Goal: Check status: Check status

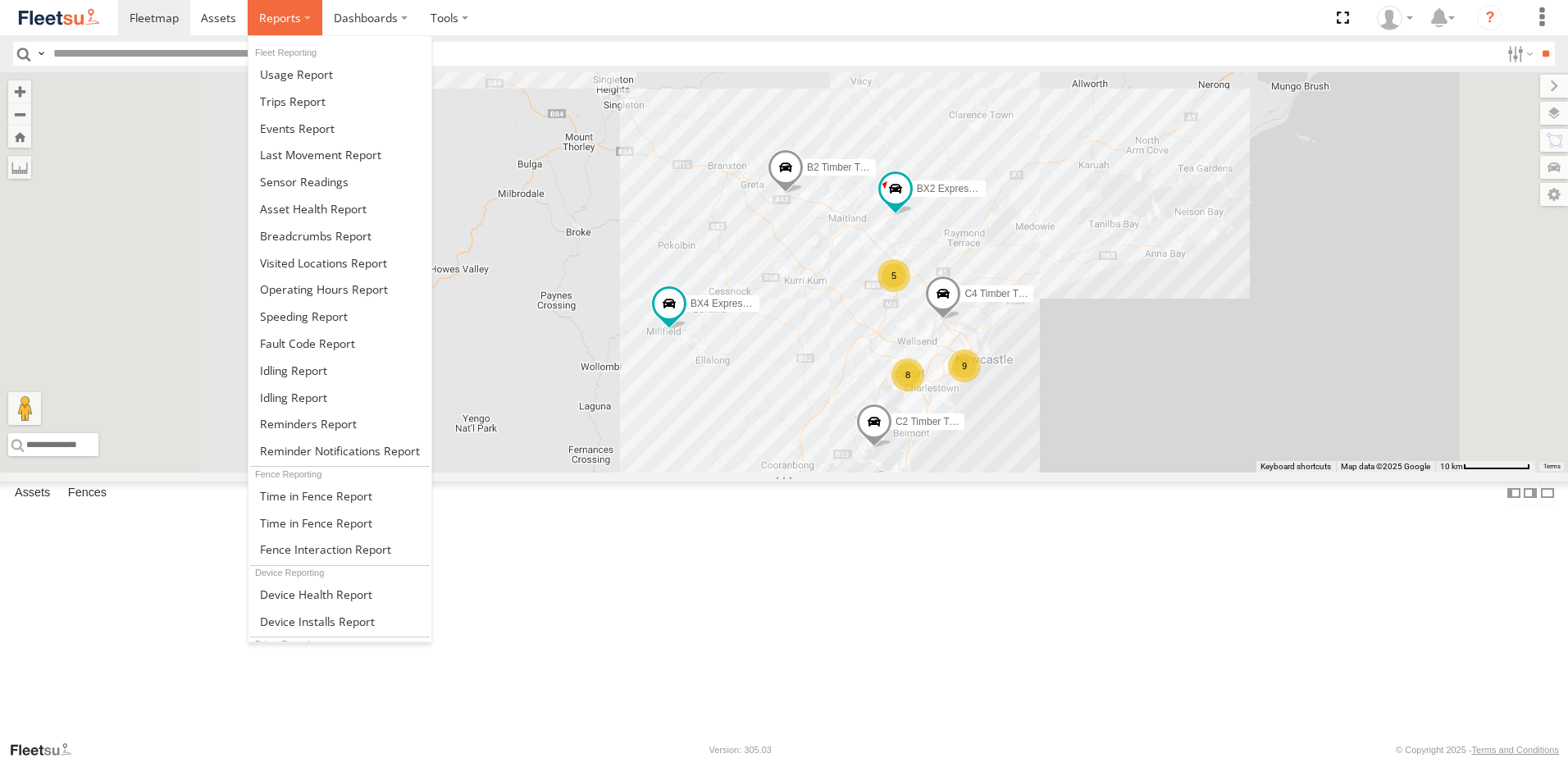
click at [277, 15] on span at bounding box center [280, 17] width 42 height 15
click at [306, 229] on span at bounding box center [316, 235] width 112 height 15
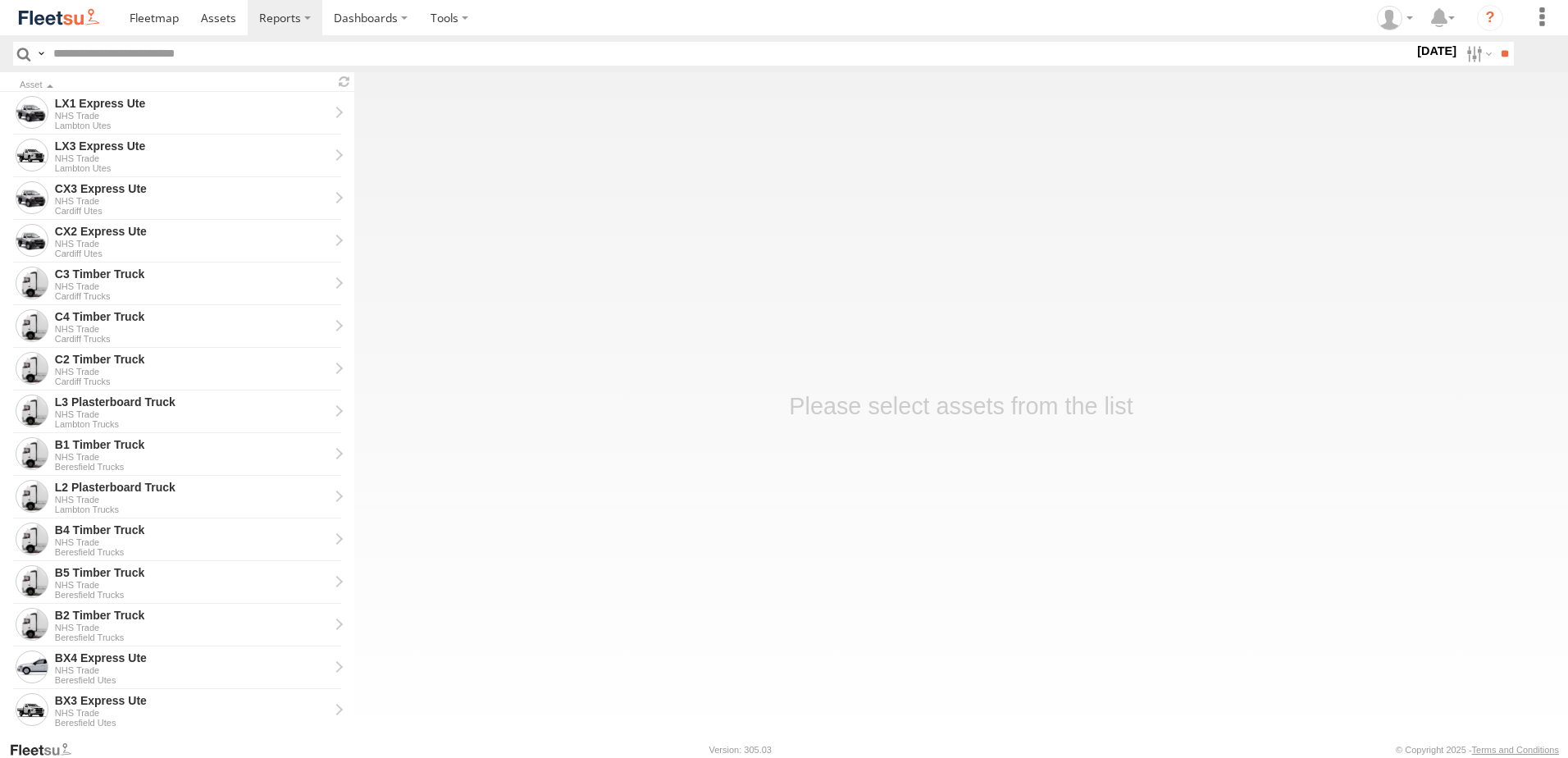
click at [1426, 52] on label "15 Aug 25" at bounding box center [1436, 51] width 46 height 18
click at [0, 0] on label at bounding box center [0, 0] width 0 height 0
click at [0, 0] on span "NHS_Beresfield" at bounding box center [0, 0] width 0 height 0
click at [0, 0] on span "NHS_Cardiff" at bounding box center [0, 0] width 0 height 0
click at [0, 0] on span "NHS_Lambton" at bounding box center [0, 0] width 0 height 0
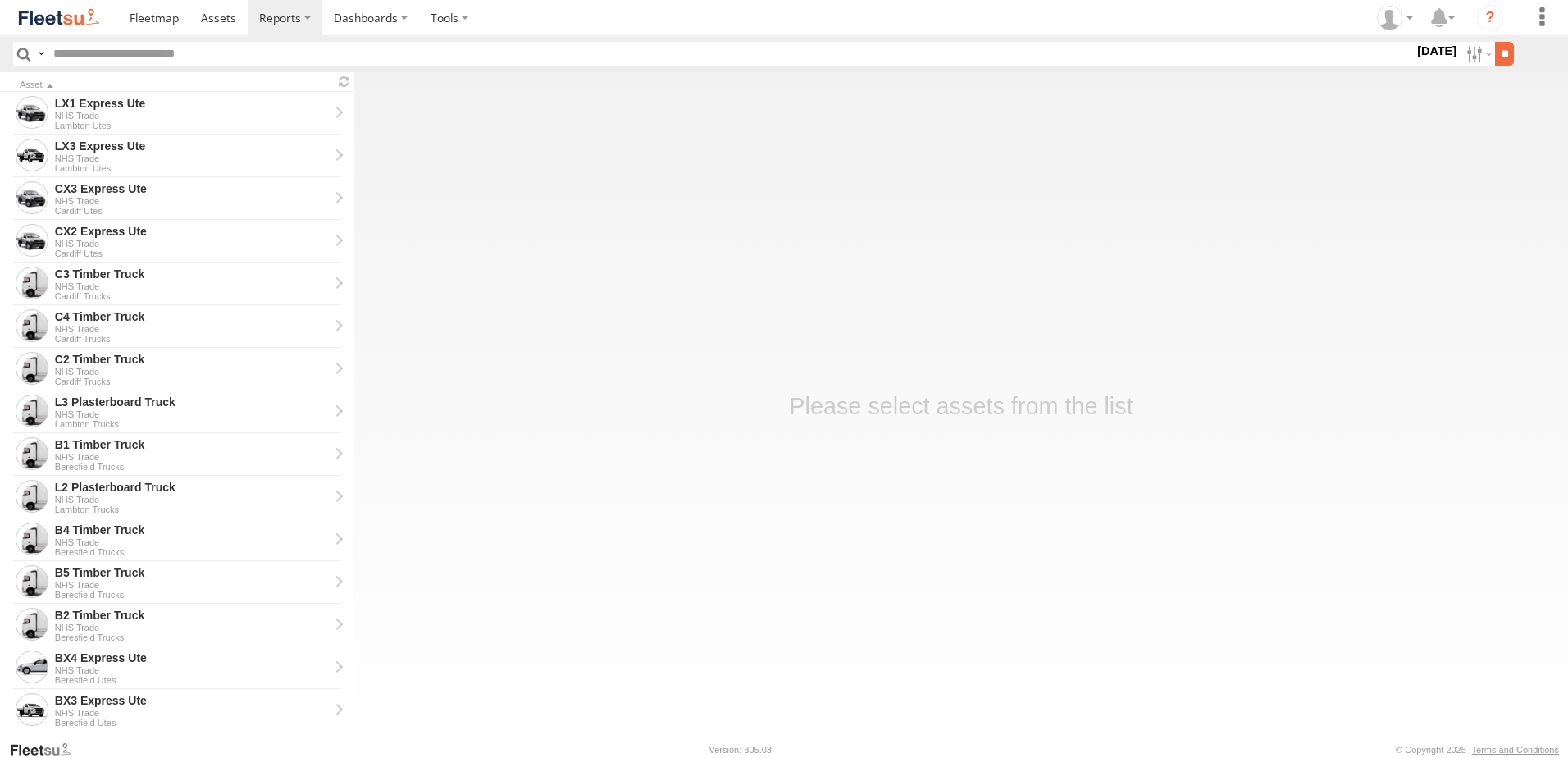
click at [1497, 54] on input "**" at bounding box center [1504, 54] width 19 height 24
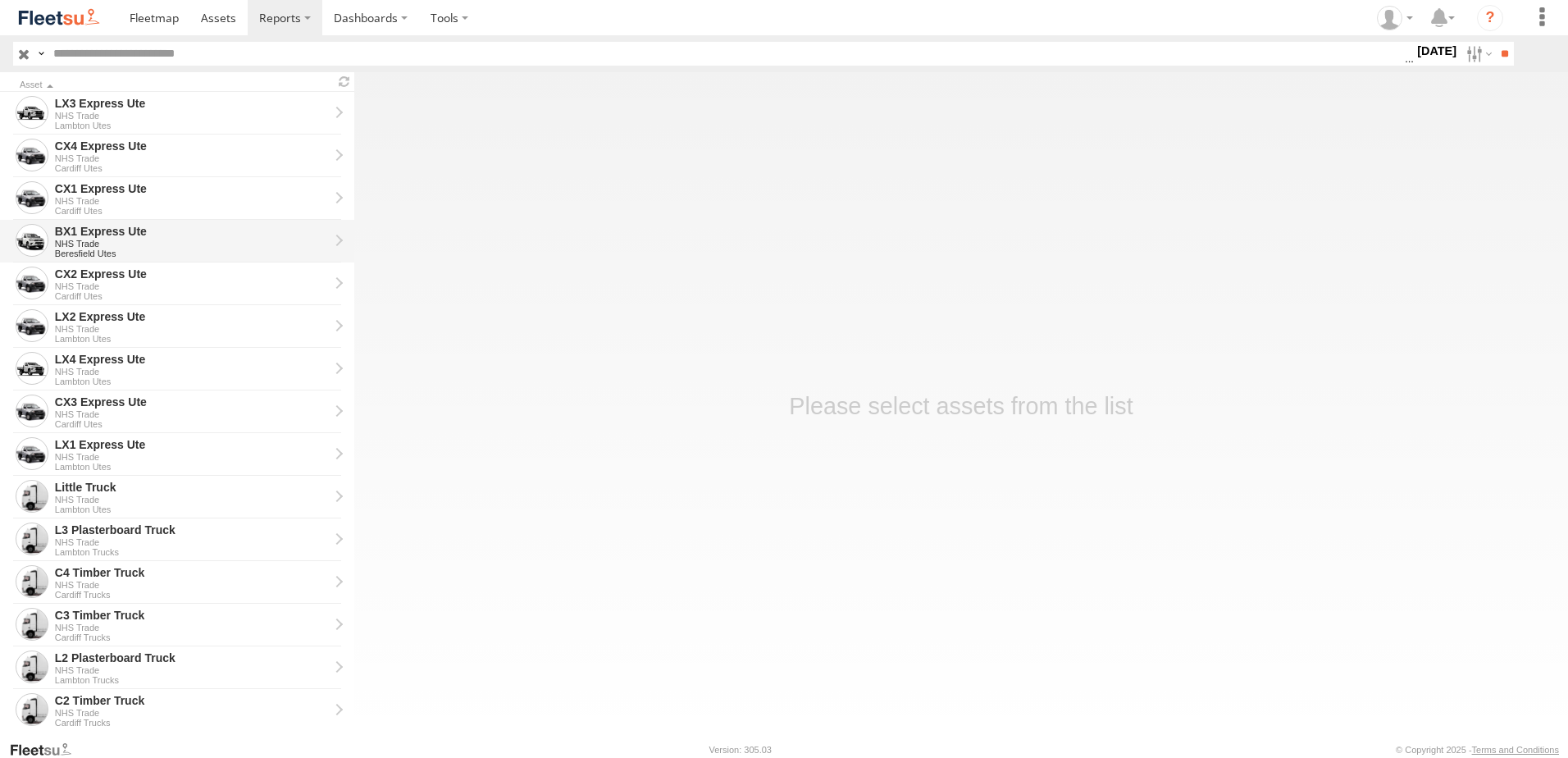
click at [97, 235] on div "BX1 Express Ute" at bounding box center [192, 231] width 274 height 15
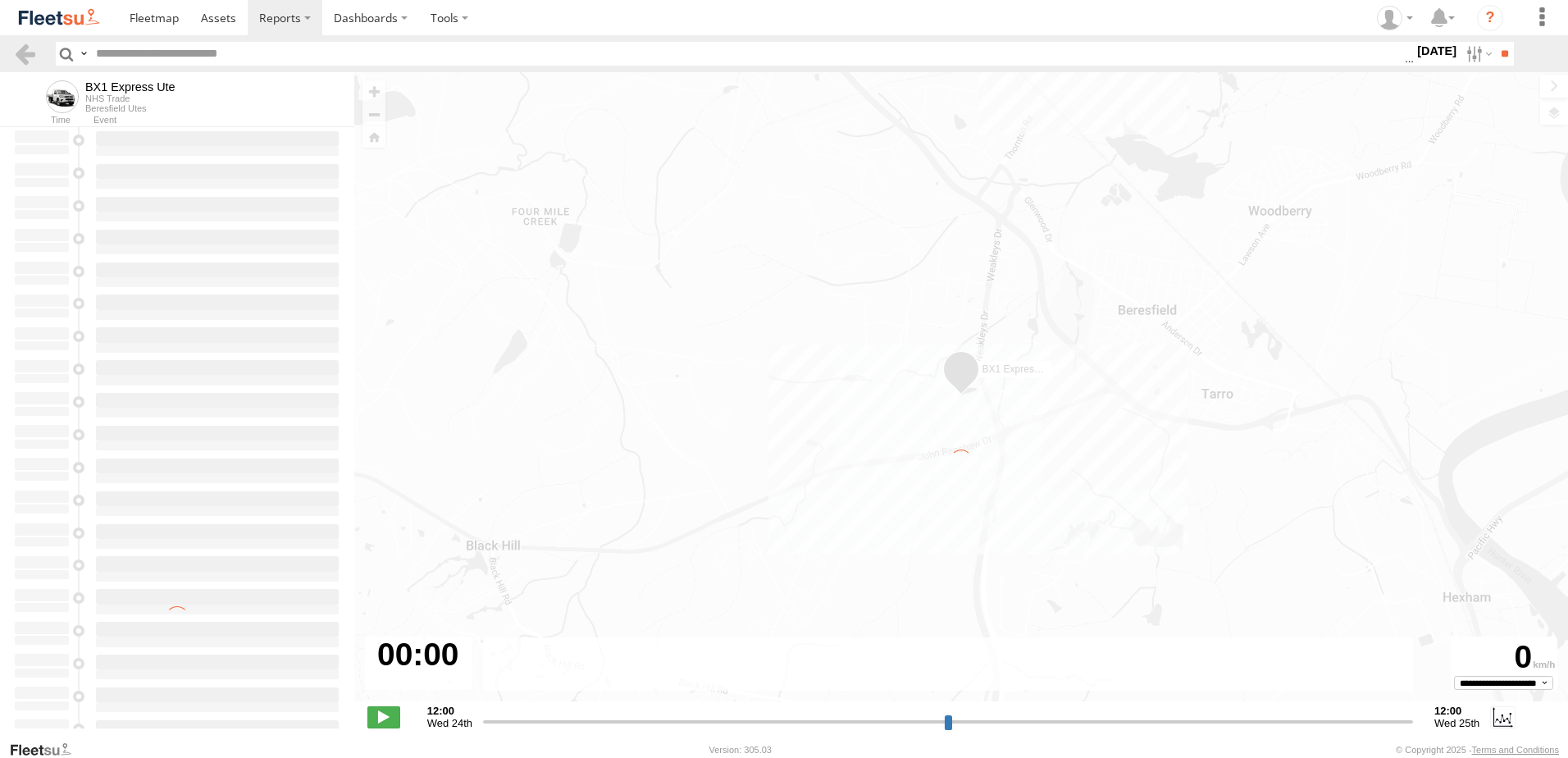
type input "**********"
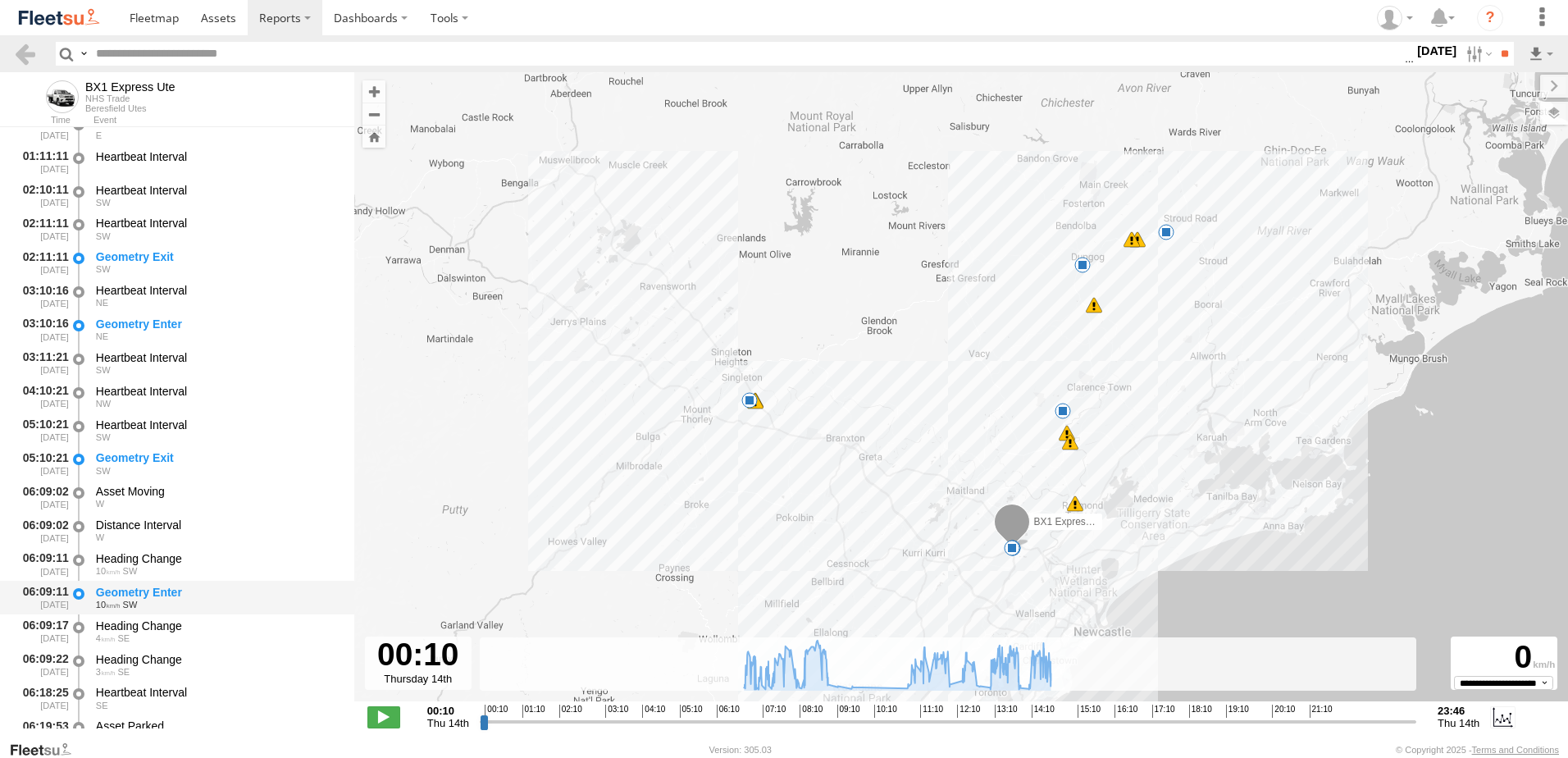
scroll to position [246, 0]
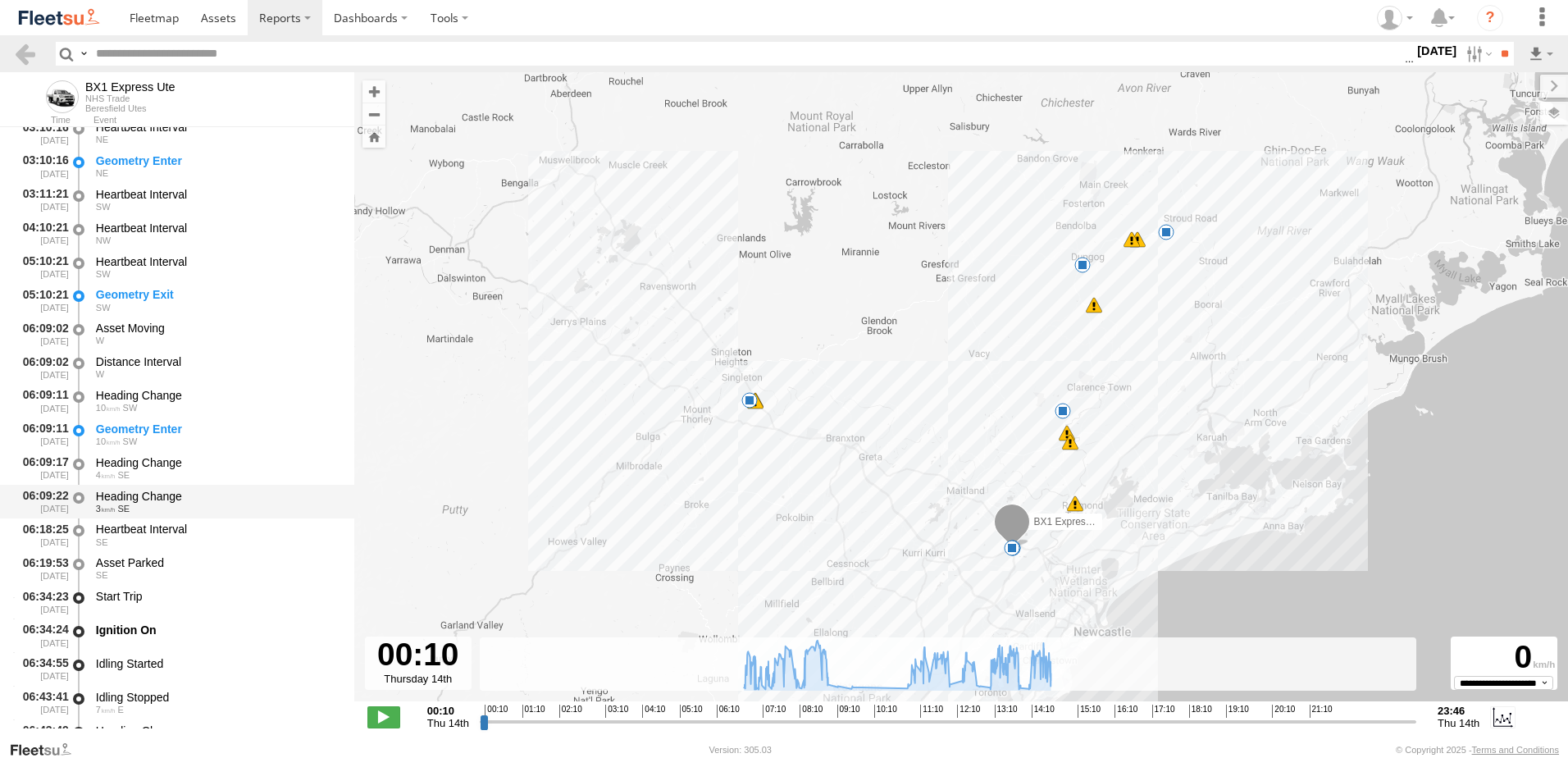
click at [128, 493] on div "Heading Change" at bounding box center [217, 496] width 242 height 15
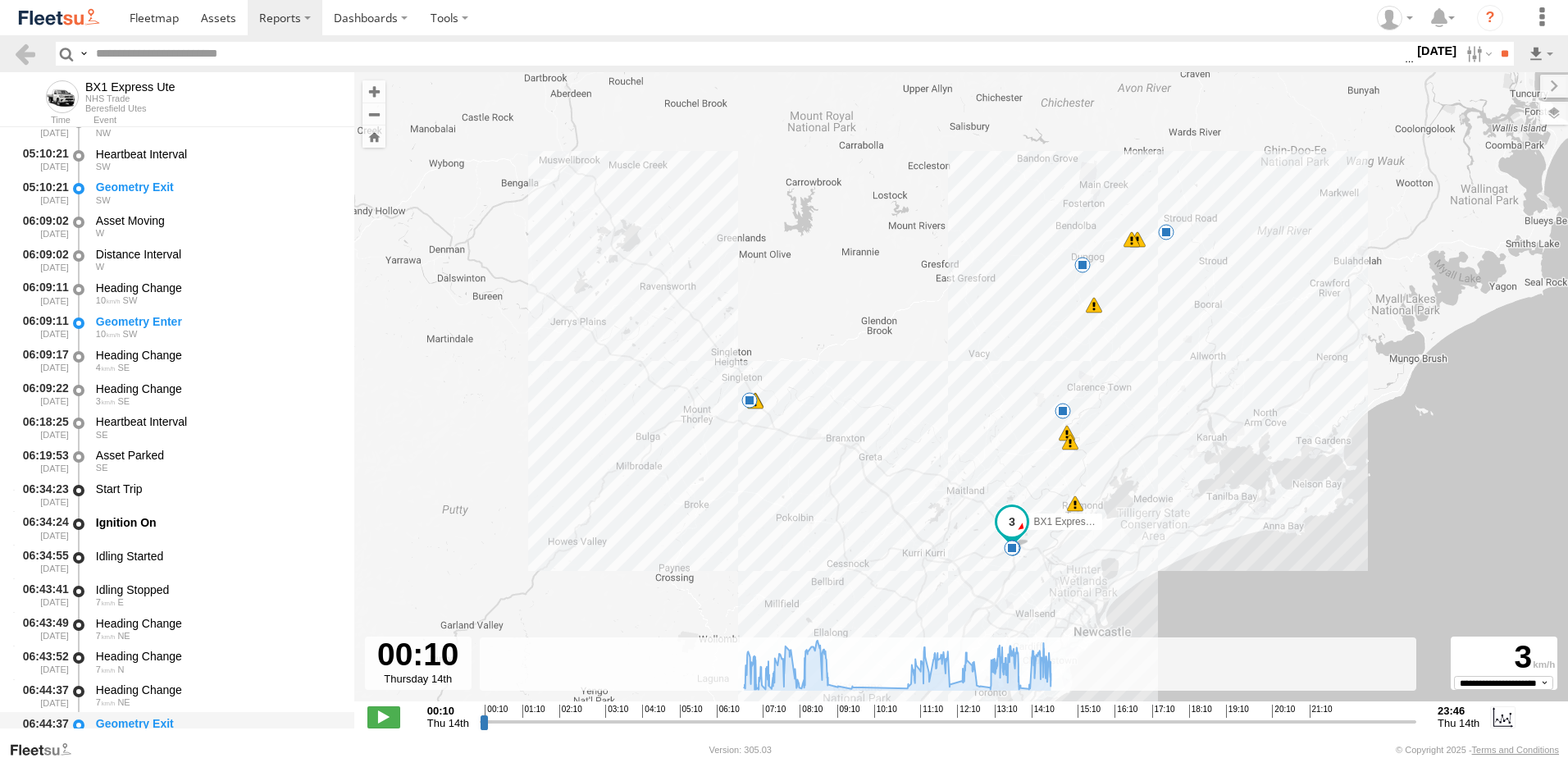
scroll to position [492, 0]
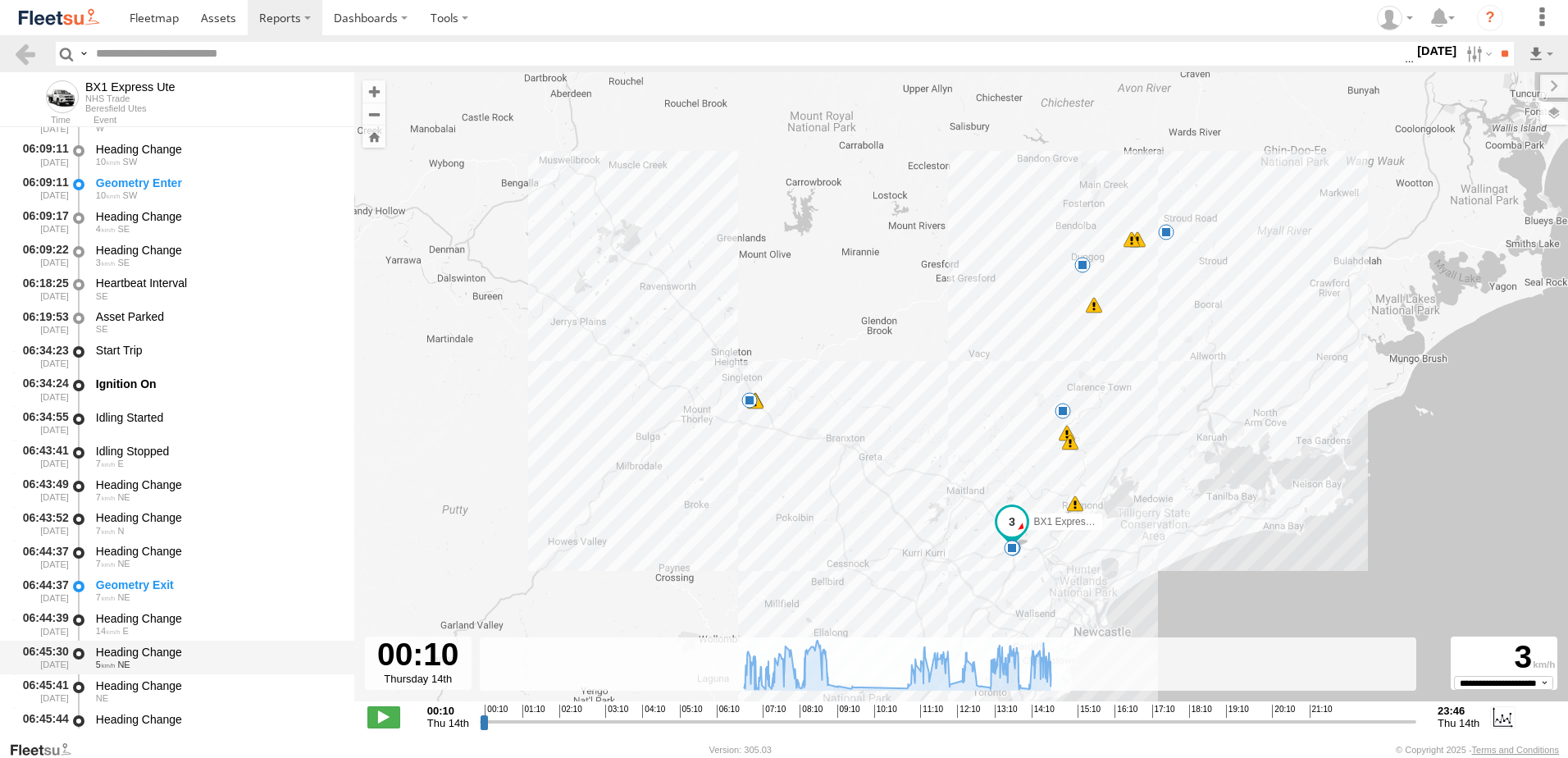
click at [143, 651] on div "Heading Change" at bounding box center [217, 651] width 242 height 15
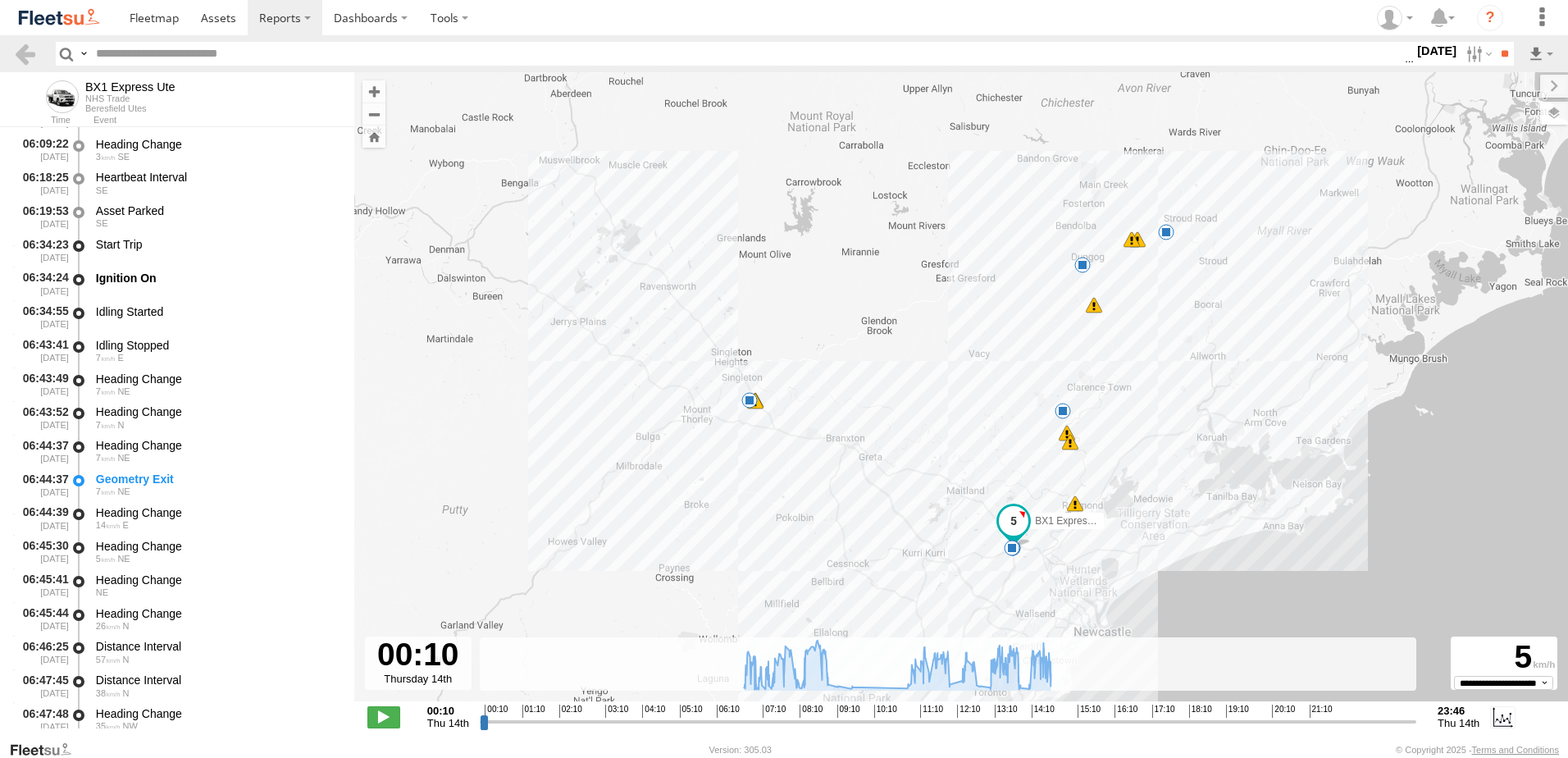
scroll to position [738, 0]
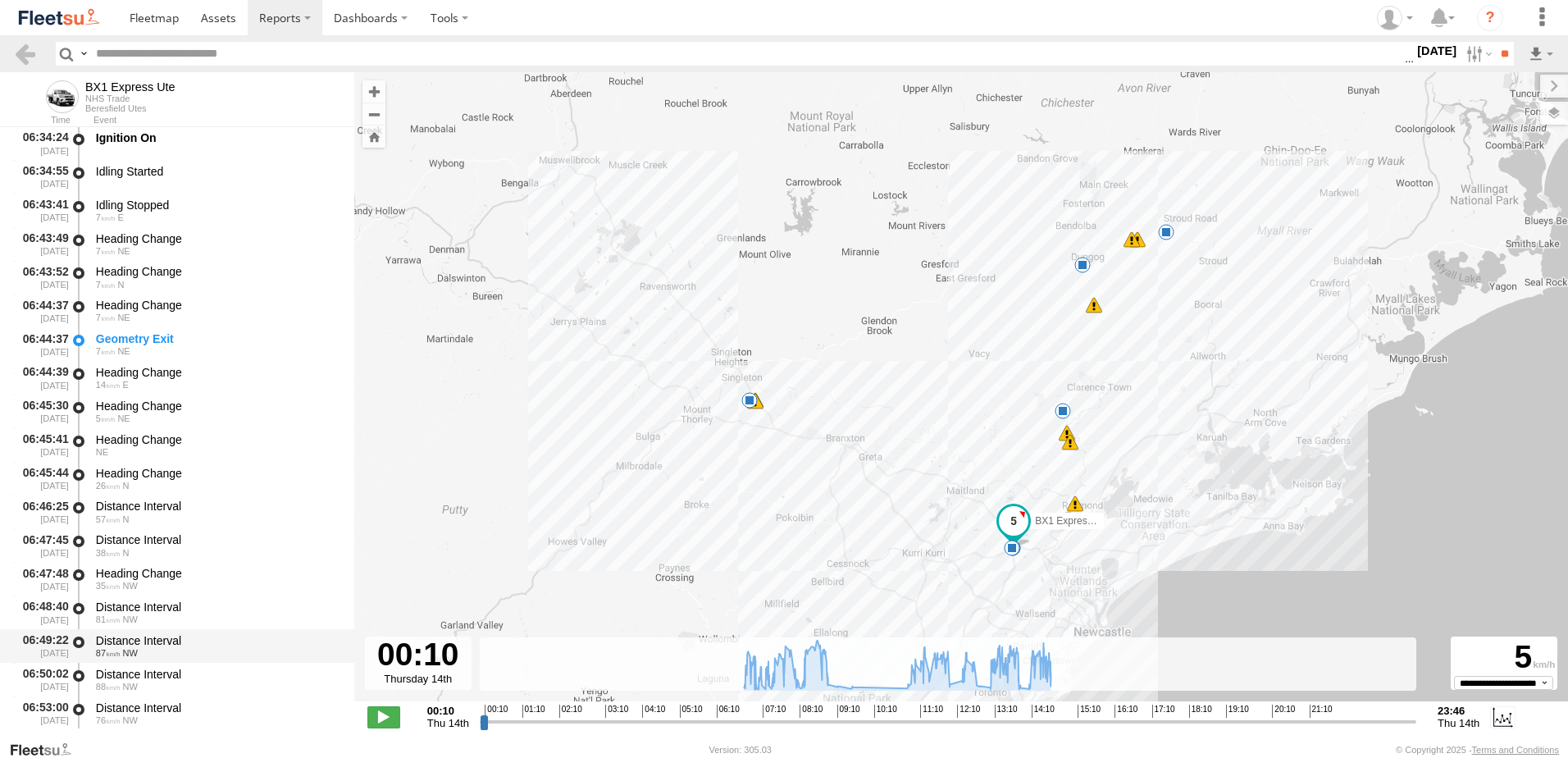
click at [163, 636] on div "Distance Interval" at bounding box center [217, 640] width 242 height 15
click at [32, 58] on link at bounding box center [25, 54] width 24 height 24
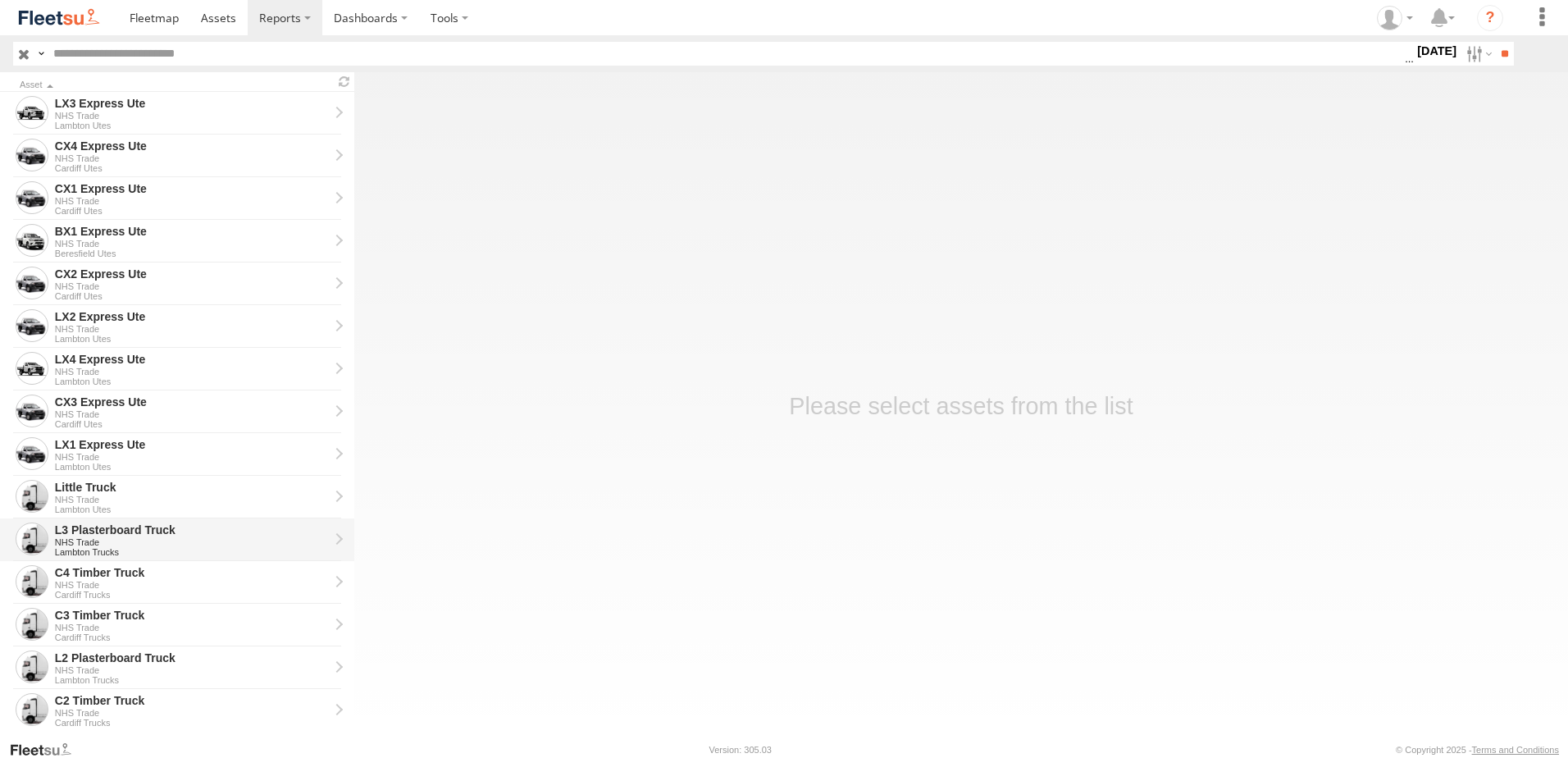
scroll to position [370, 0]
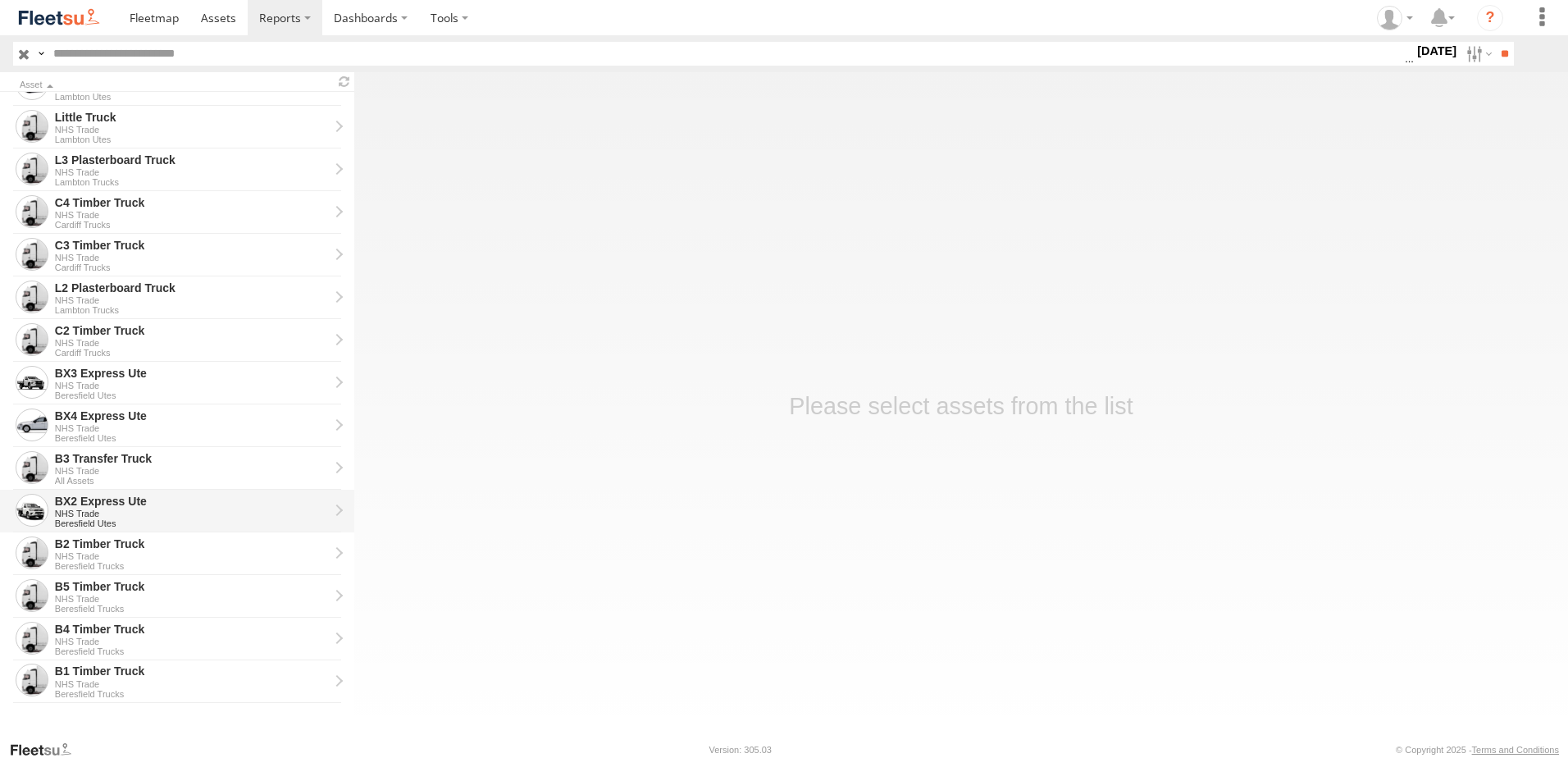
click at [78, 502] on div "BX2 Express Ute" at bounding box center [192, 500] width 274 height 15
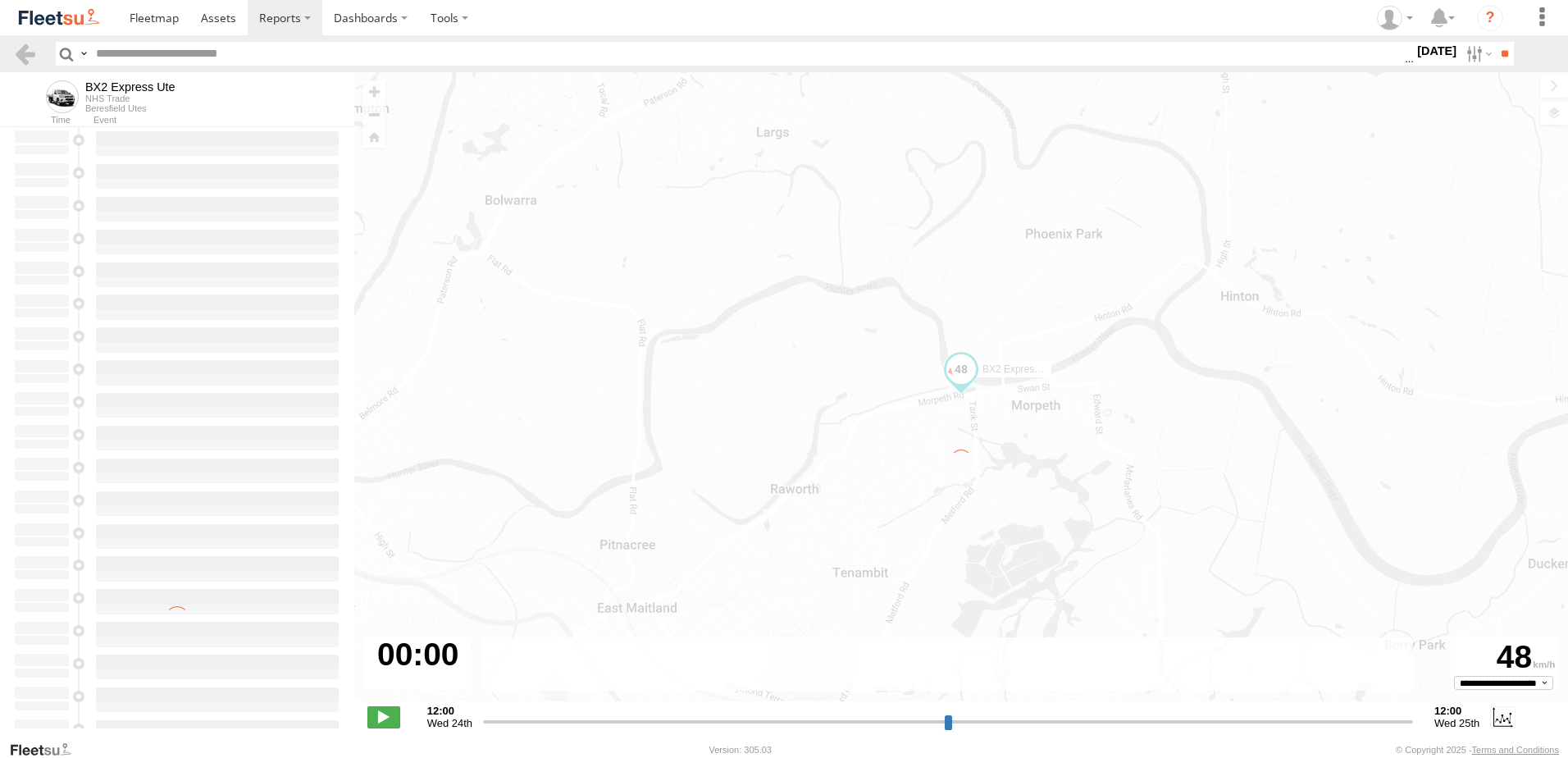
type input "**********"
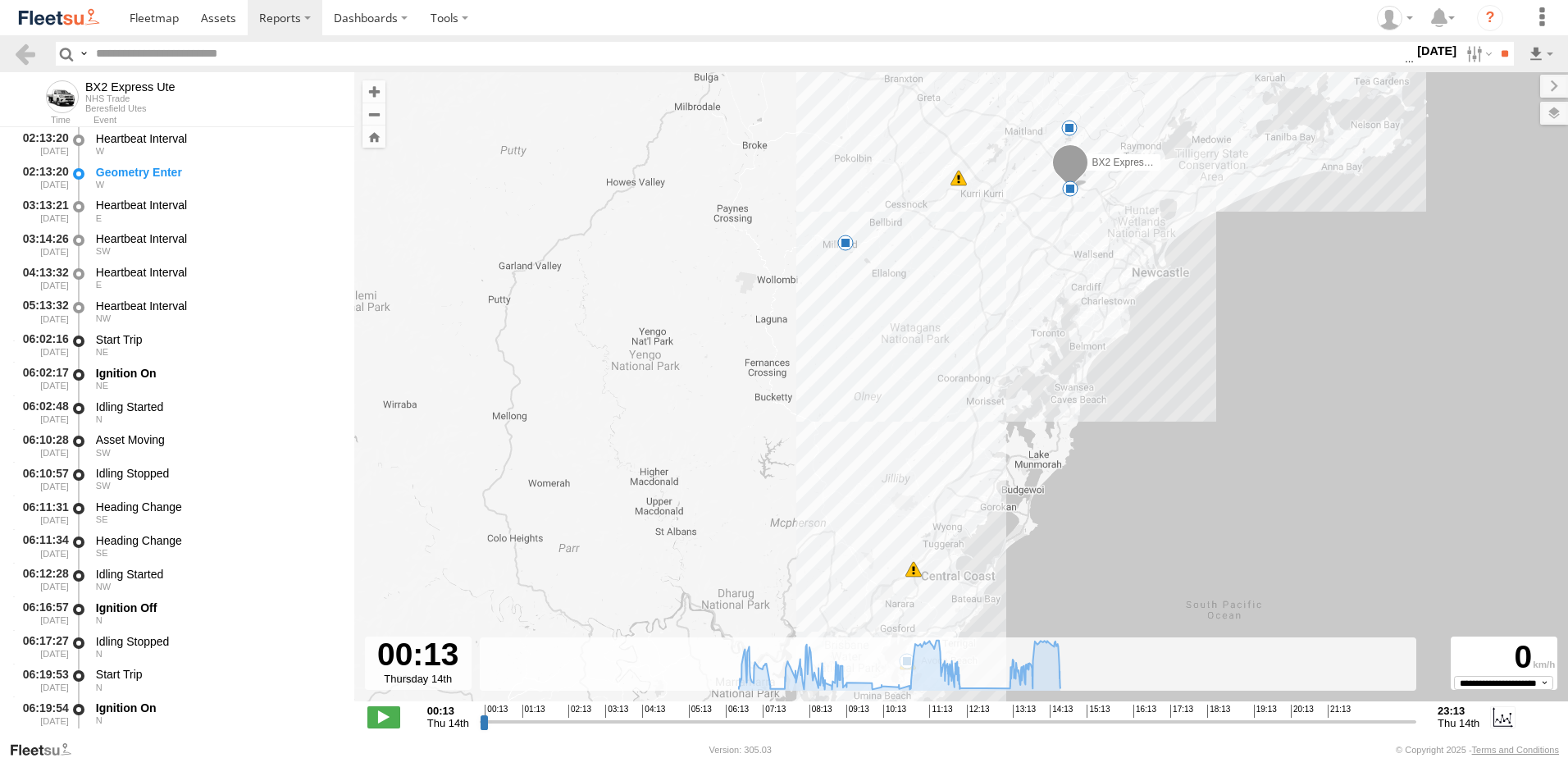
scroll to position [410, 0]
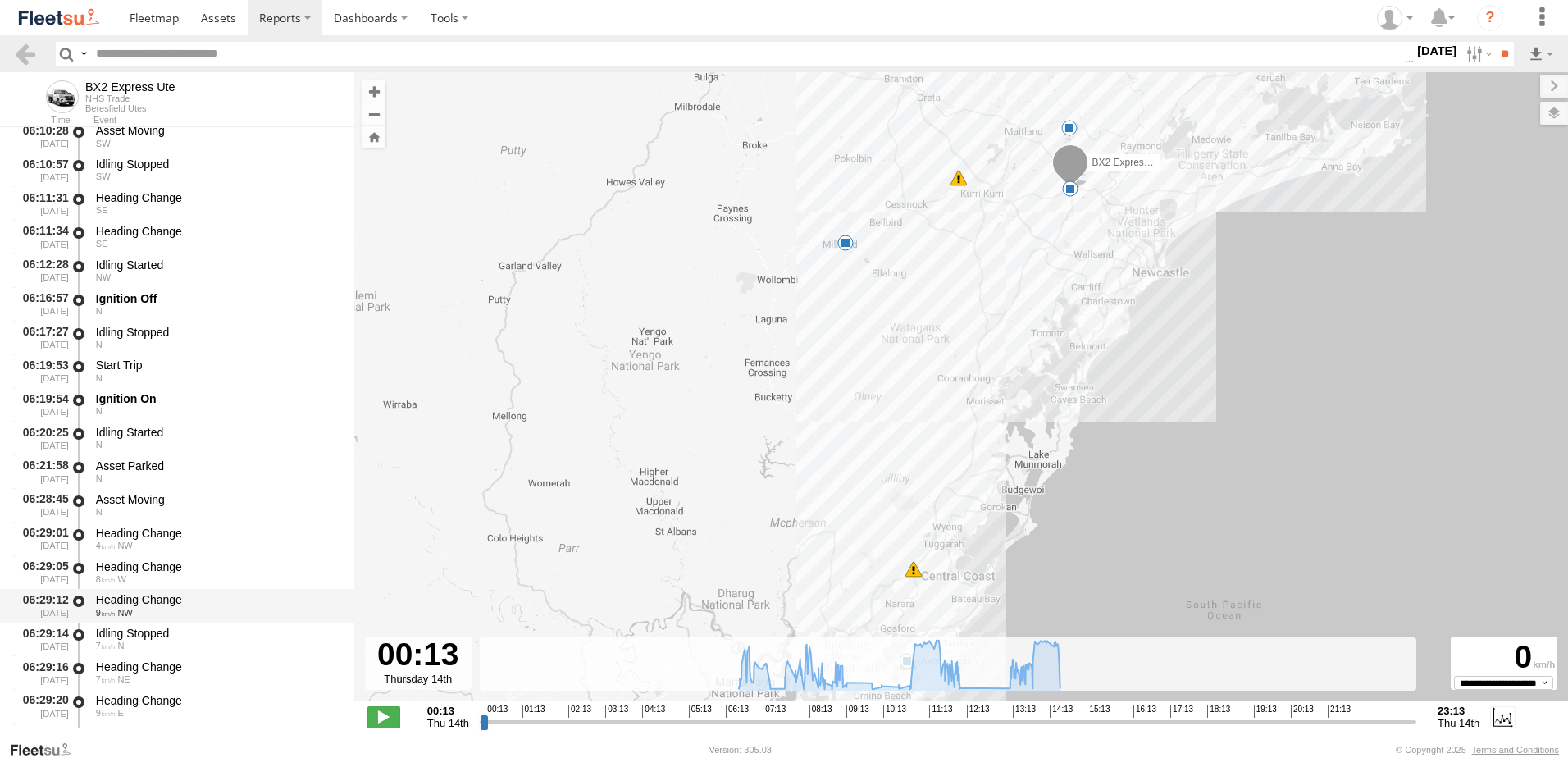
click at [137, 597] on div "Heading Change" at bounding box center [217, 599] width 242 height 15
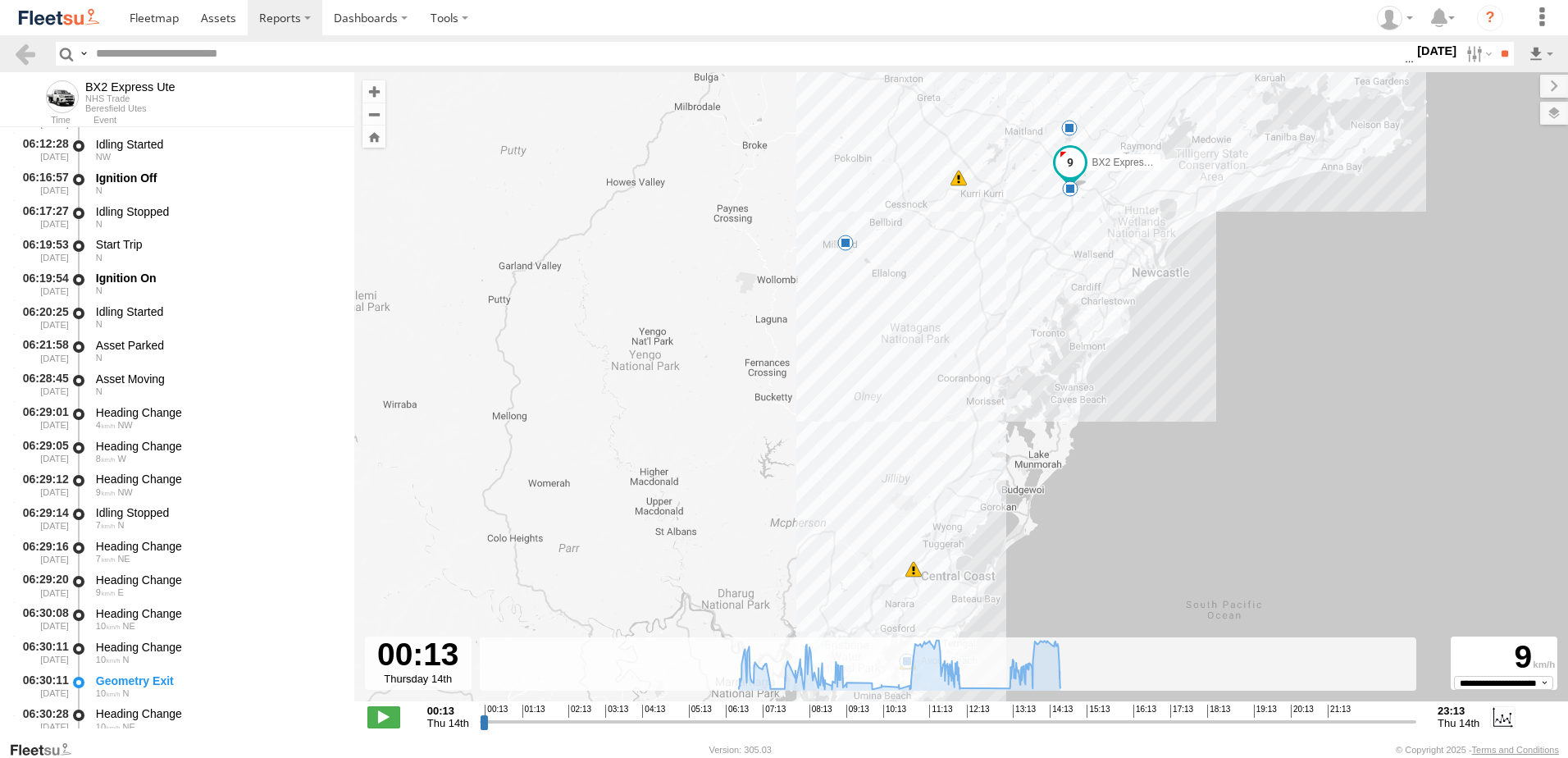
scroll to position [738, 0]
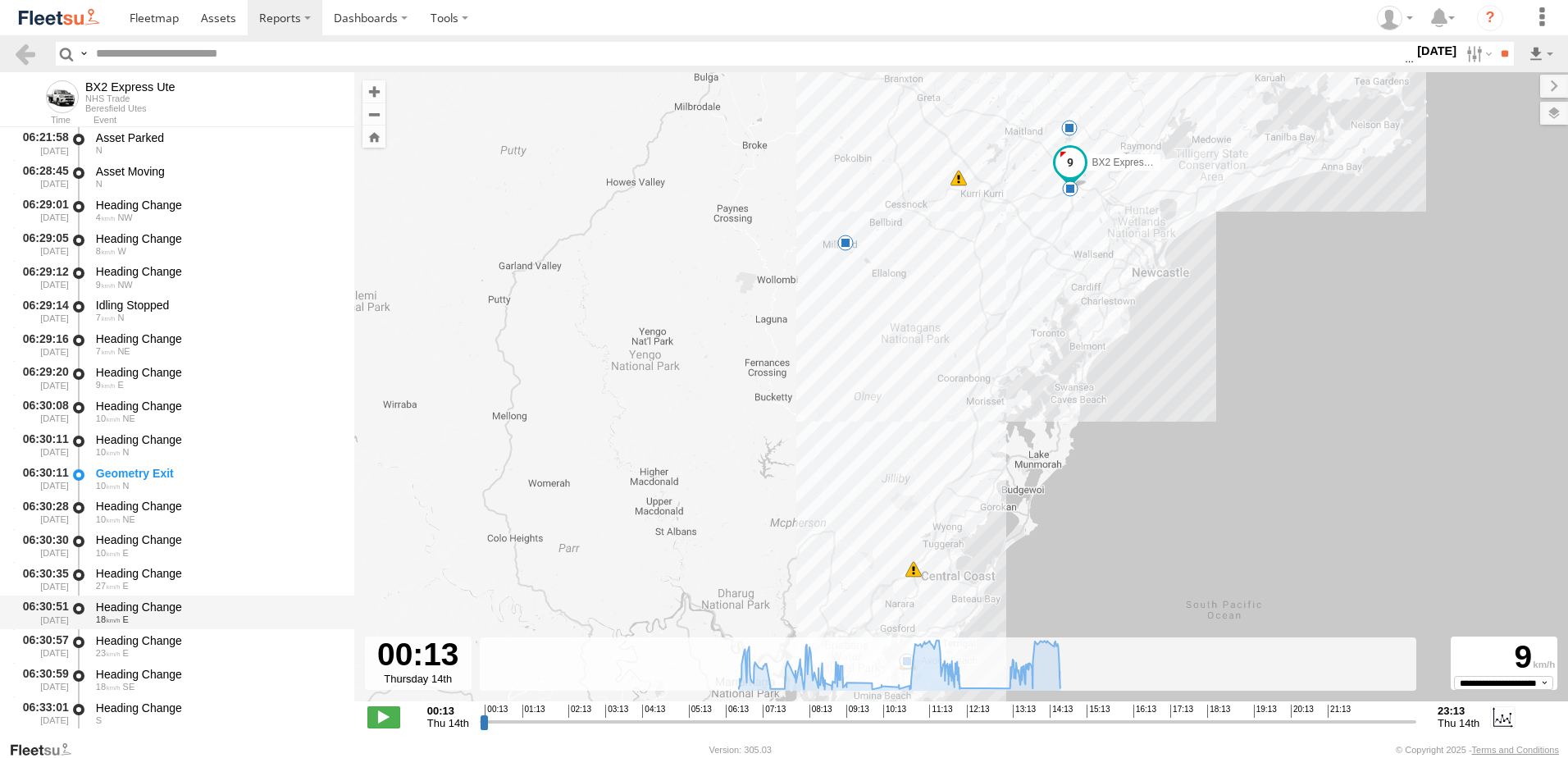
click at [142, 605] on div "Heading Change" at bounding box center [217, 607] width 242 height 15
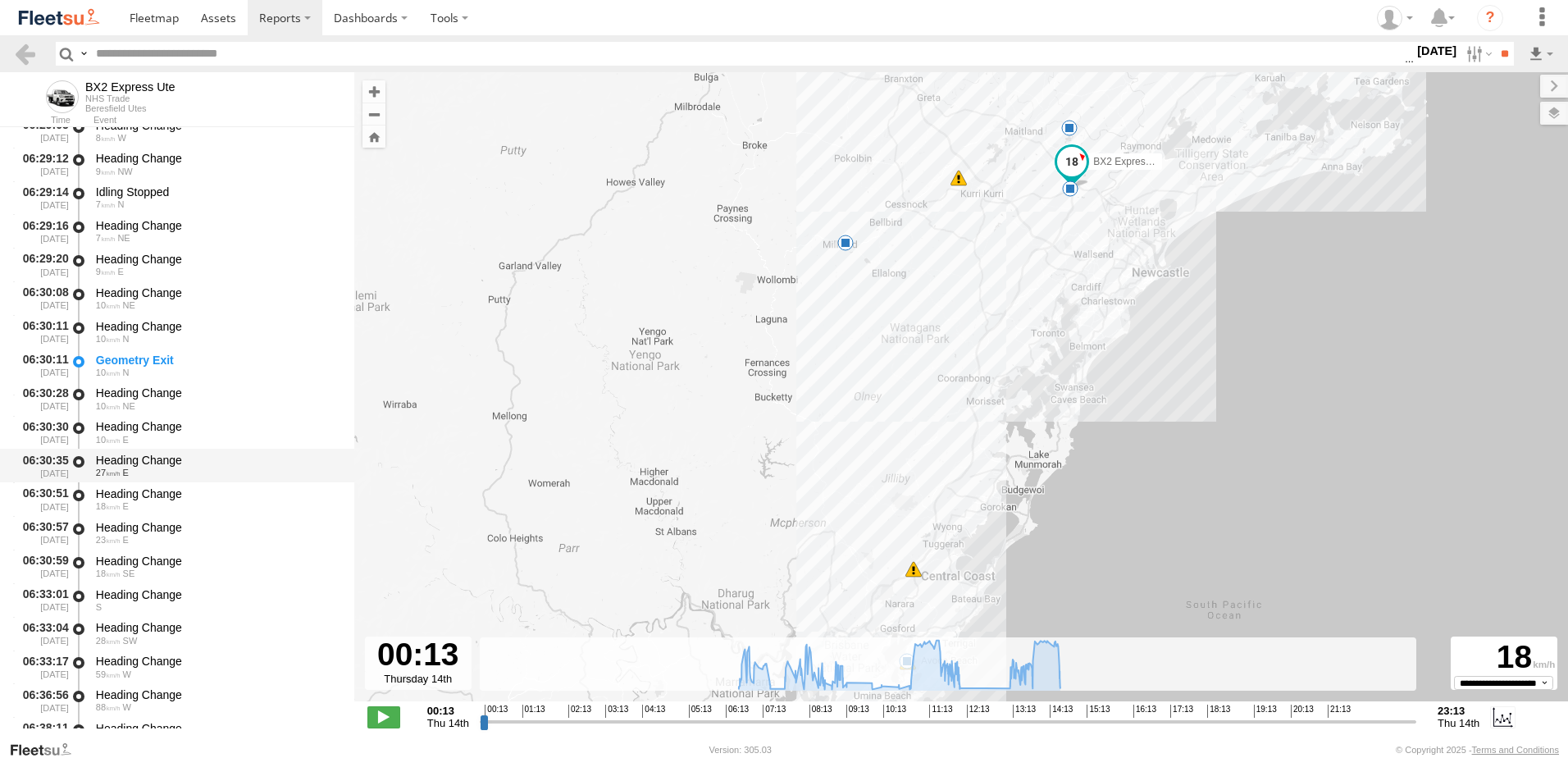
scroll to position [1067, 0]
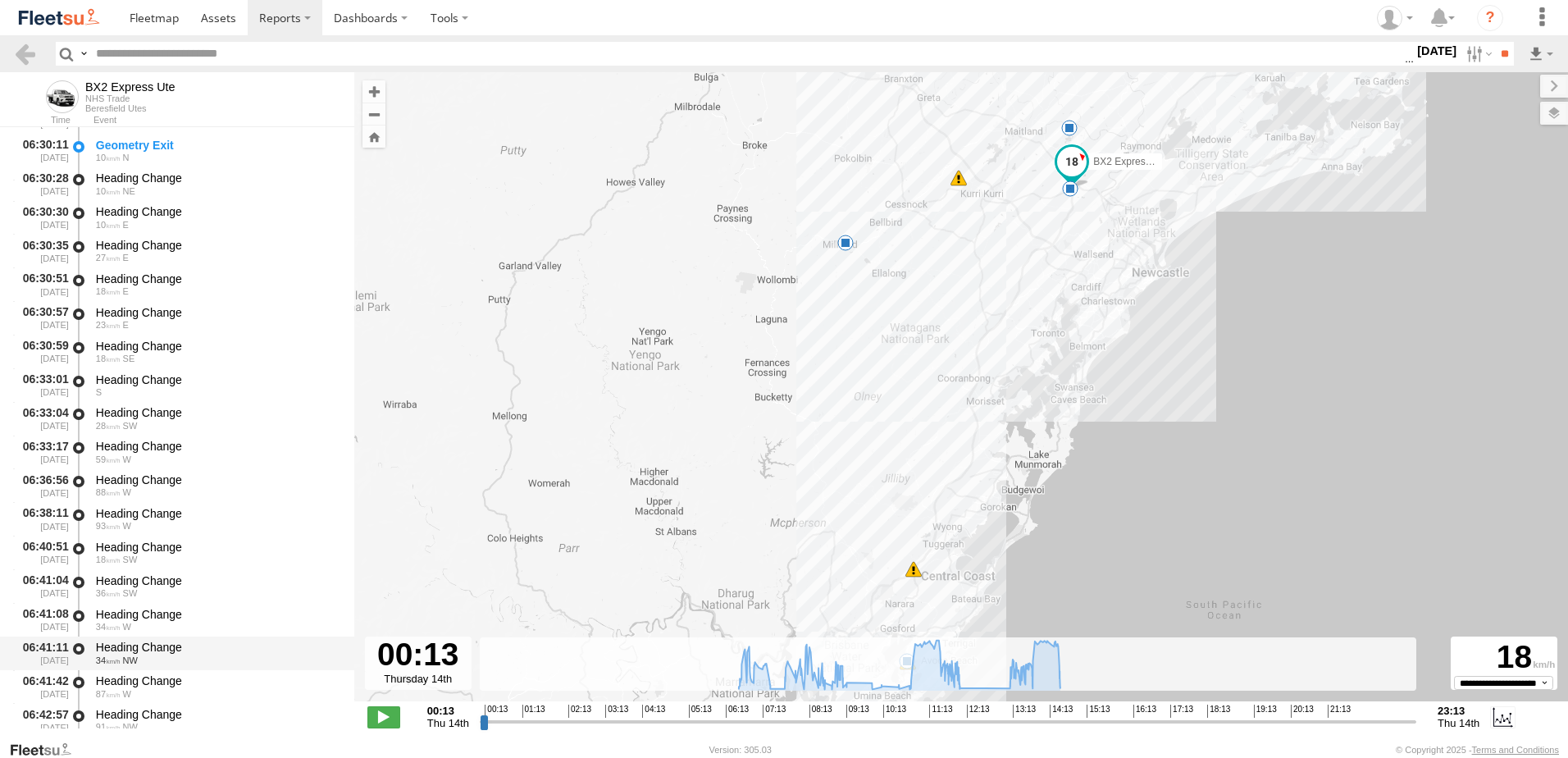
click at [146, 650] on div "Heading Change" at bounding box center [217, 646] width 242 height 15
click at [25, 49] on link at bounding box center [25, 54] width 24 height 24
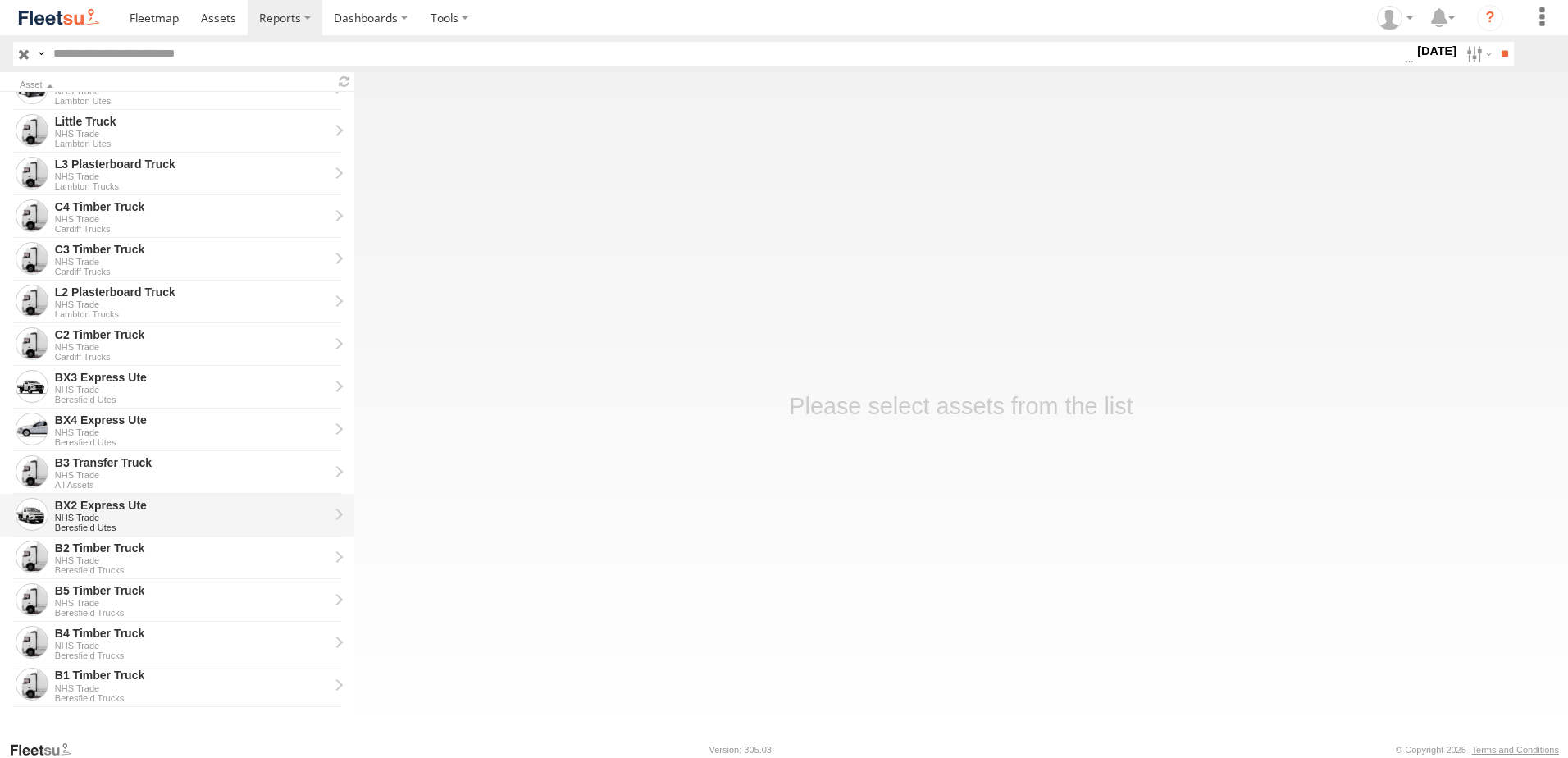
scroll to position [370, 0]
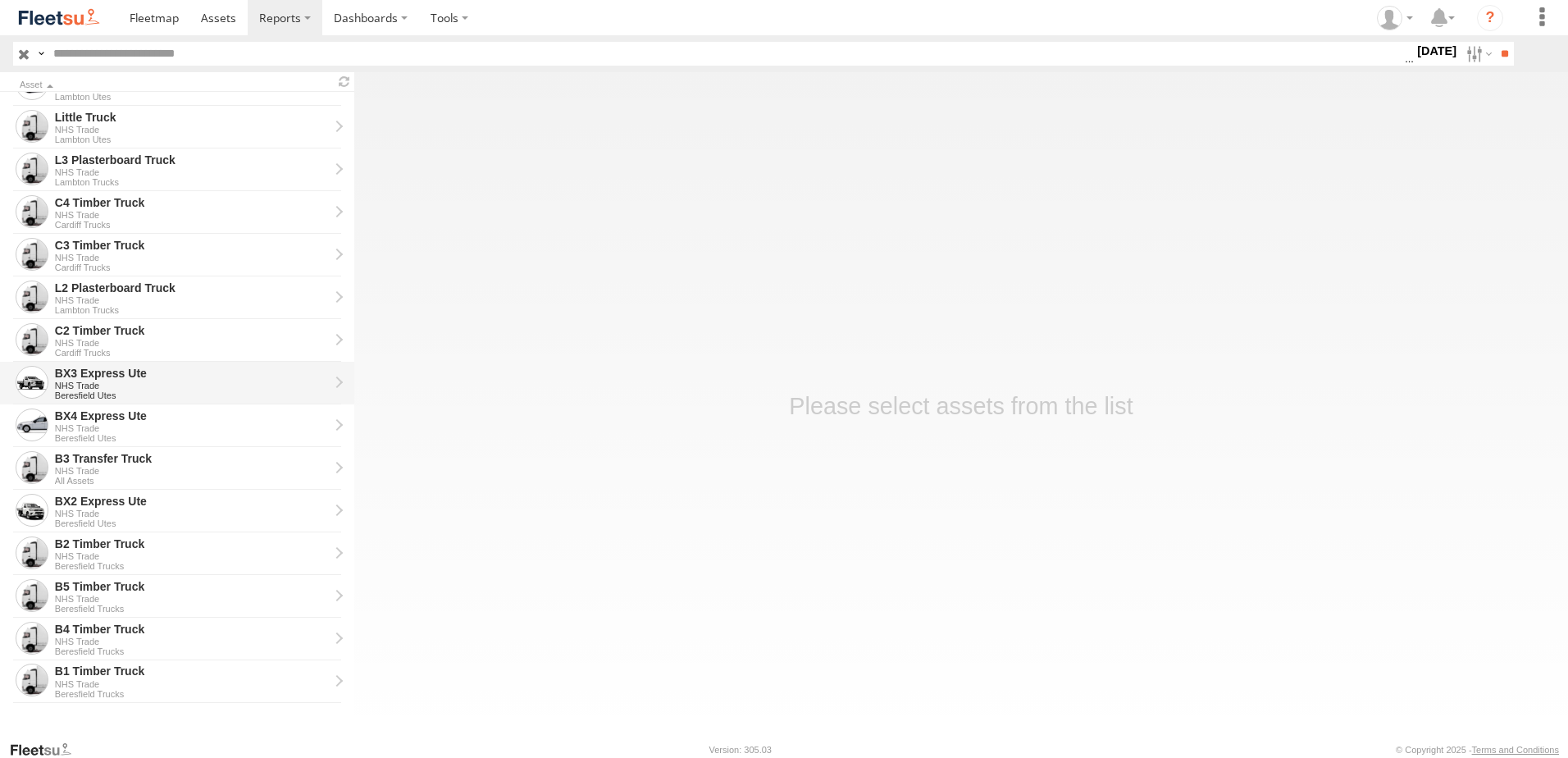
click at [85, 376] on div "BX3 Express Ute" at bounding box center [192, 373] width 274 height 15
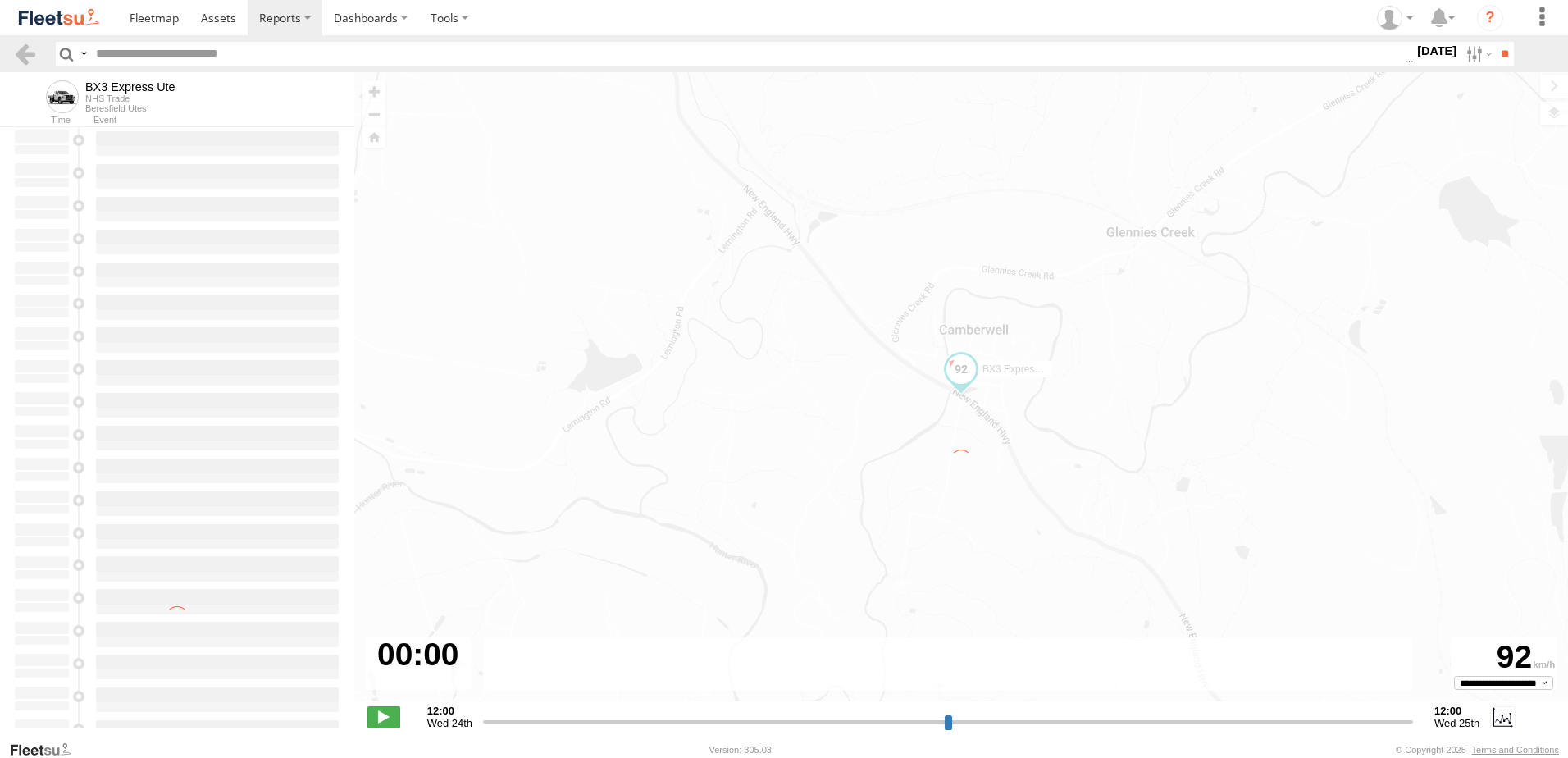
type input "**********"
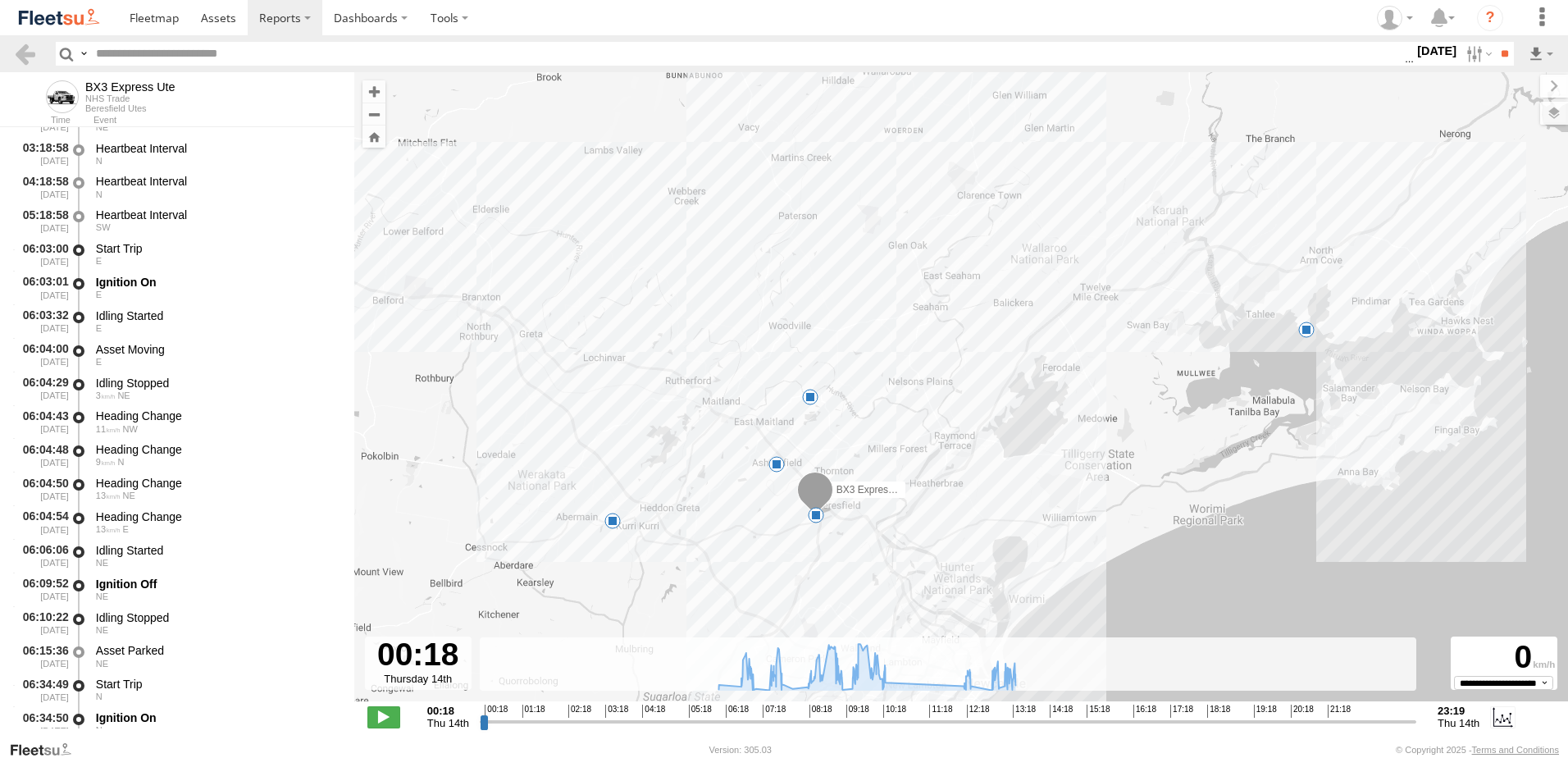
scroll to position [410, 0]
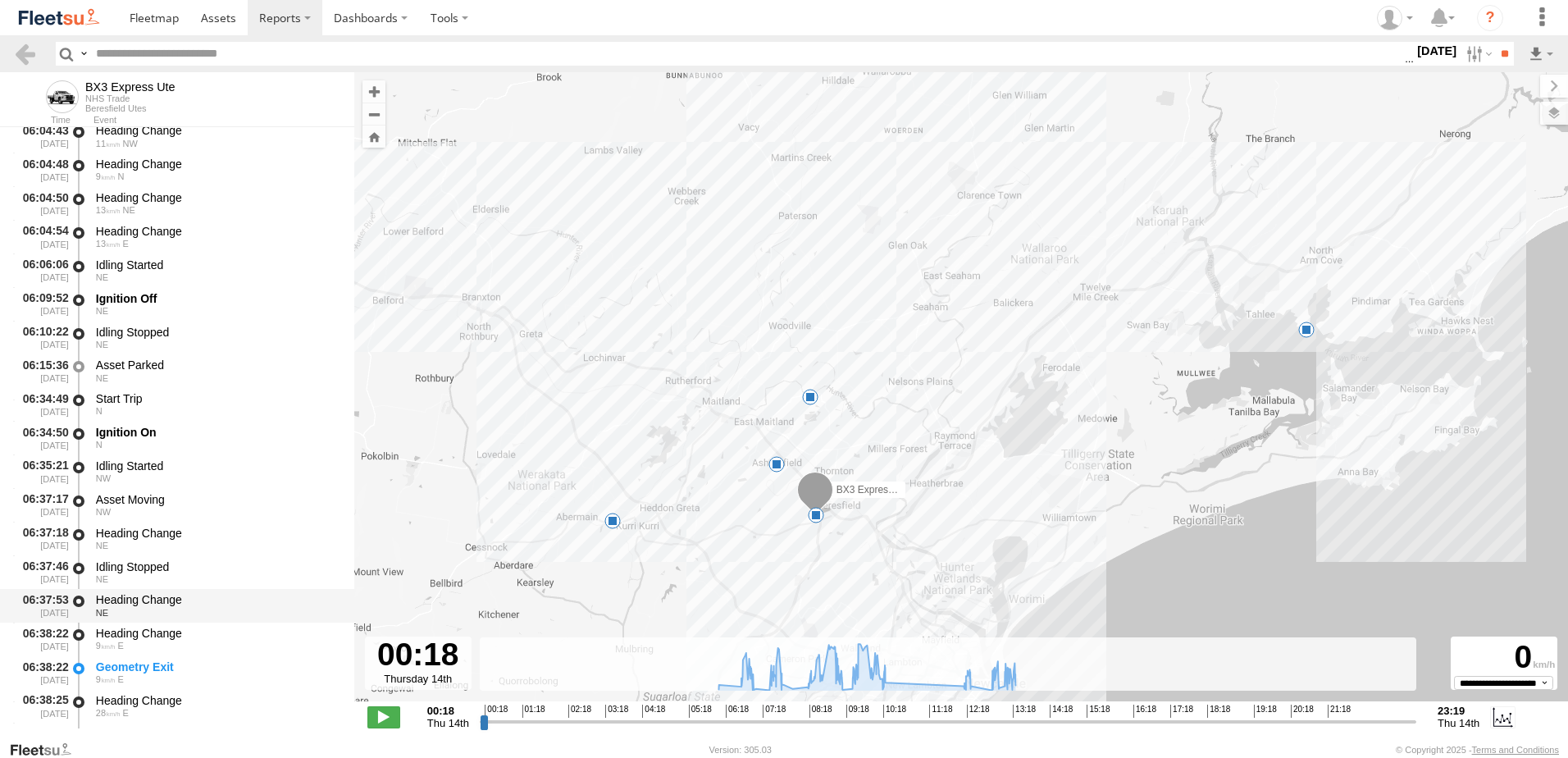
click at [138, 596] on div "Heading Change" at bounding box center [217, 599] width 242 height 15
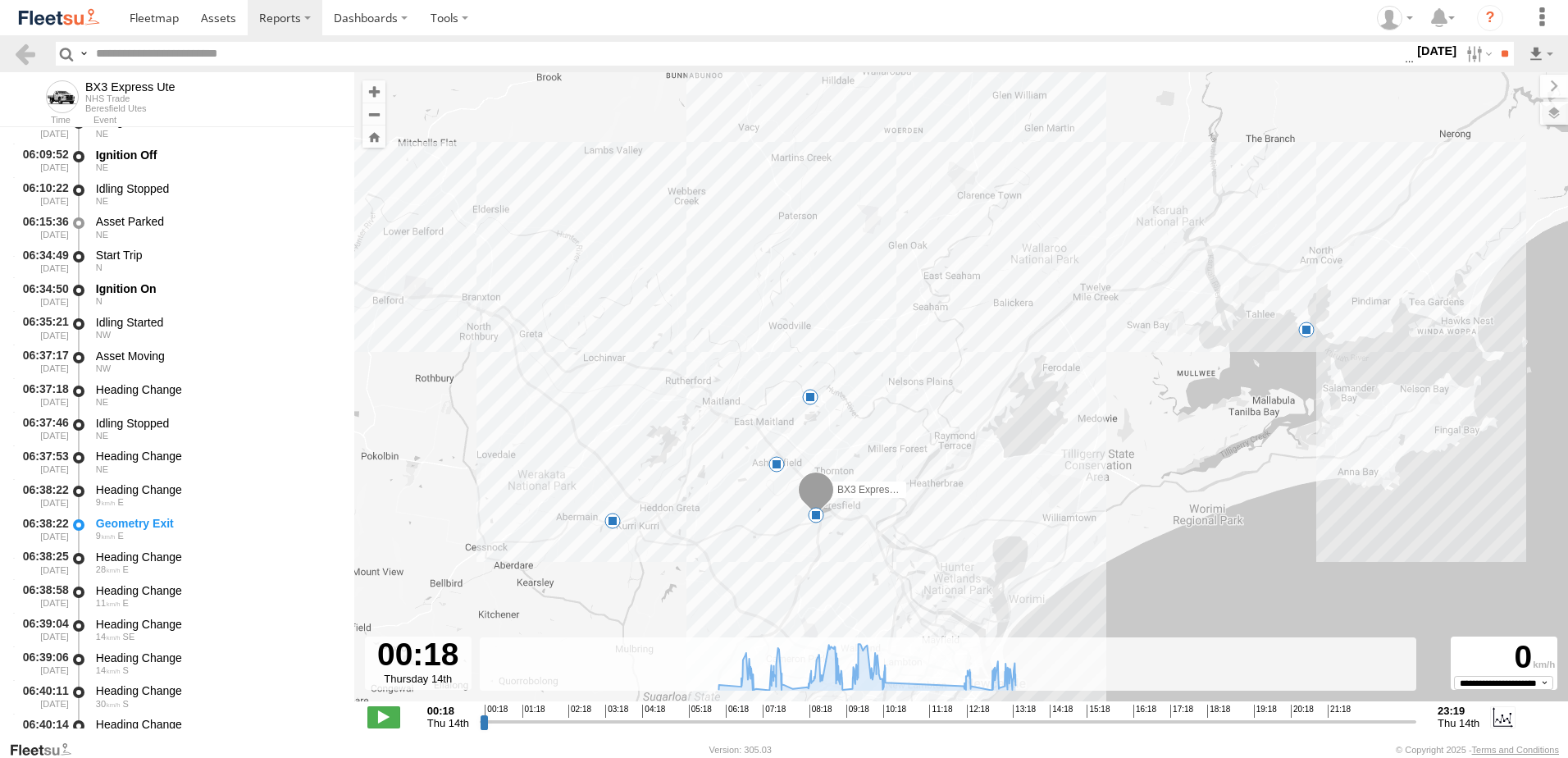
scroll to position [738, 0]
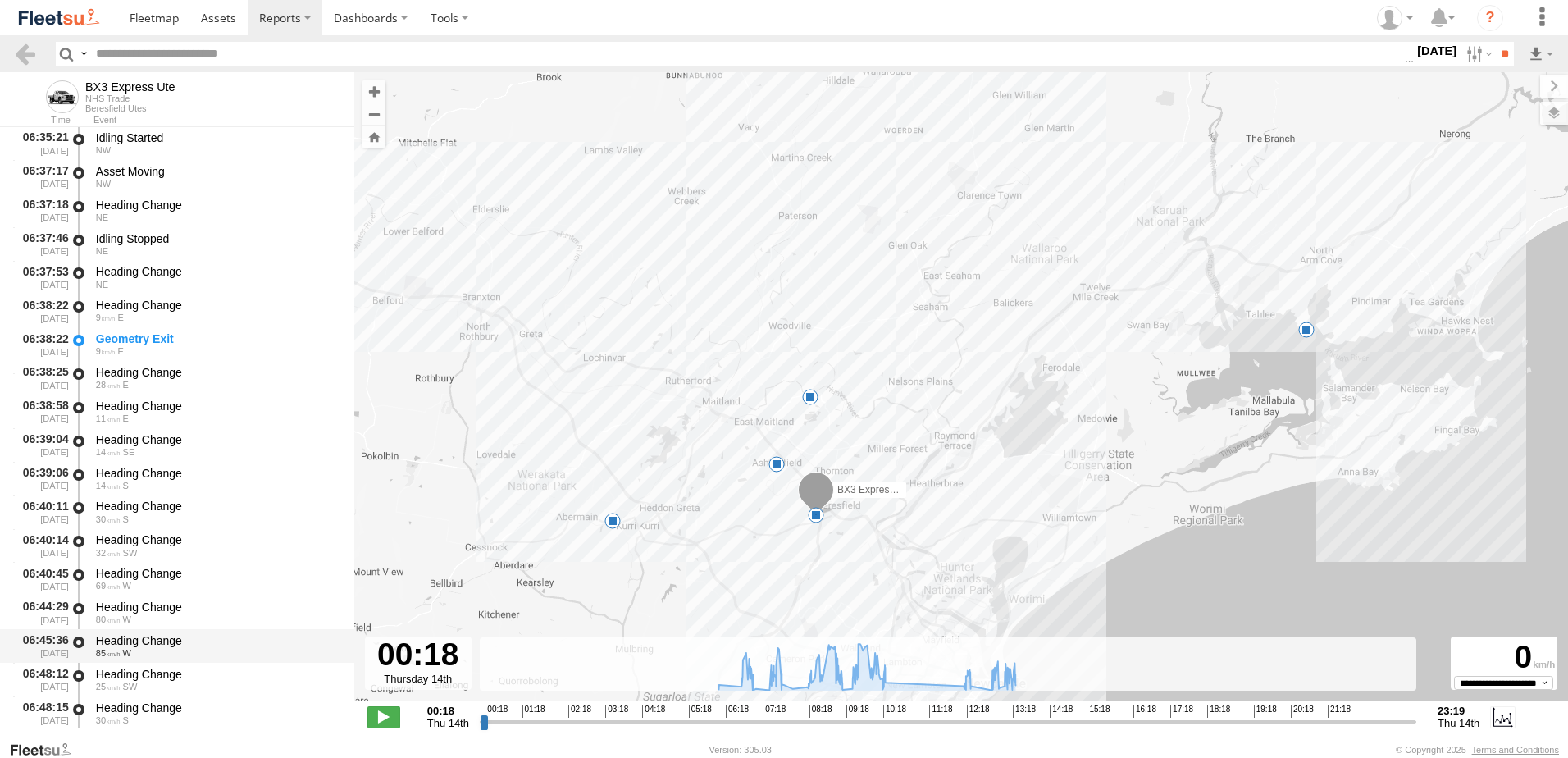
click at [121, 638] on div "Heading Change" at bounding box center [217, 640] width 242 height 15
click at [21, 46] on link at bounding box center [25, 54] width 24 height 24
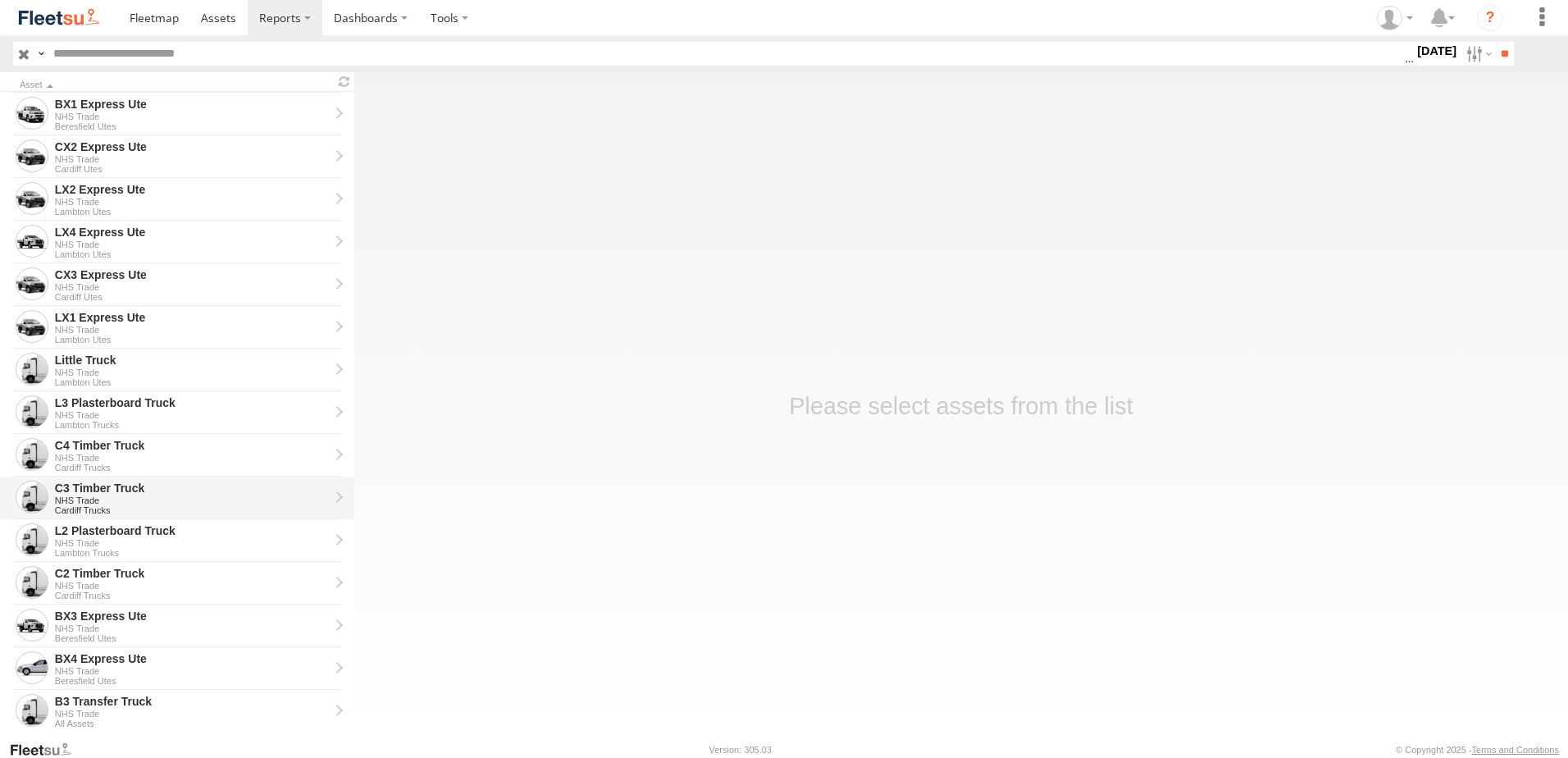
scroll to position [370, 0]
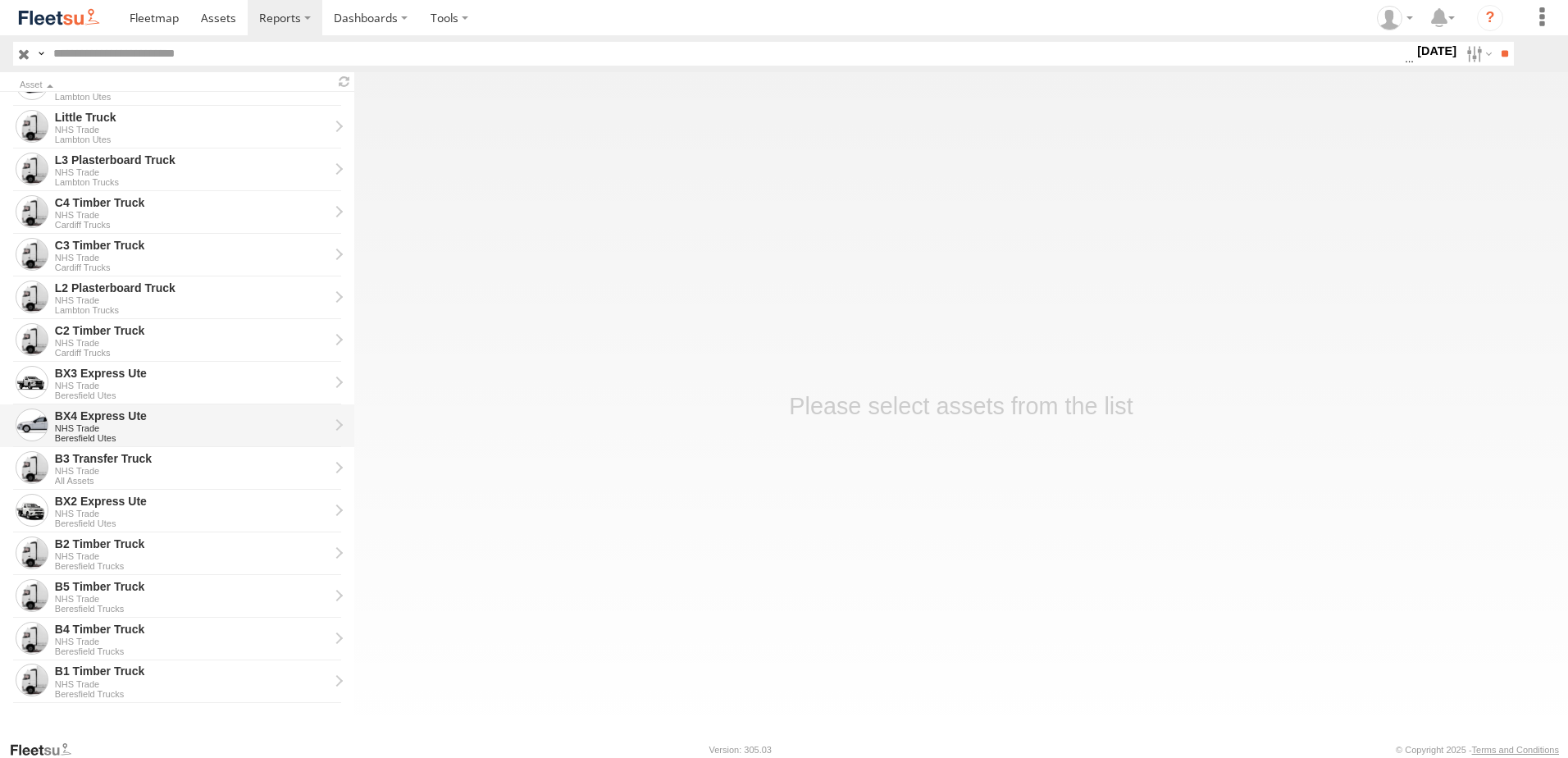
click at [74, 420] on div "BX4 Express Ute" at bounding box center [192, 415] width 274 height 15
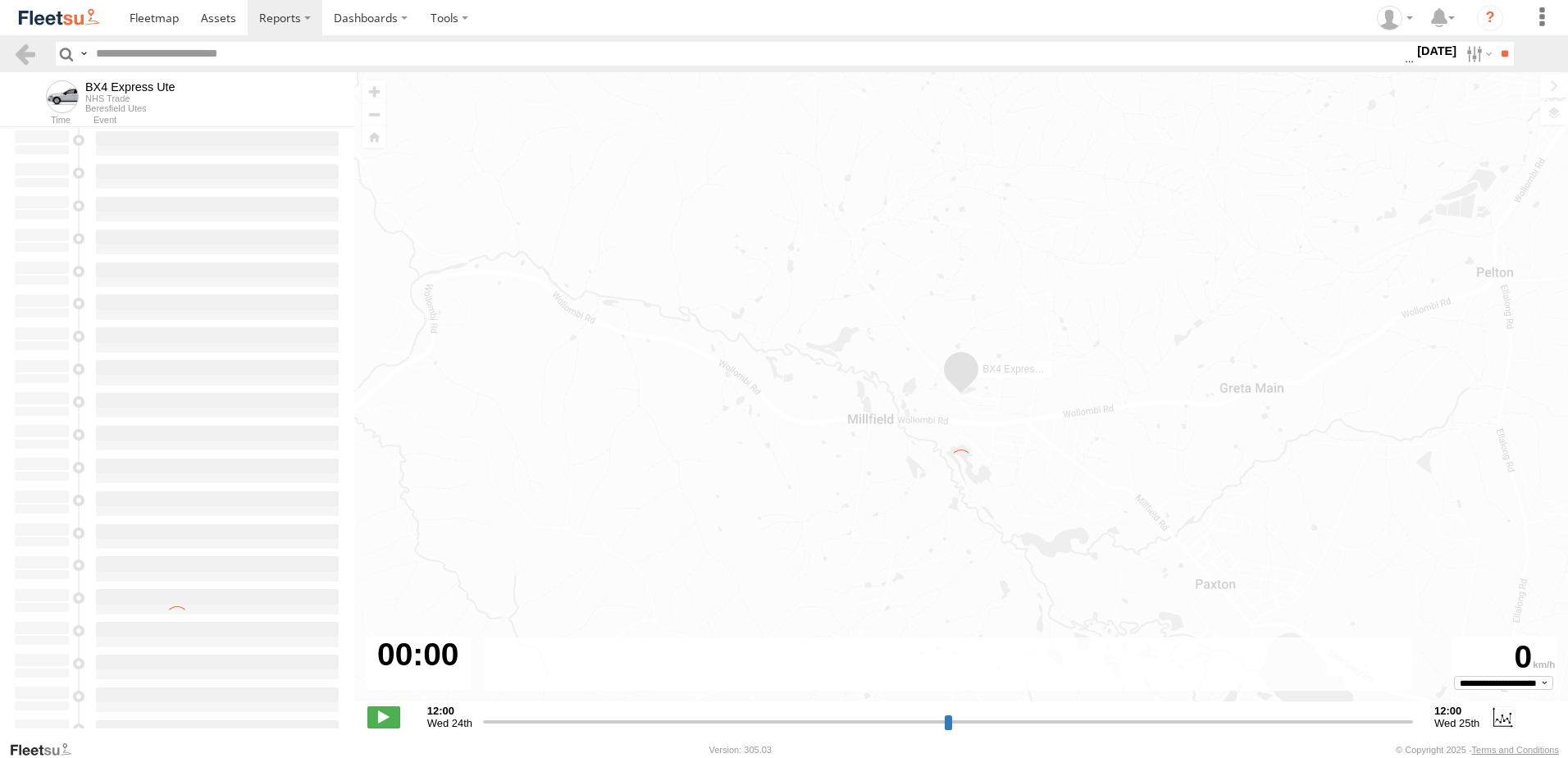
type input "**********"
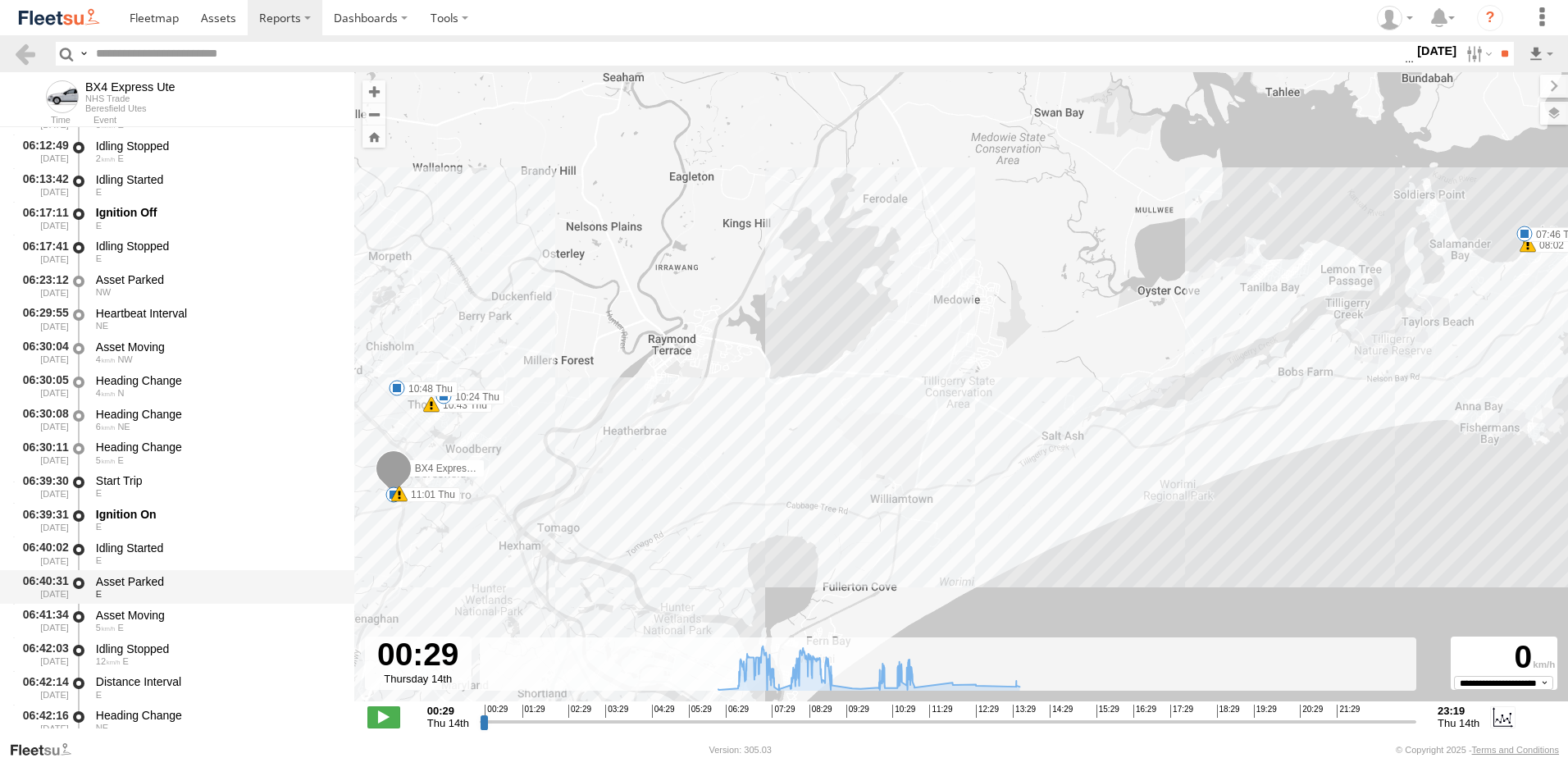
scroll to position [574, 0]
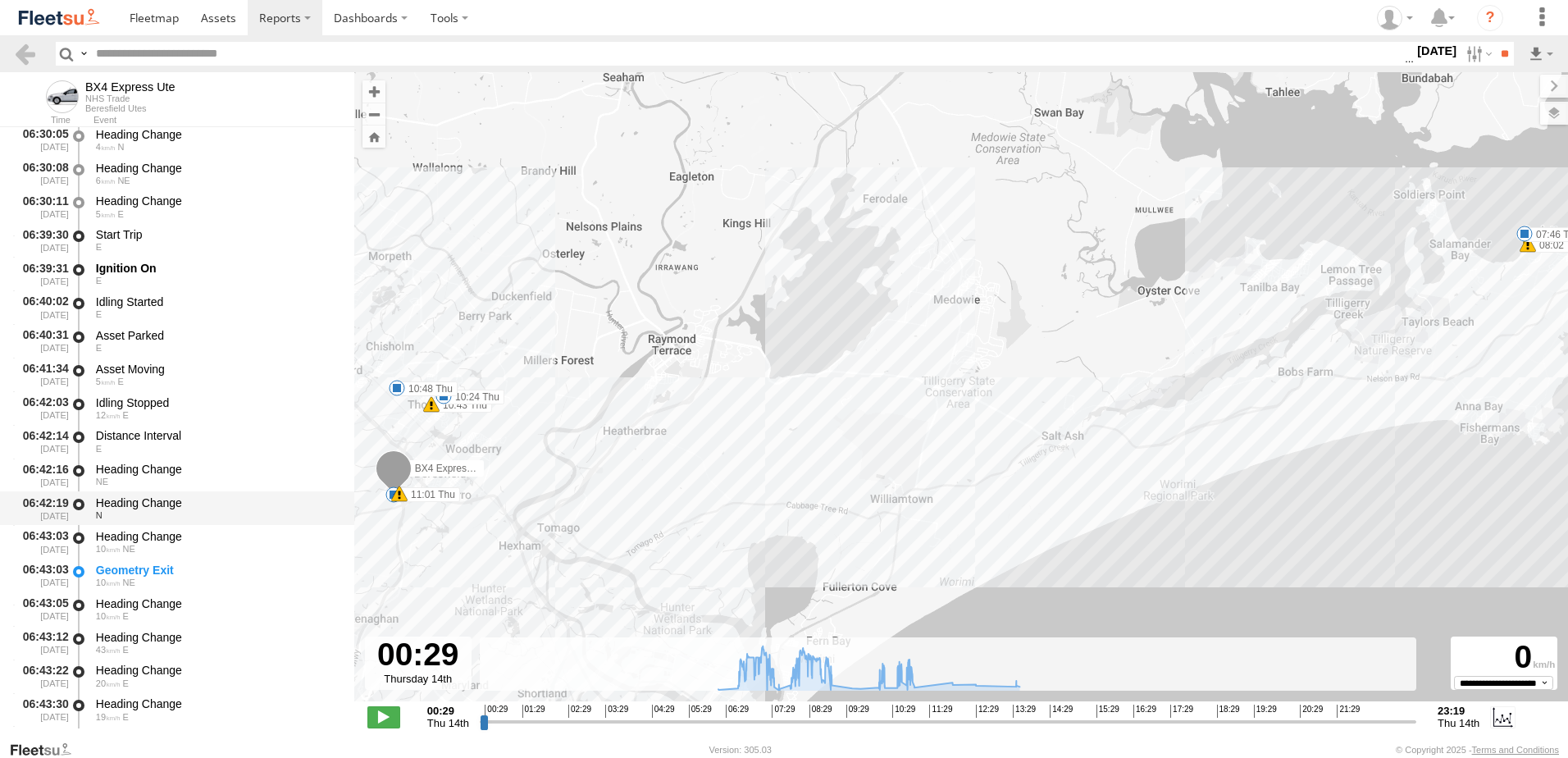
click at [139, 493] on div "Heading Change N" at bounding box center [217, 508] width 247 height 30
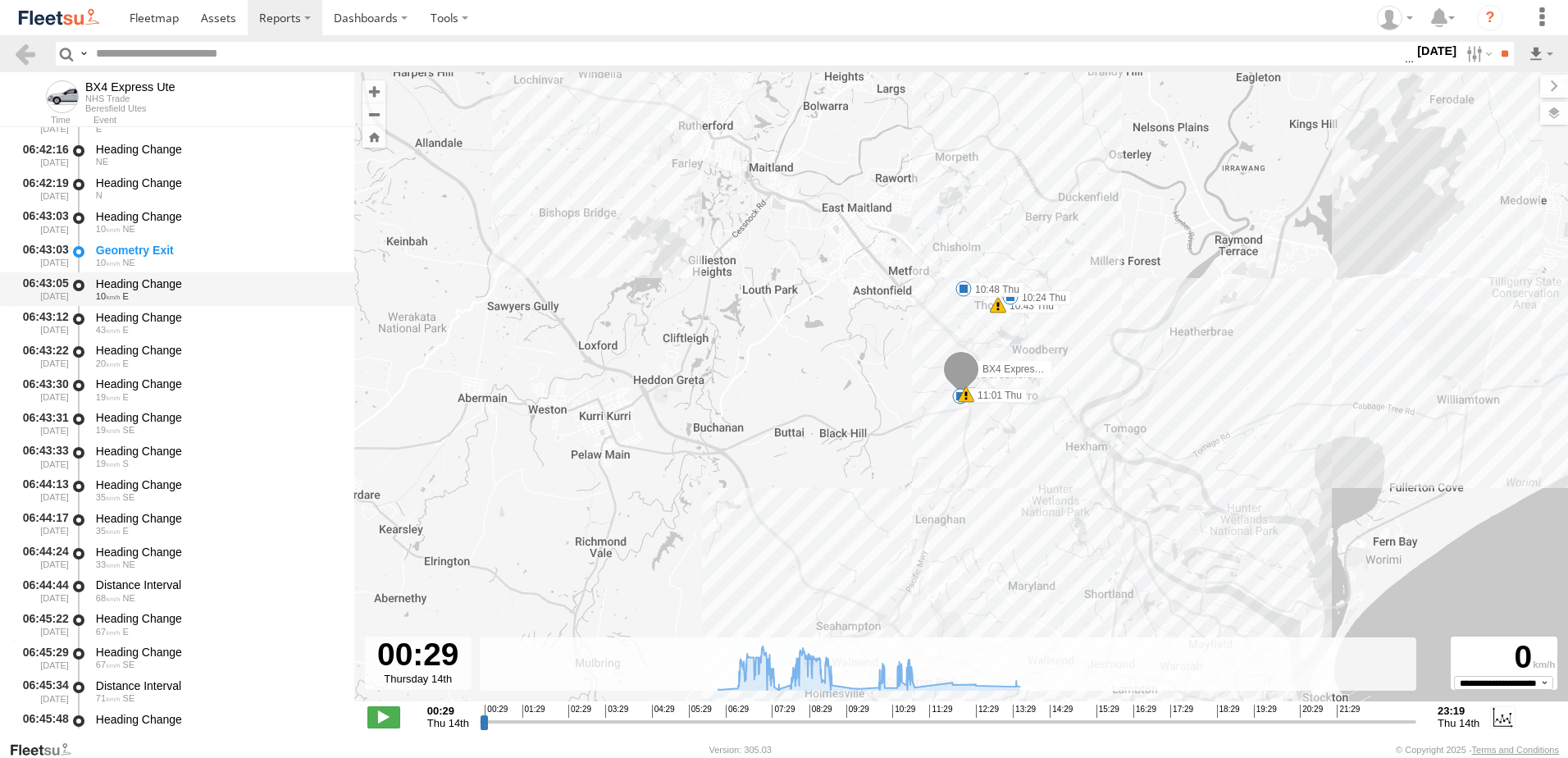
scroll to position [902, 0]
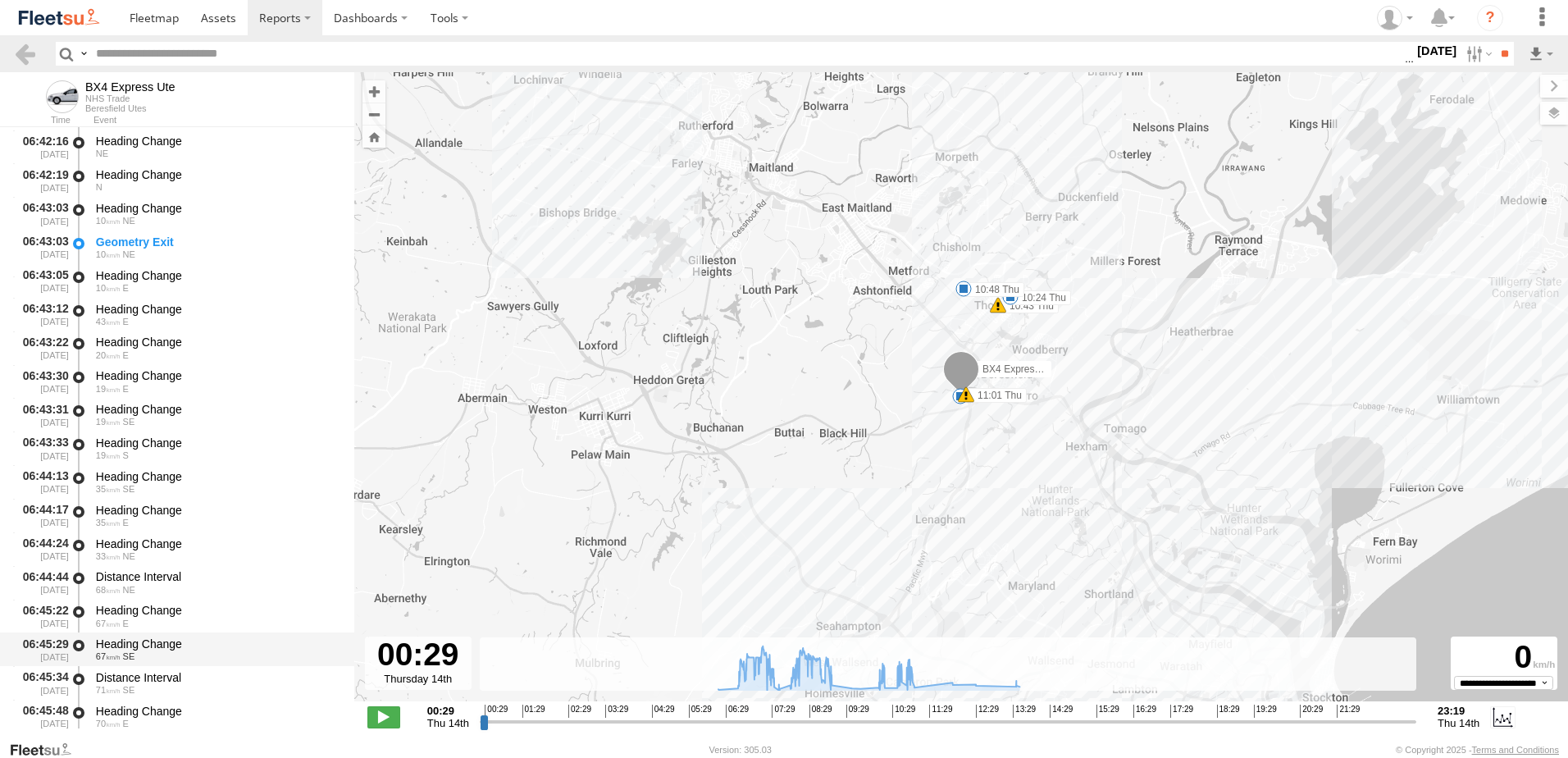
click at [147, 643] on div "Heading Change" at bounding box center [217, 644] width 242 height 15
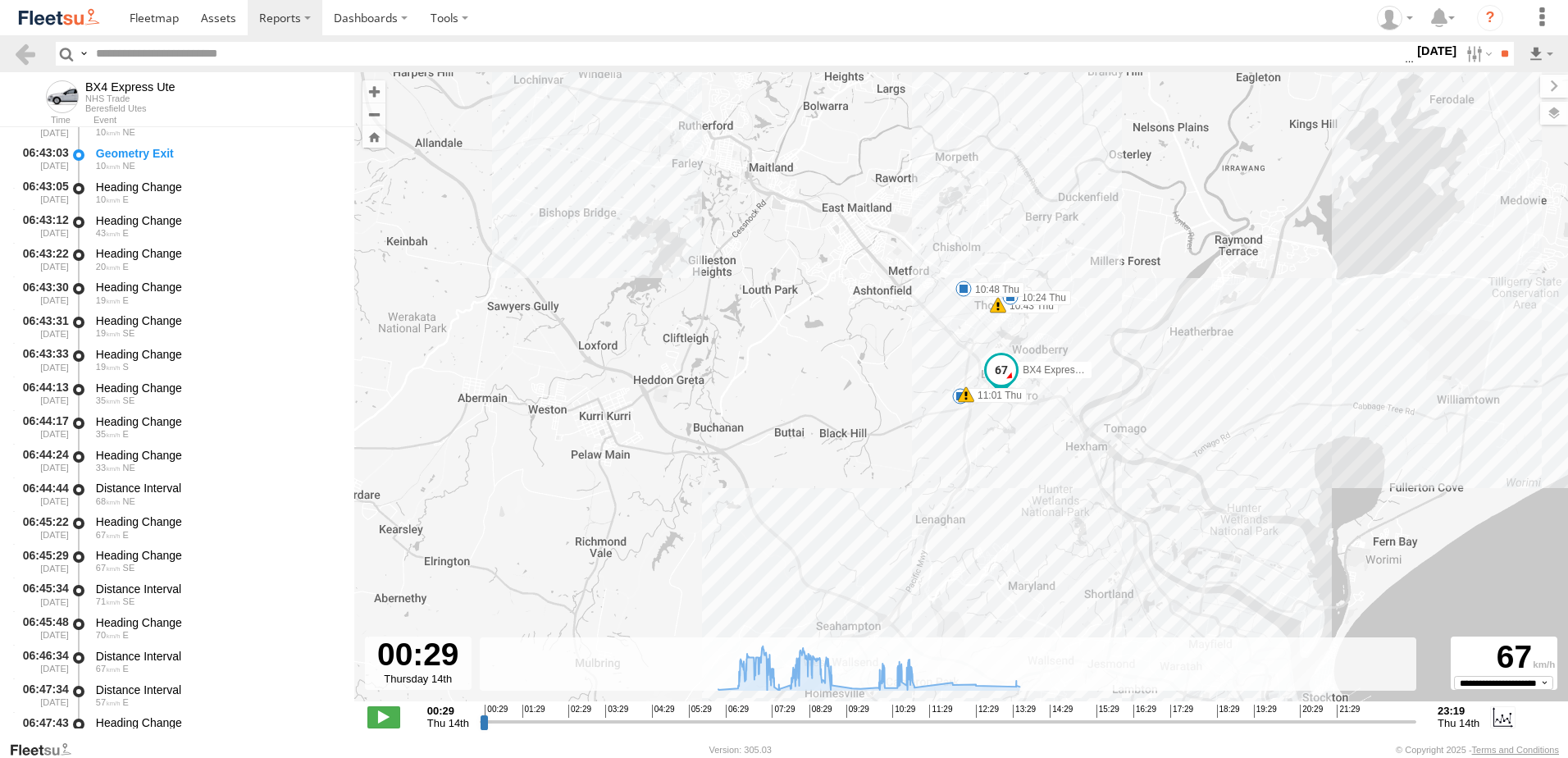
scroll to position [1148, 0]
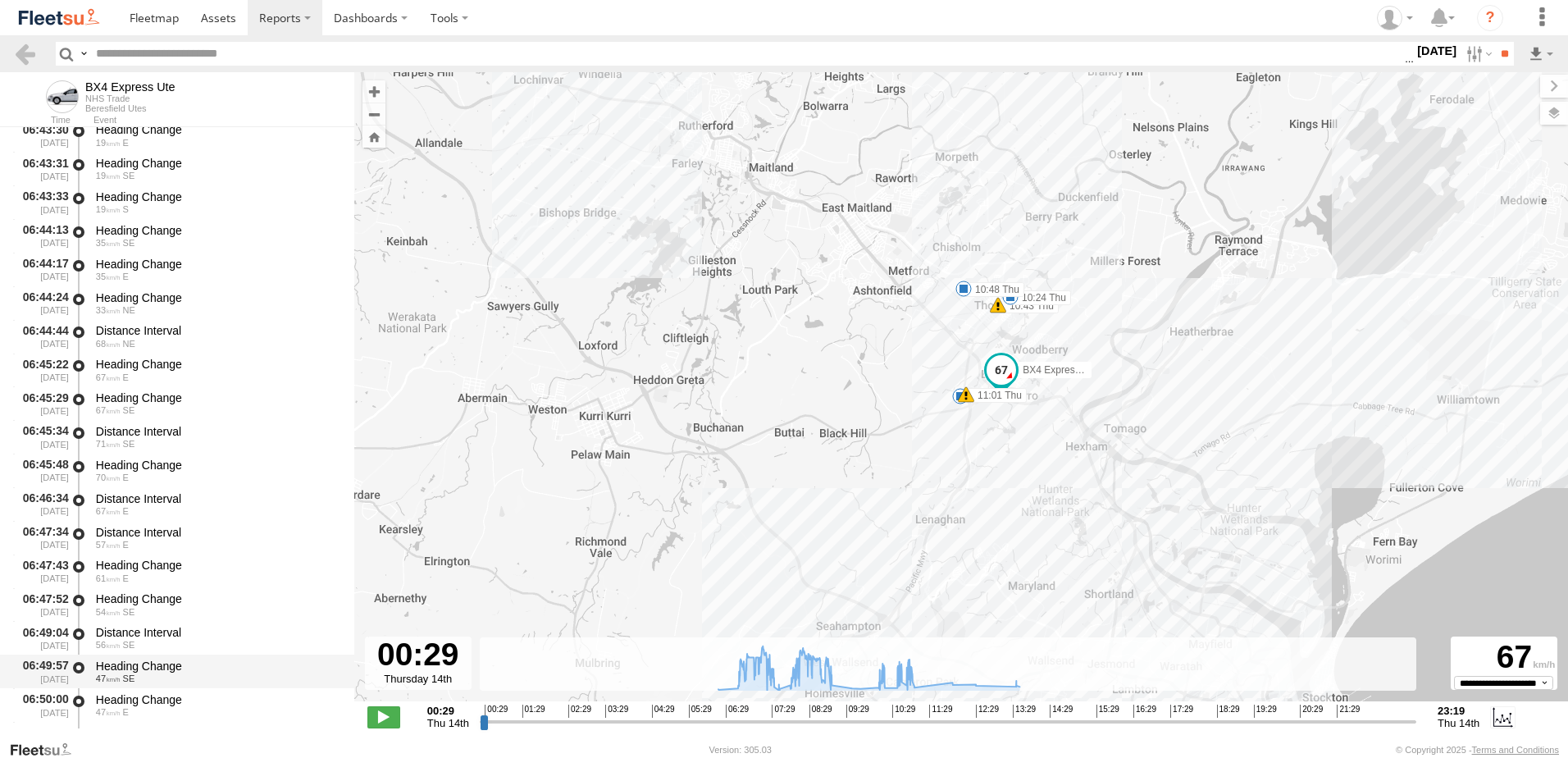
click at [119, 656] on div "Heading Change 47 SE" at bounding box center [217, 670] width 247 height 30
click at [131, 637] on div "Distance Interval" at bounding box center [217, 632] width 242 height 15
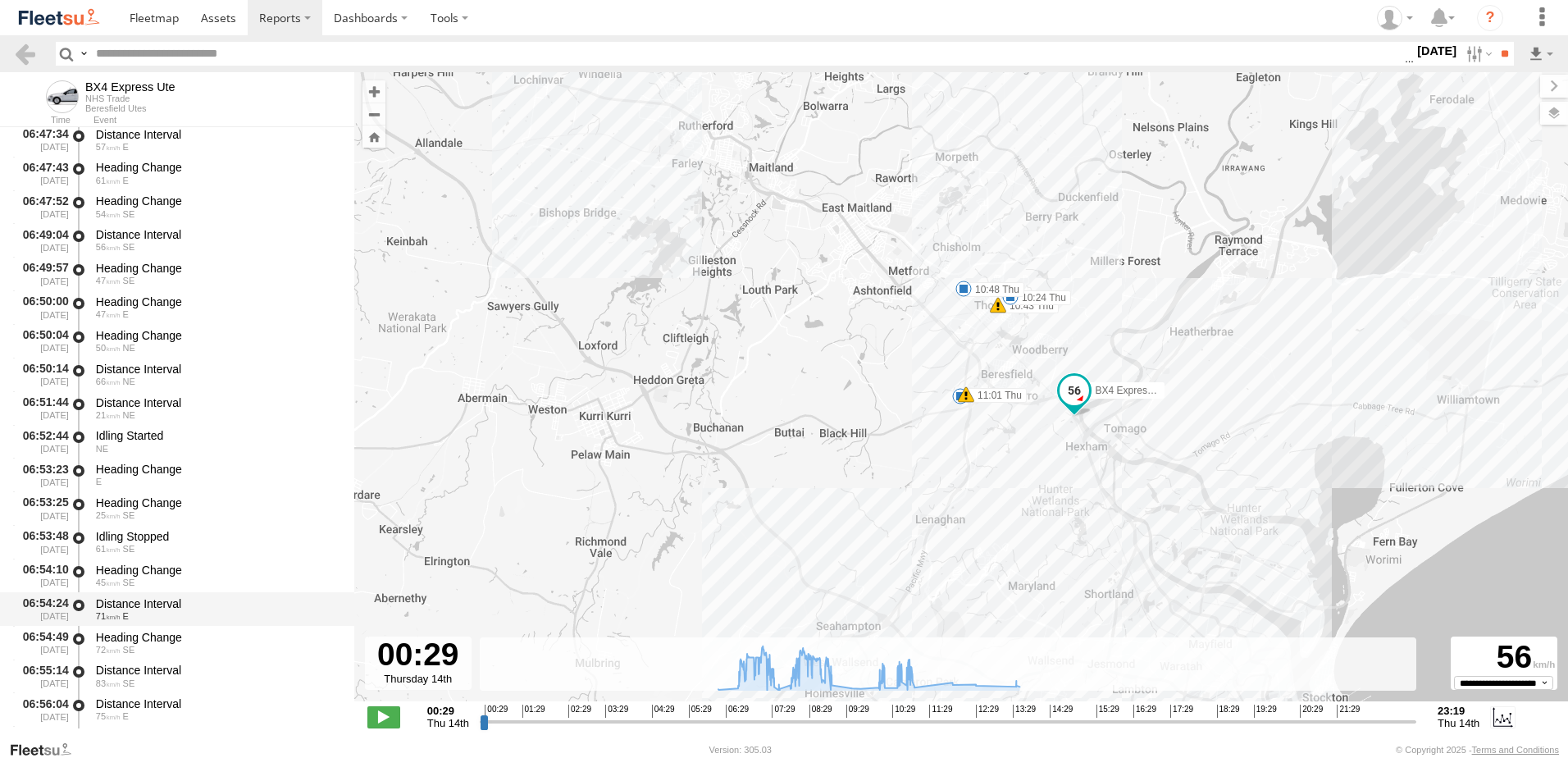
scroll to position [1558, 0]
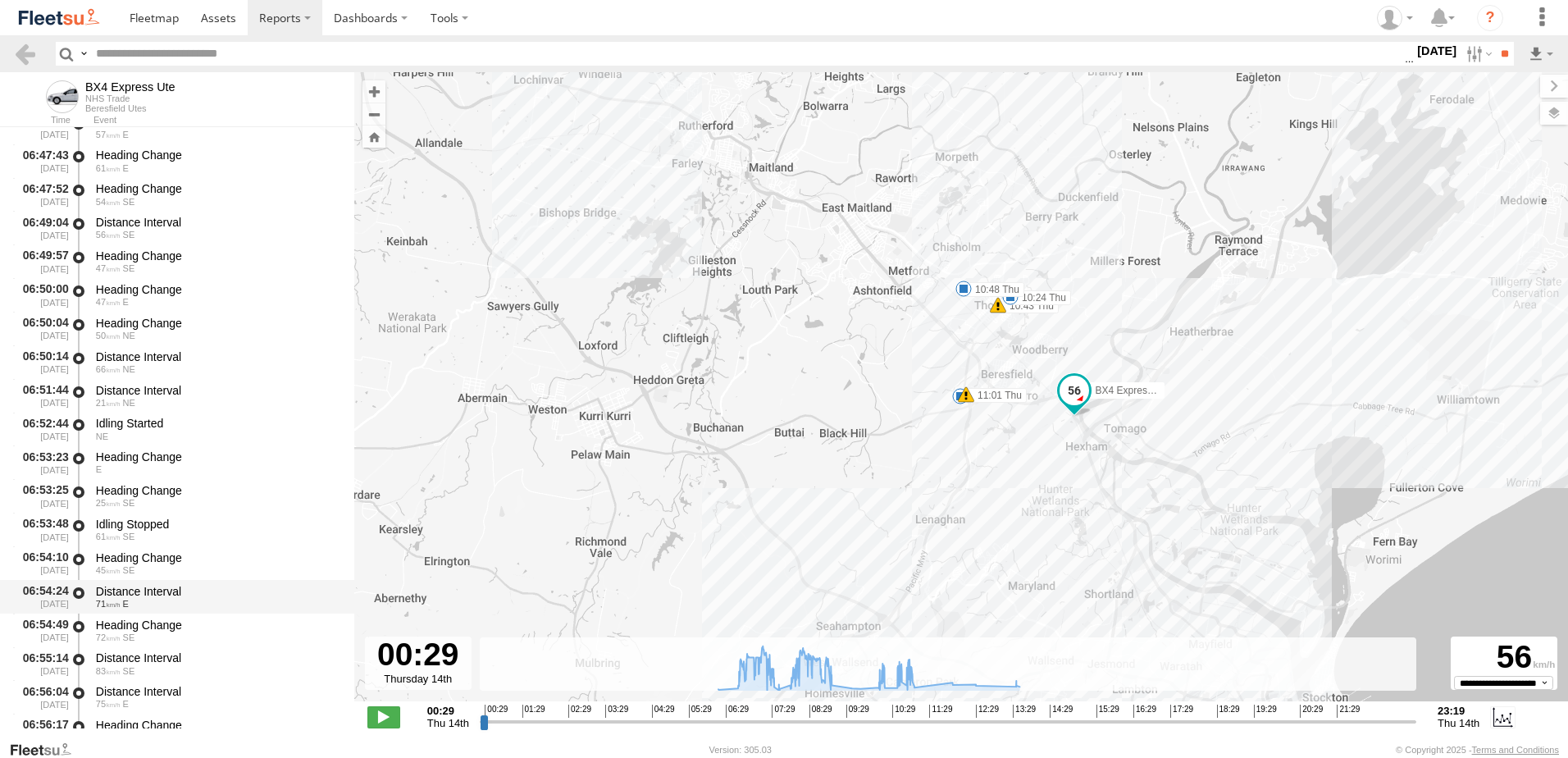
click at [147, 584] on div "Distance Interval" at bounding box center [217, 590] width 242 height 15
click at [23, 58] on link at bounding box center [25, 54] width 24 height 24
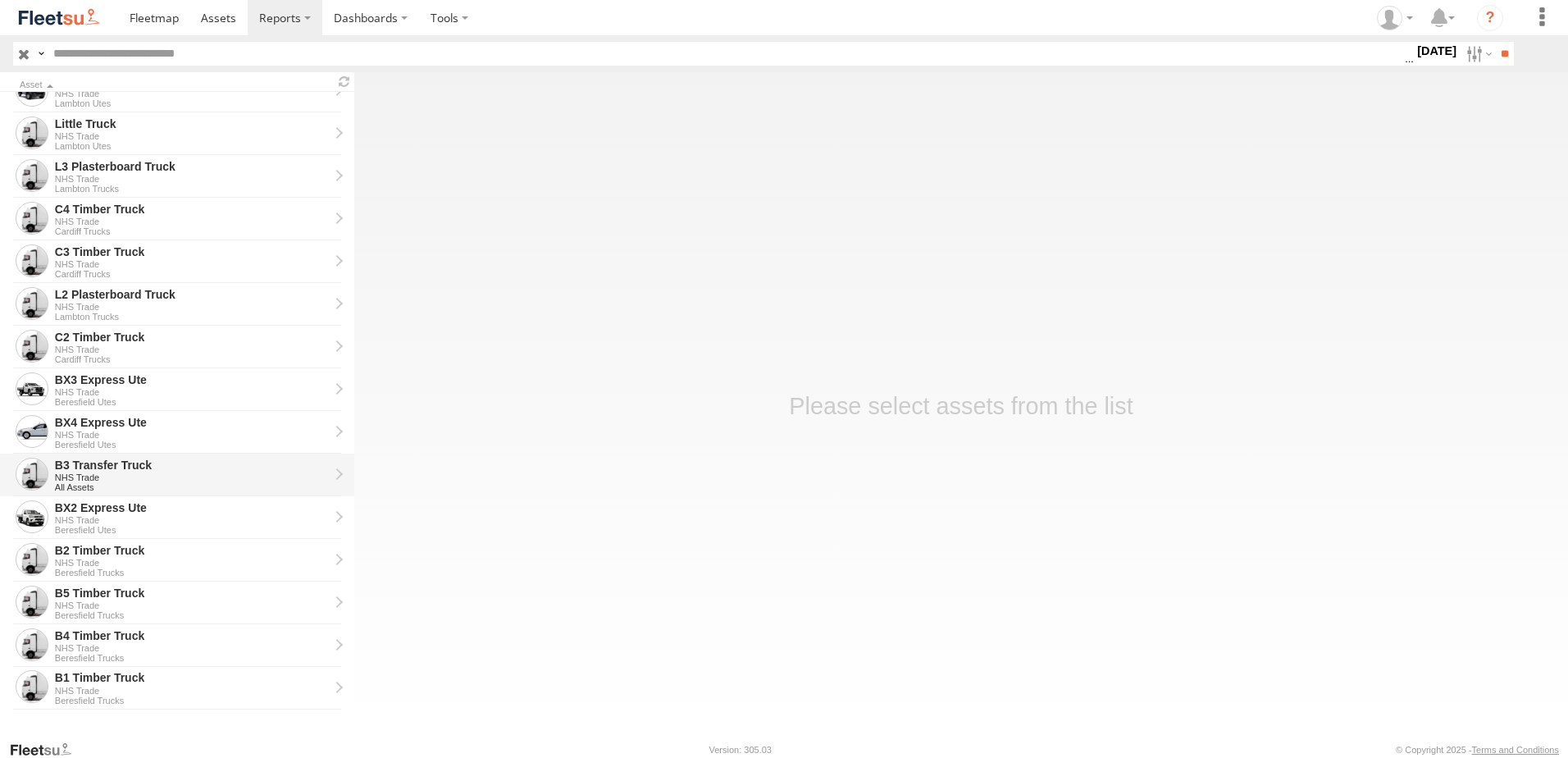
scroll to position [370, 0]
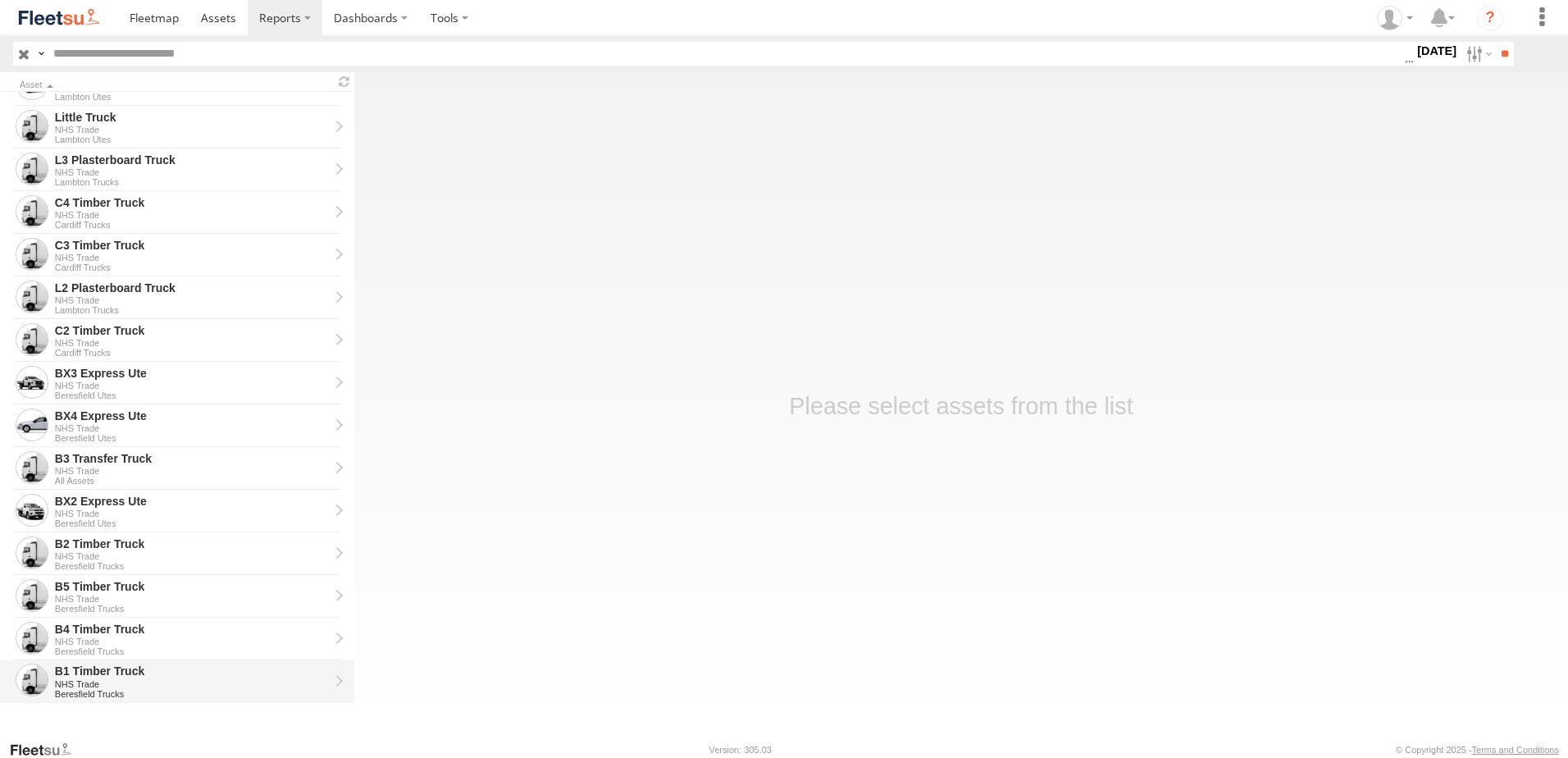
click at [79, 665] on div "B1 Timber Truck" at bounding box center [192, 670] width 274 height 15
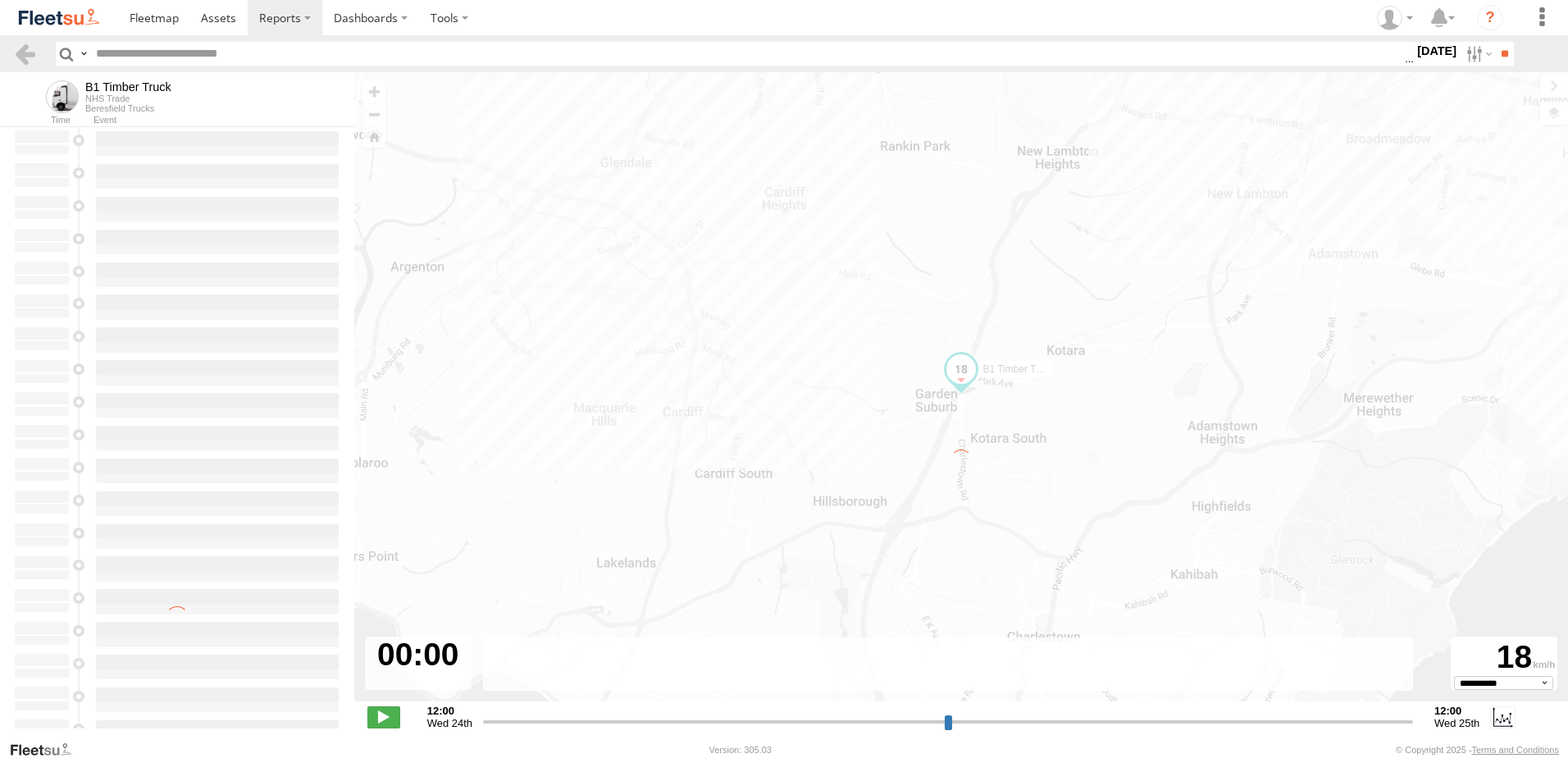
type input "**********"
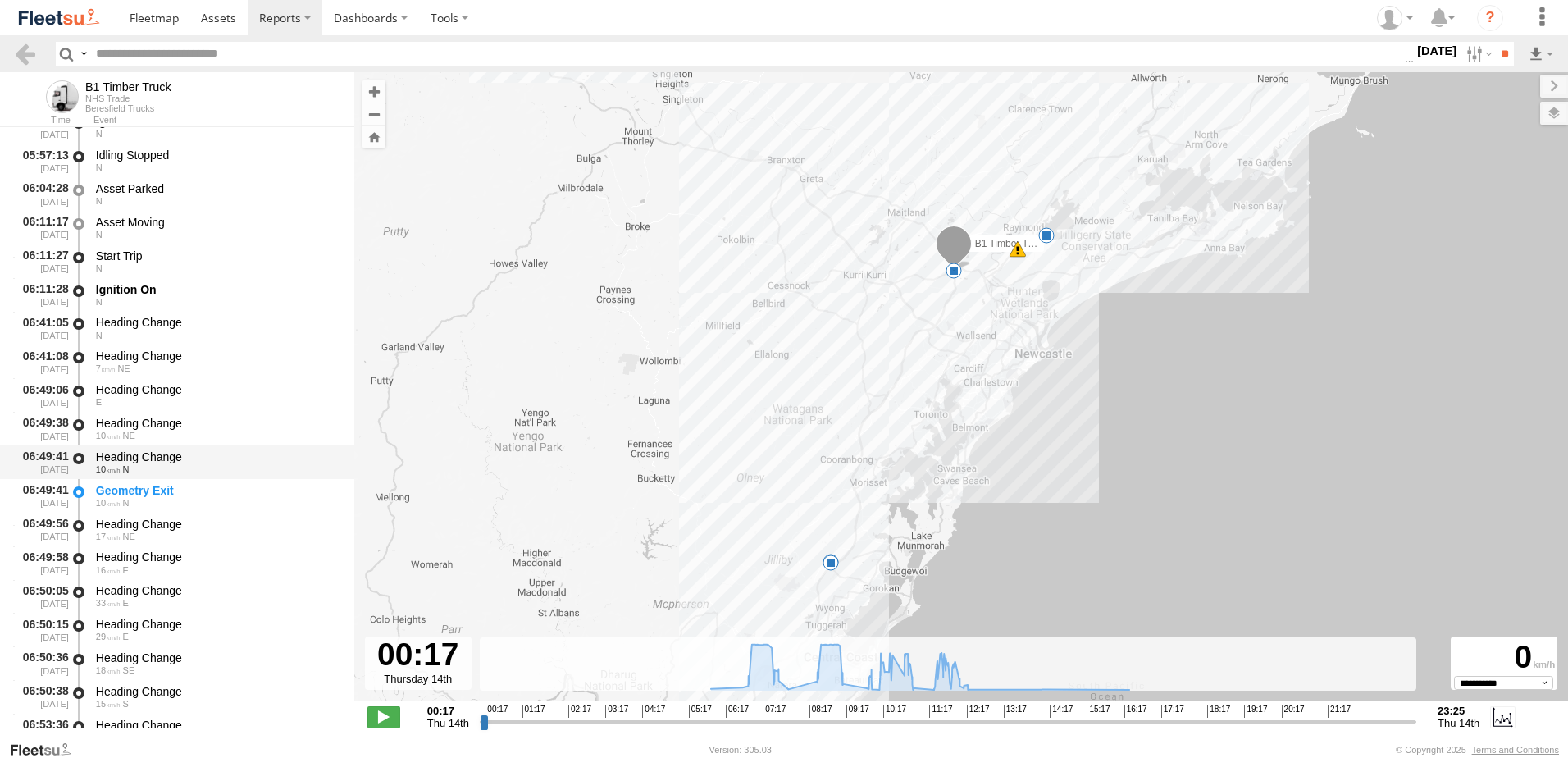
scroll to position [656, 0]
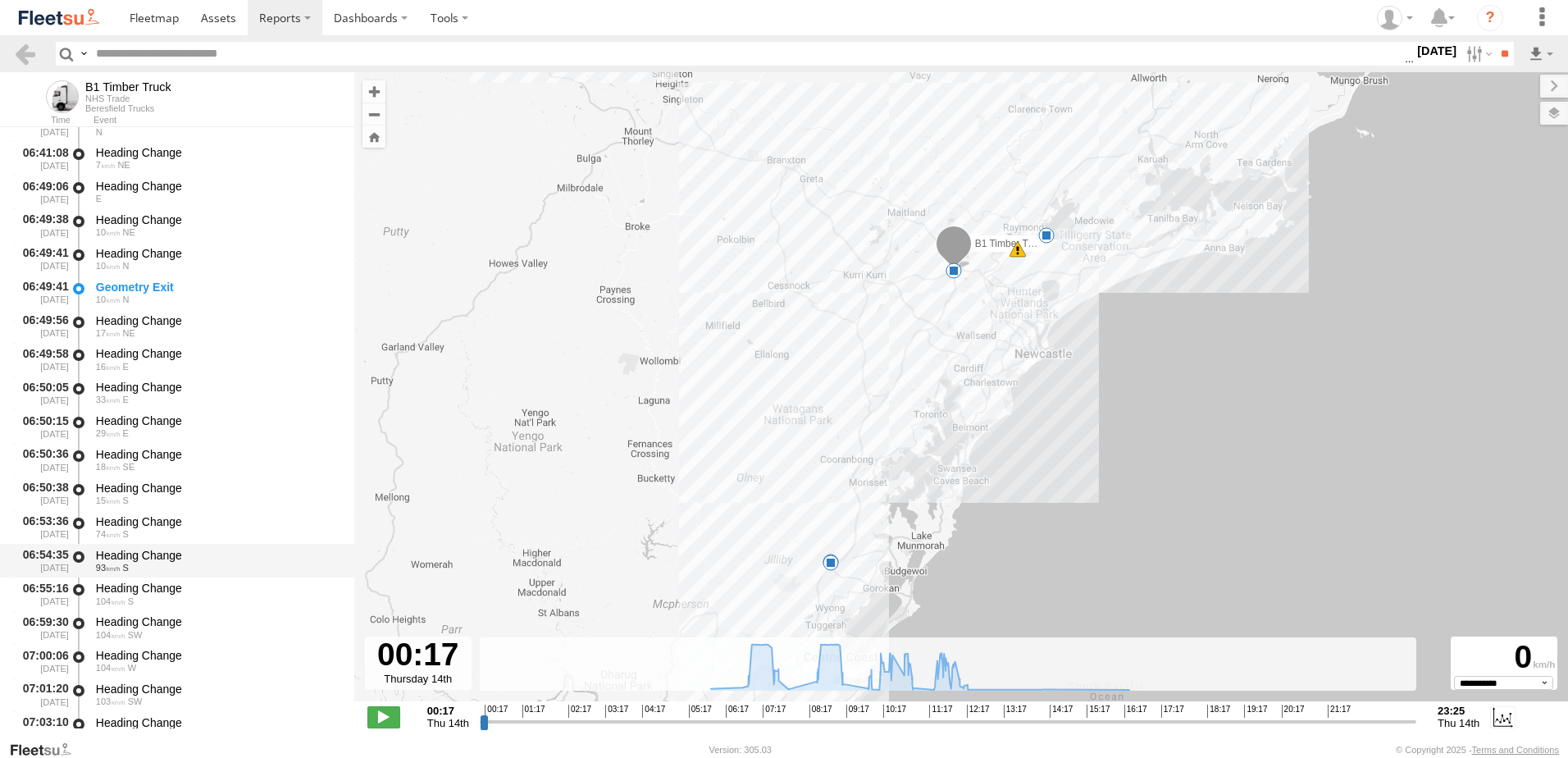
click at [133, 547] on div "Heading Change" at bounding box center [217, 554] width 242 height 15
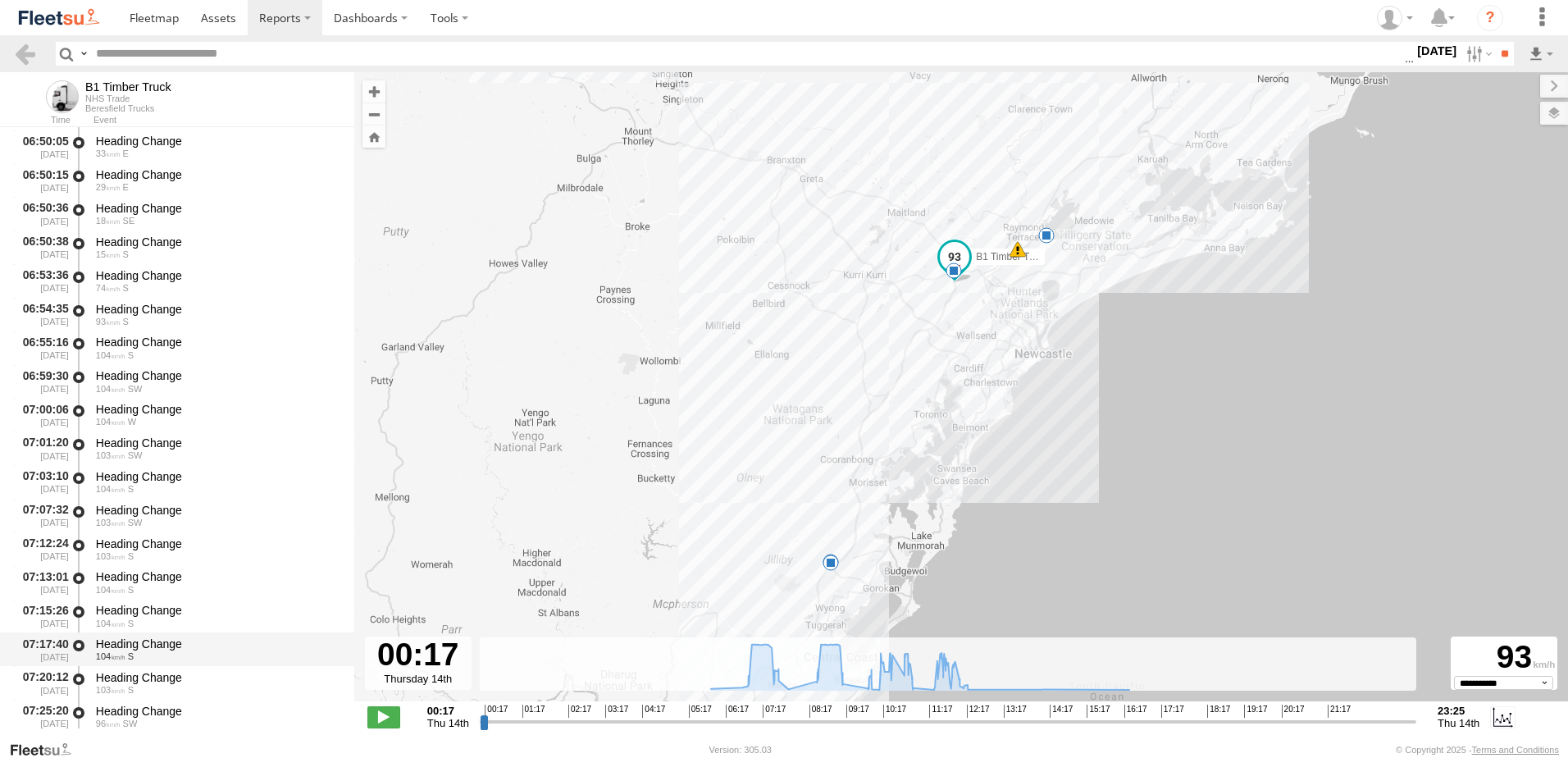
click at [137, 635] on div "Heading Change 104 S" at bounding box center [217, 649] width 247 height 30
click at [151, 368] on div "Heading Change" at bounding box center [217, 375] width 242 height 15
click at [154, 307] on div "Heading Change" at bounding box center [217, 309] width 242 height 15
click at [25, 52] on link at bounding box center [25, 54] width 24 height 24
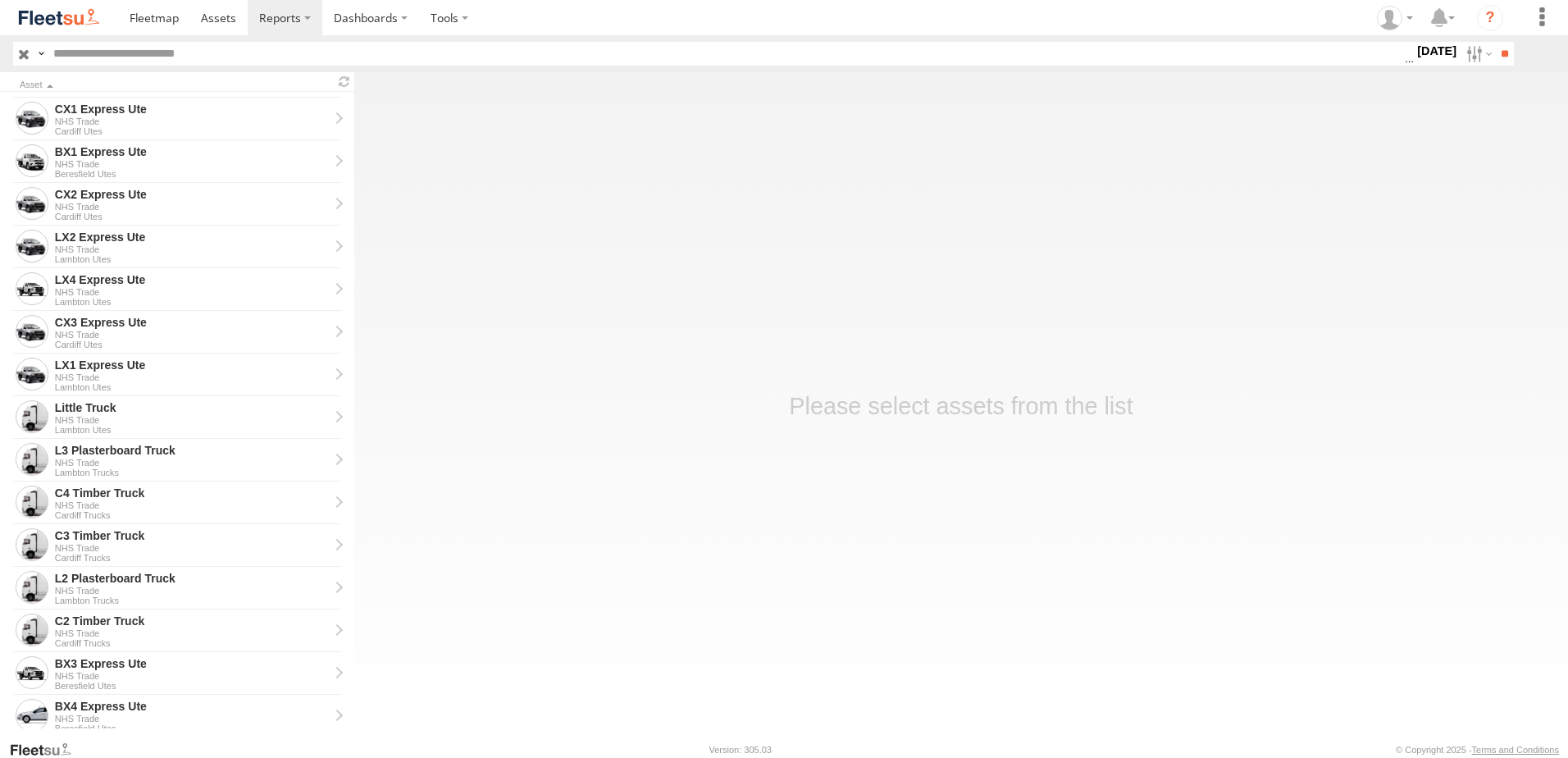
scroll to position [246, 0]
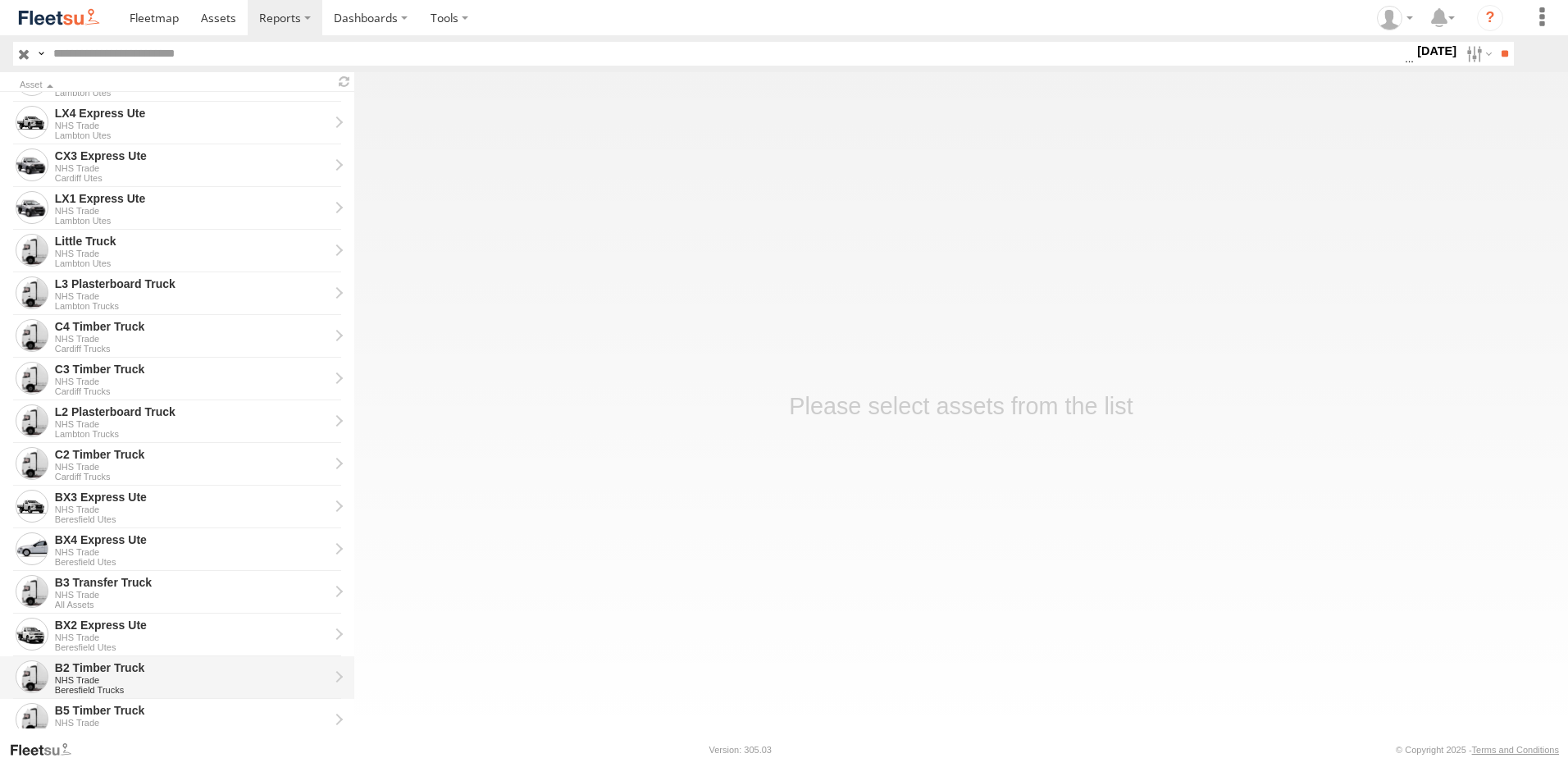
click at [95, 678] on div "NHS Trade" at bounding box center [192, 679] width 274 height 9
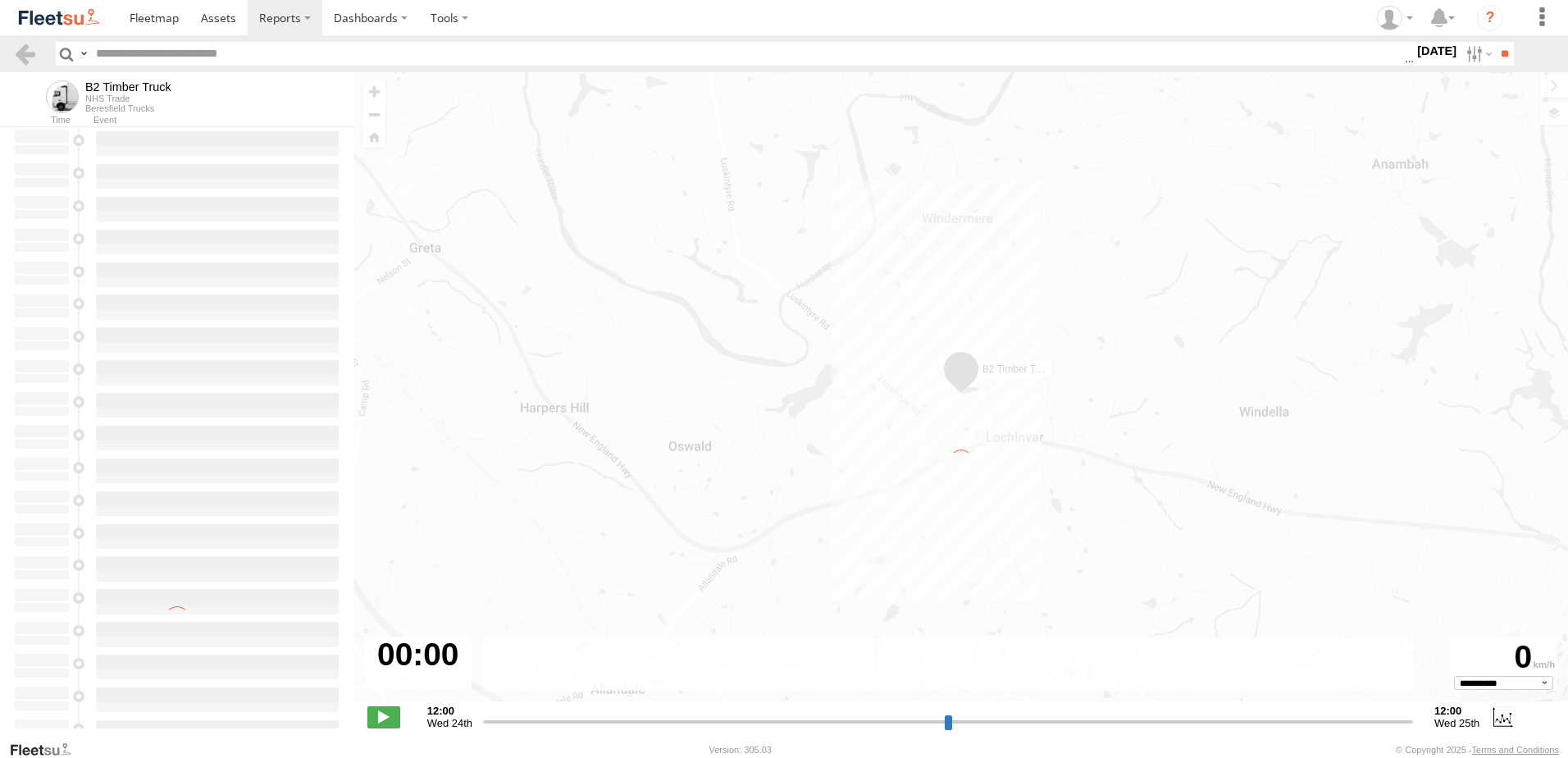
type input "**********"
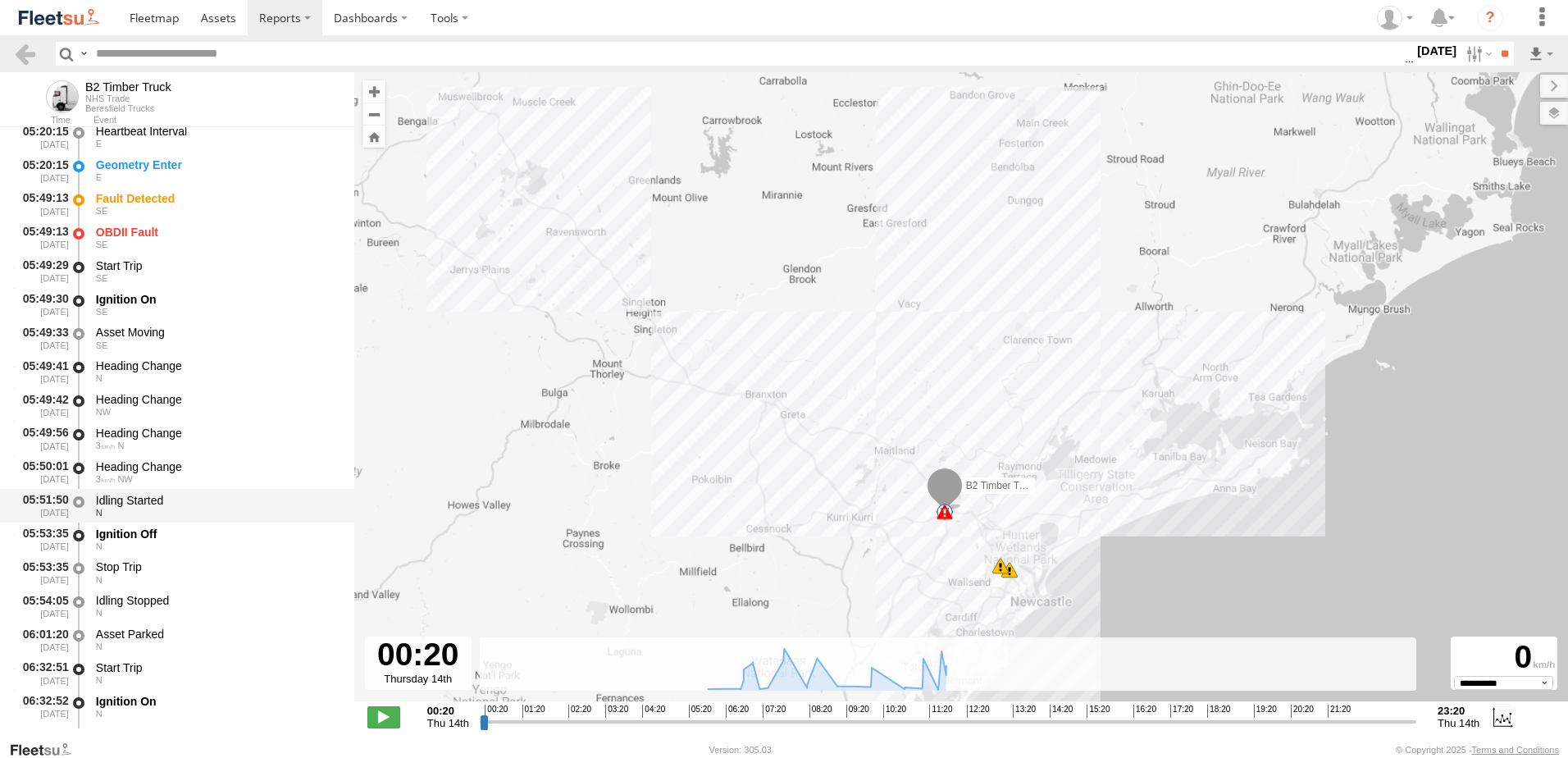
scroll to position [410, 0]
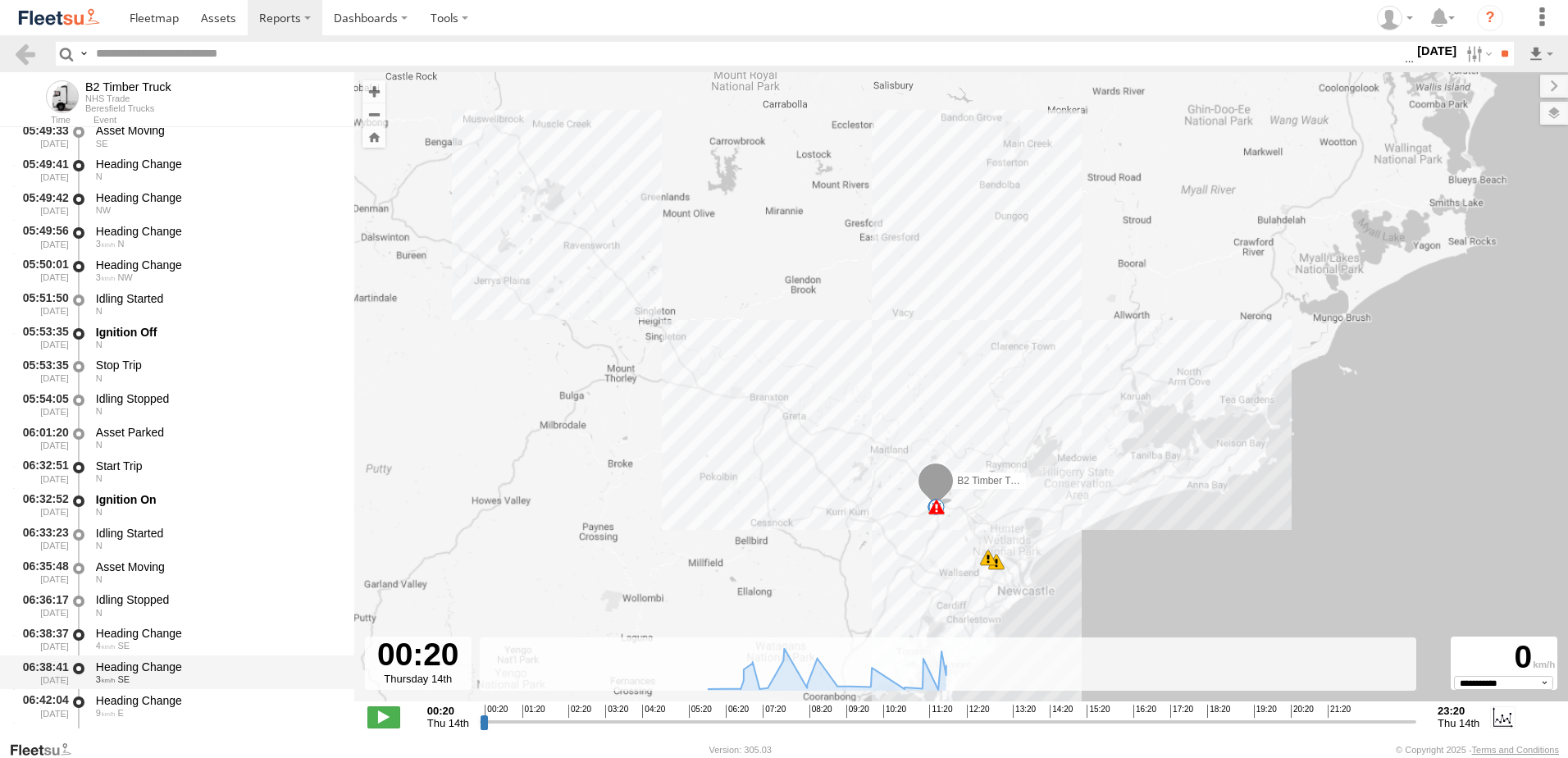
click at [152, 658] on div "Heading Change 3 SE" at bounding box center [217, 671] width 247 height 30
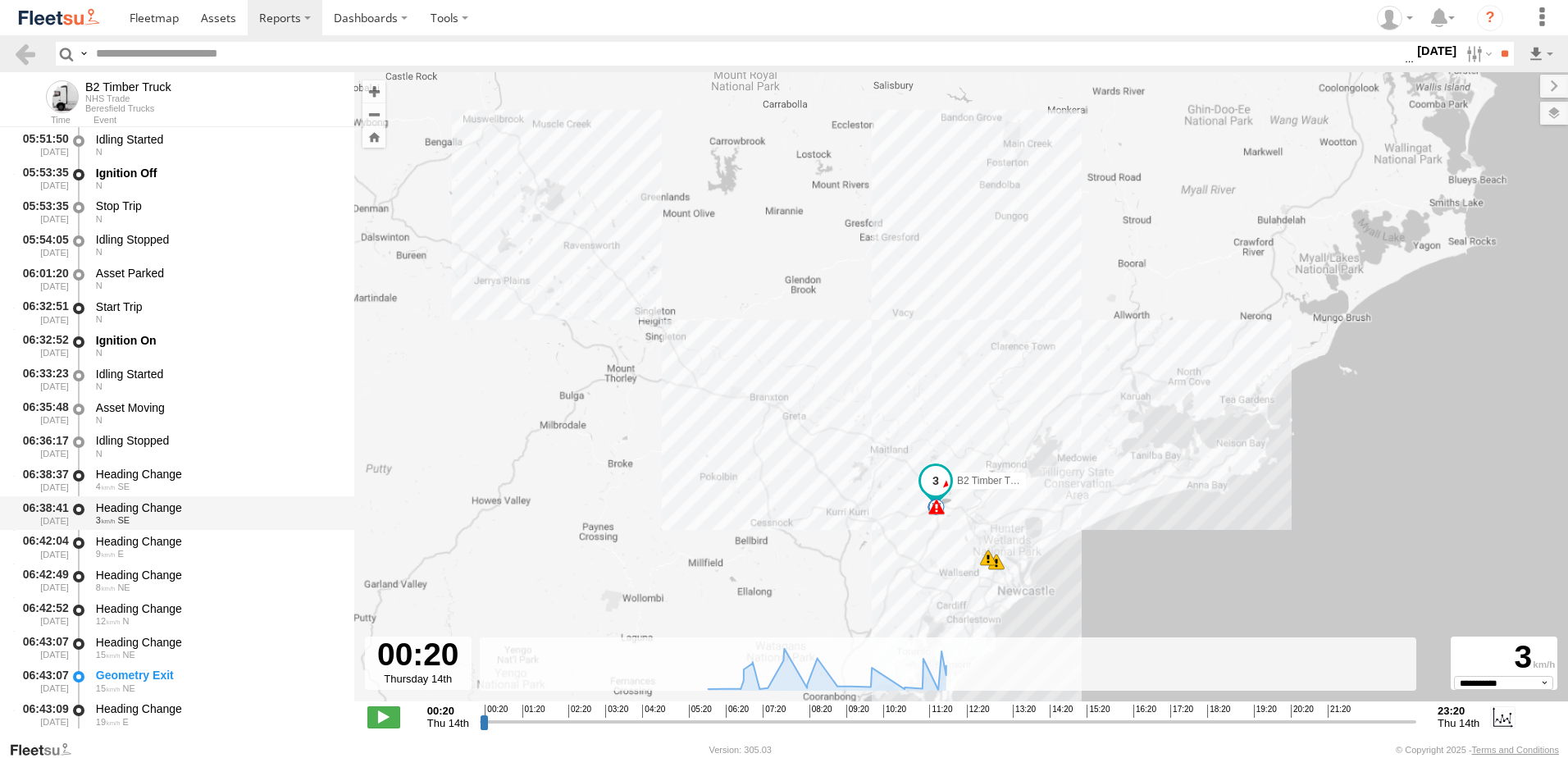
scroll to position [574, 0]
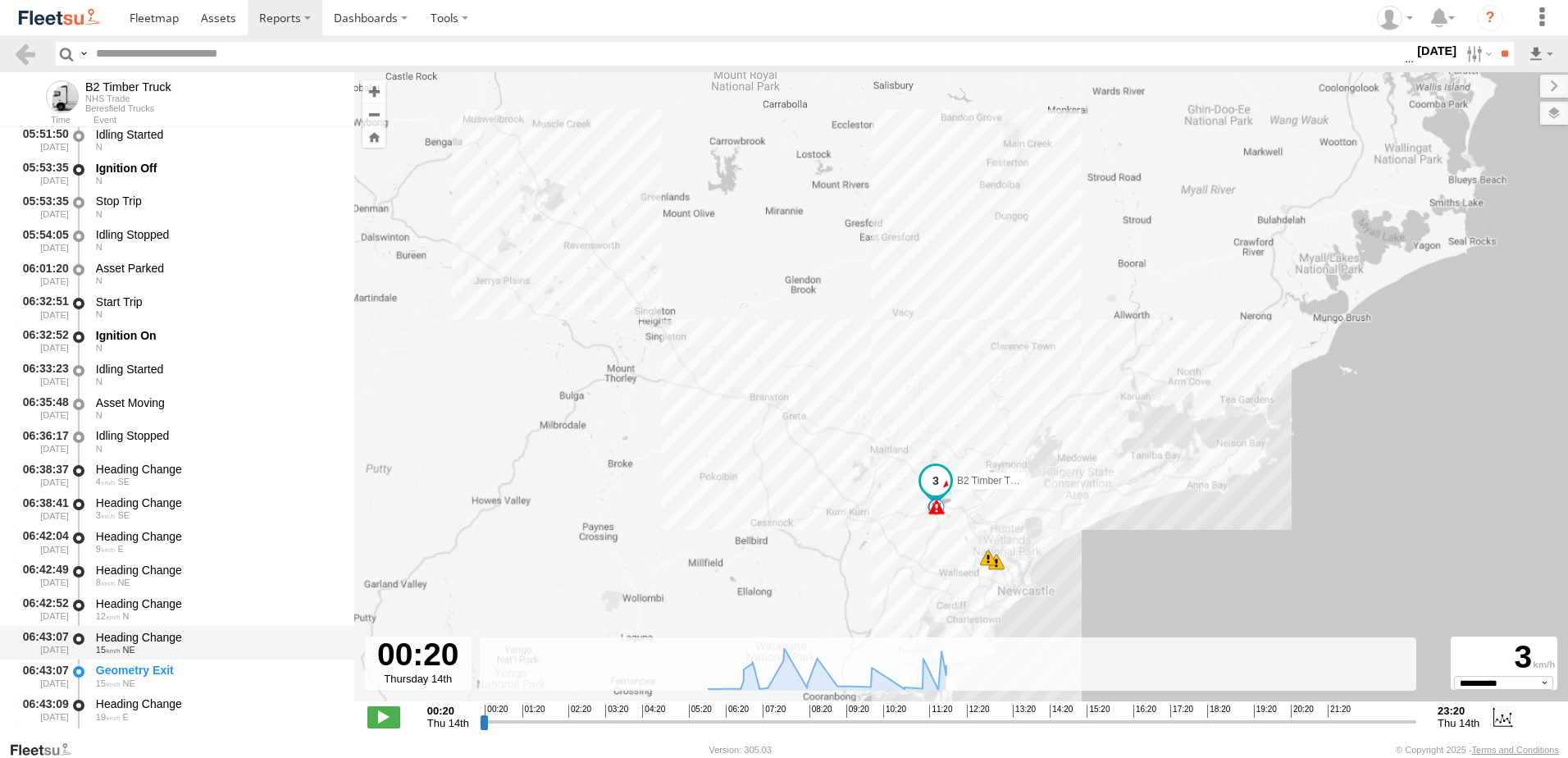
click at [152, 636] on div "Heading Change" at bounding box center [217, 637] width 242 height 15
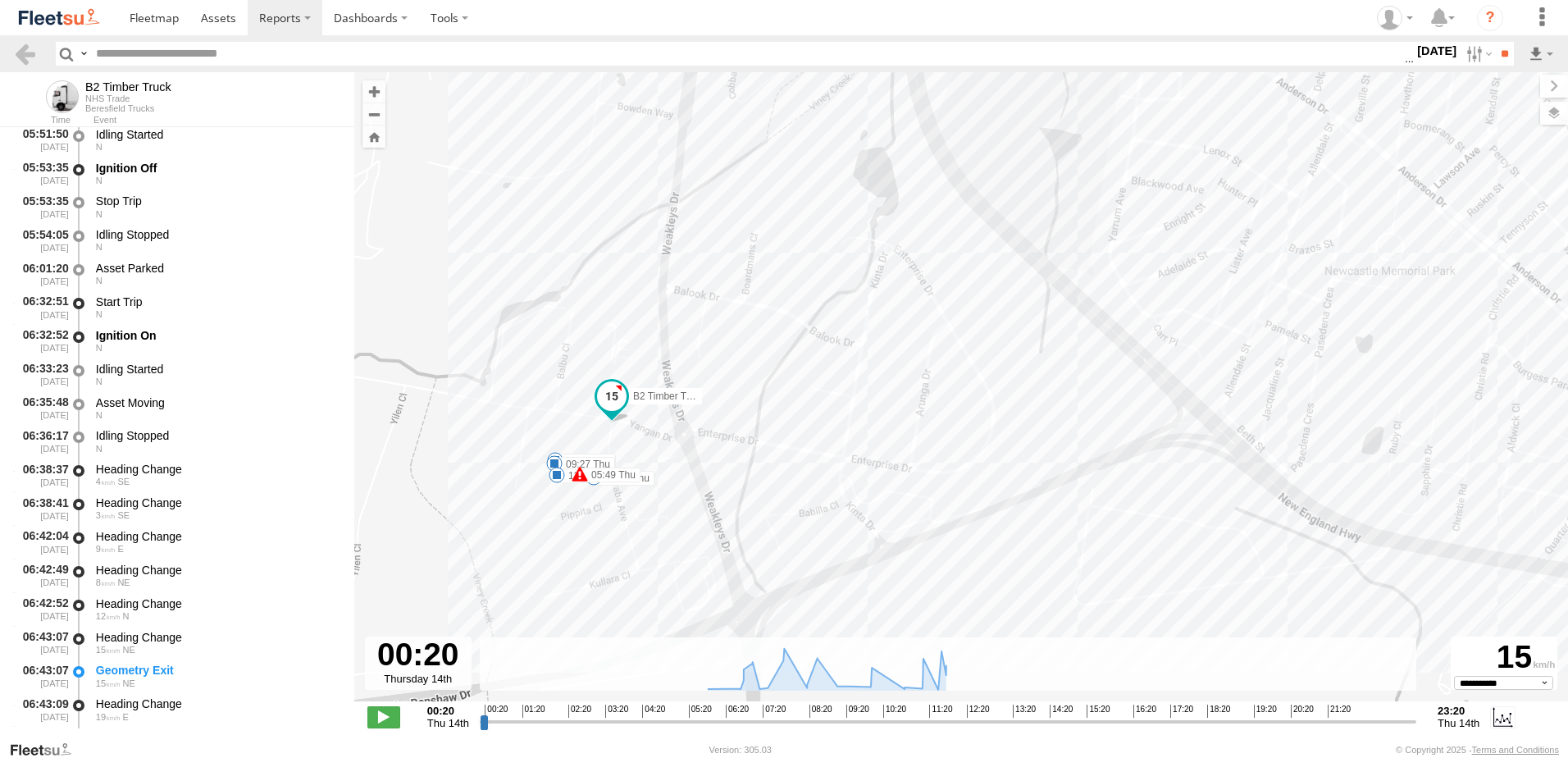
drag, startPoint x: 930, startPoint y: 296, endPoint x: 876, endPoint y: 798, distance: 504.9
click at [876, 757] on html at bounding box center [784, 379] width 1568 height 758
click at [28, 50] on link at bounding box center [25, 54] width 24 height 24
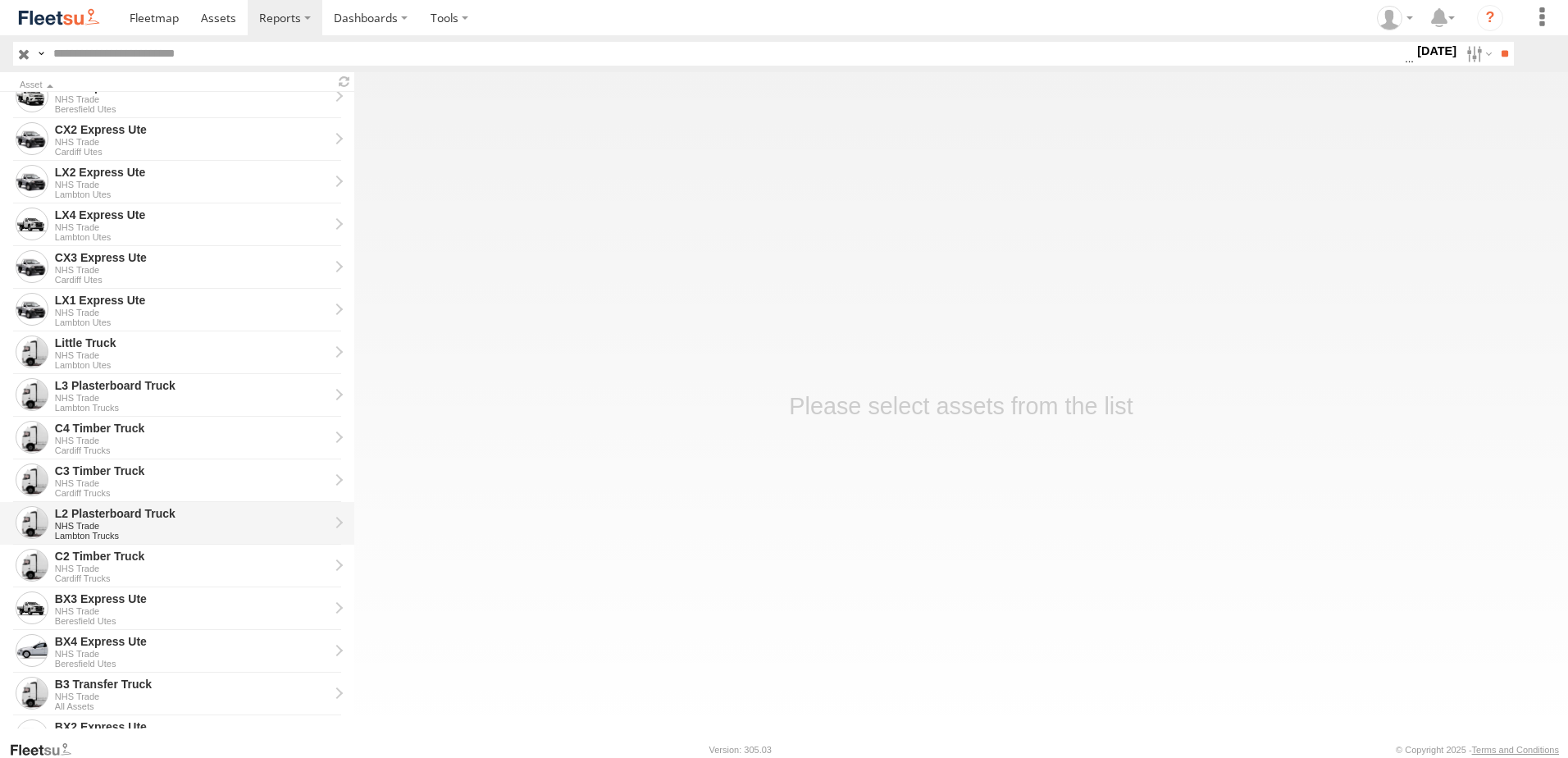
scroll to position [328, 0]
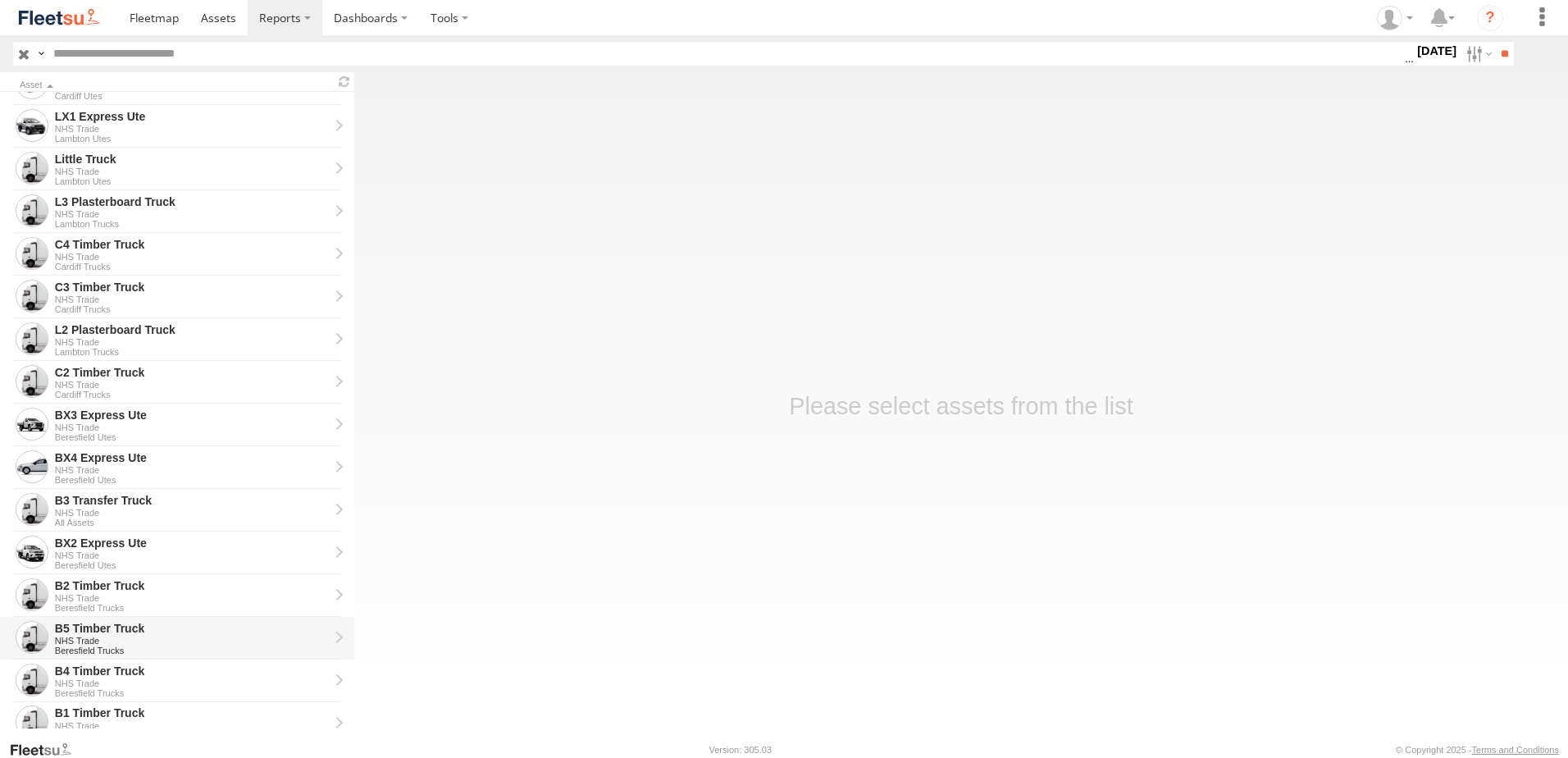
click at [89, 633] on div "B5 Timber Truck" at bounding box center [192, 627] width 274 height 15
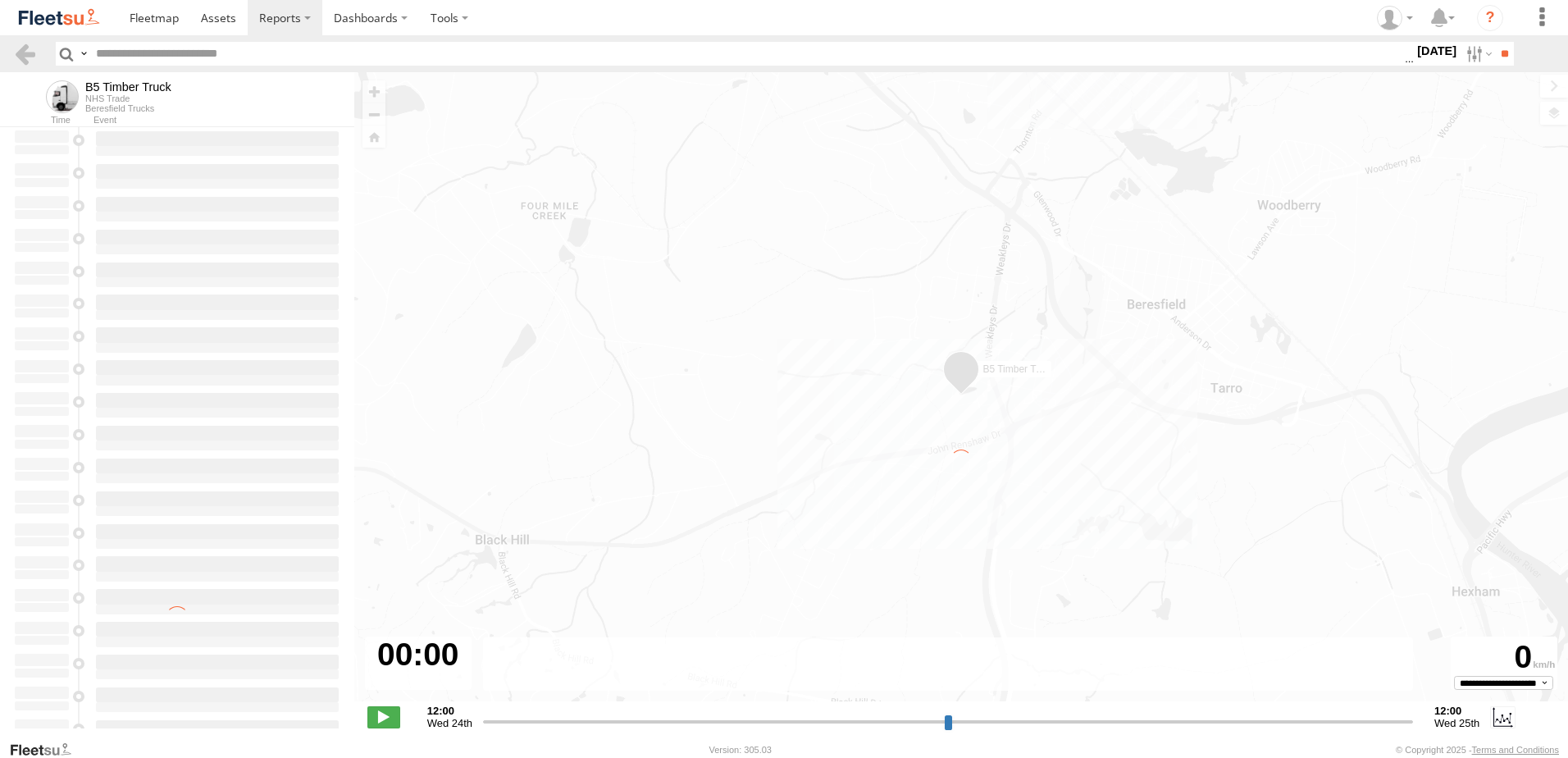
type input "**********"
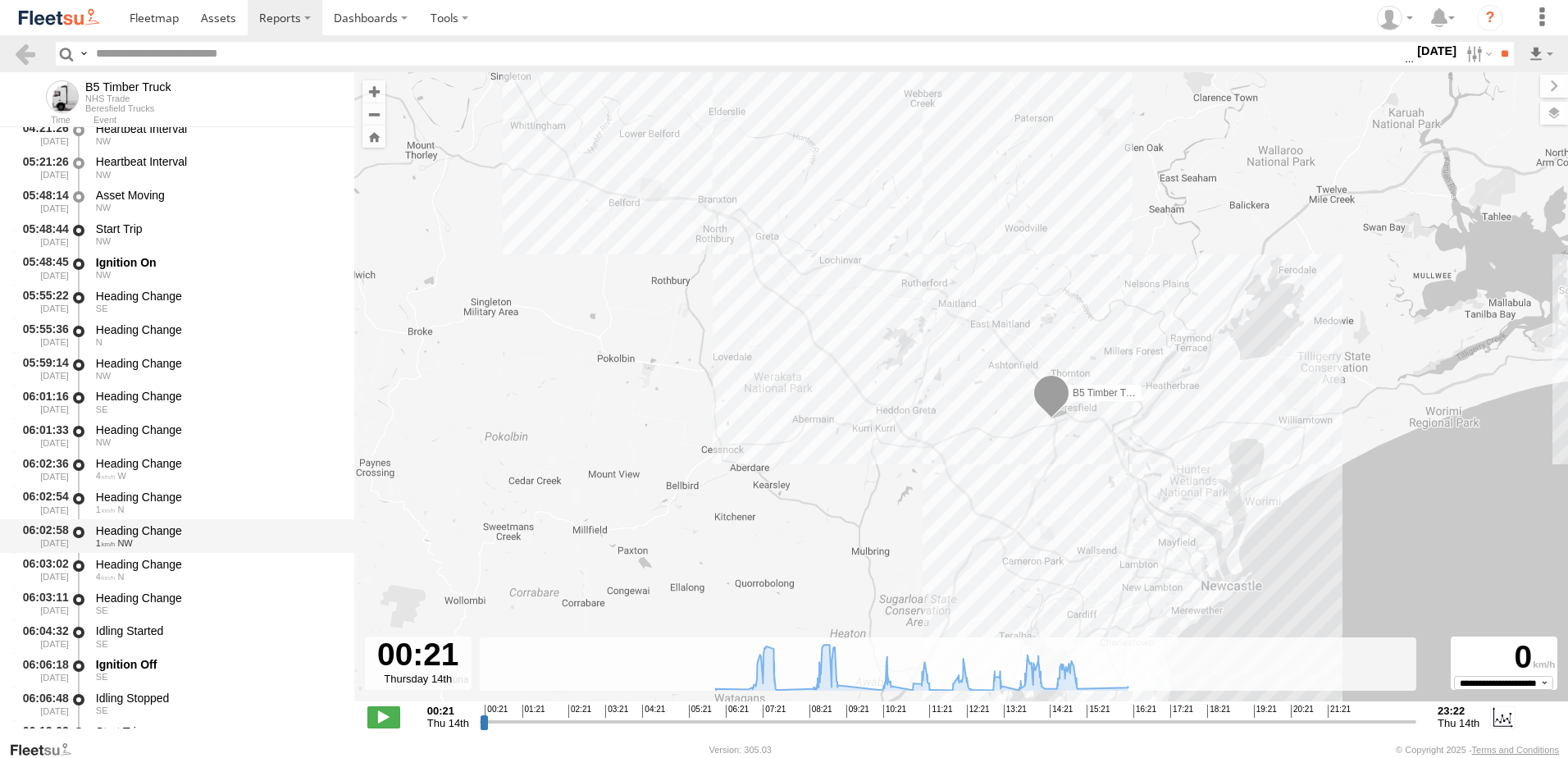
scroll to position [328, 0]
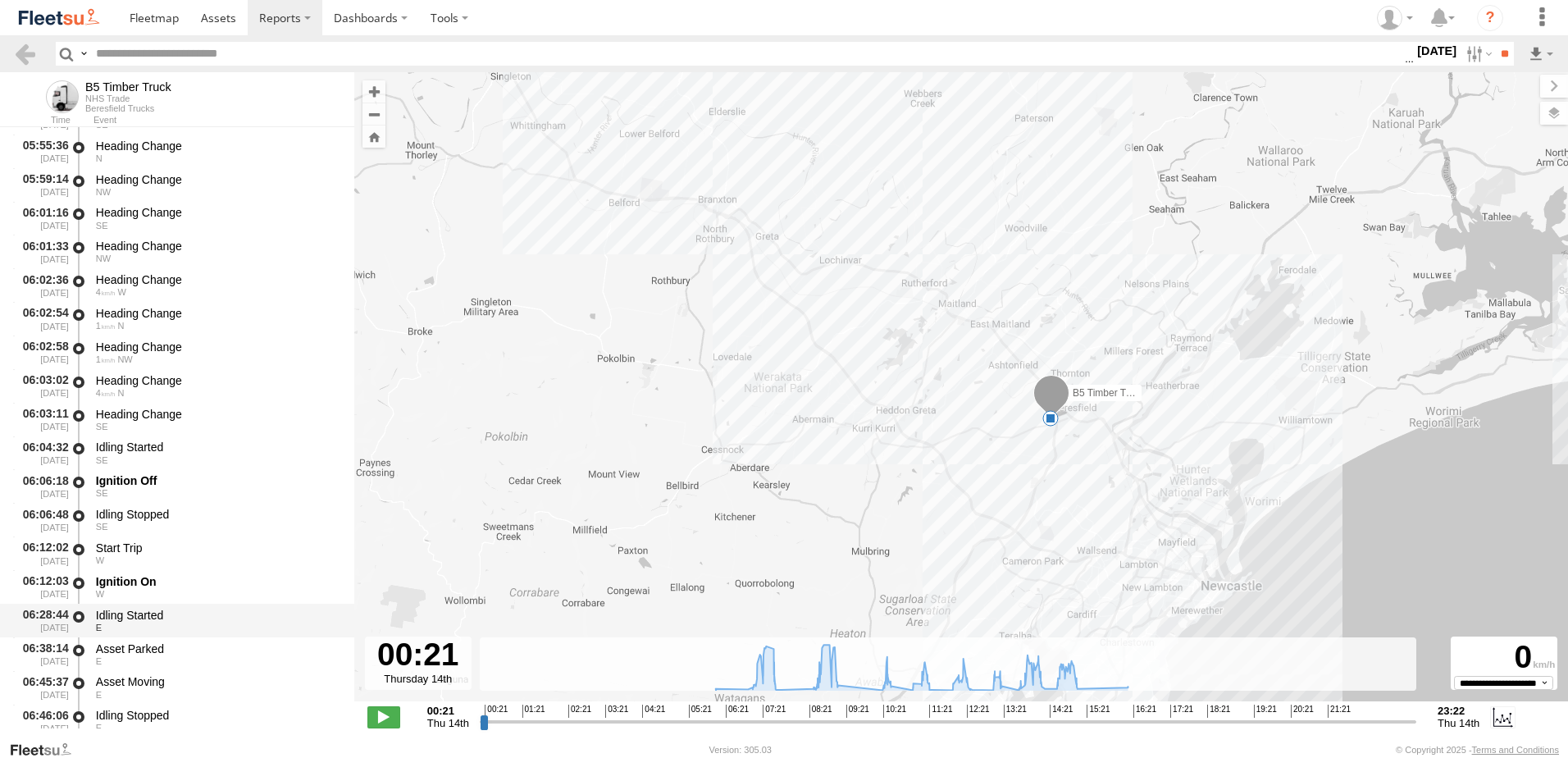
click at [139, 616] on div "Idling Started" at bounding box center [217, 614] width 242 height 15
click at [138, 651] on div "Asset Parked" at bounding box center [217, 648] width 242 height 15
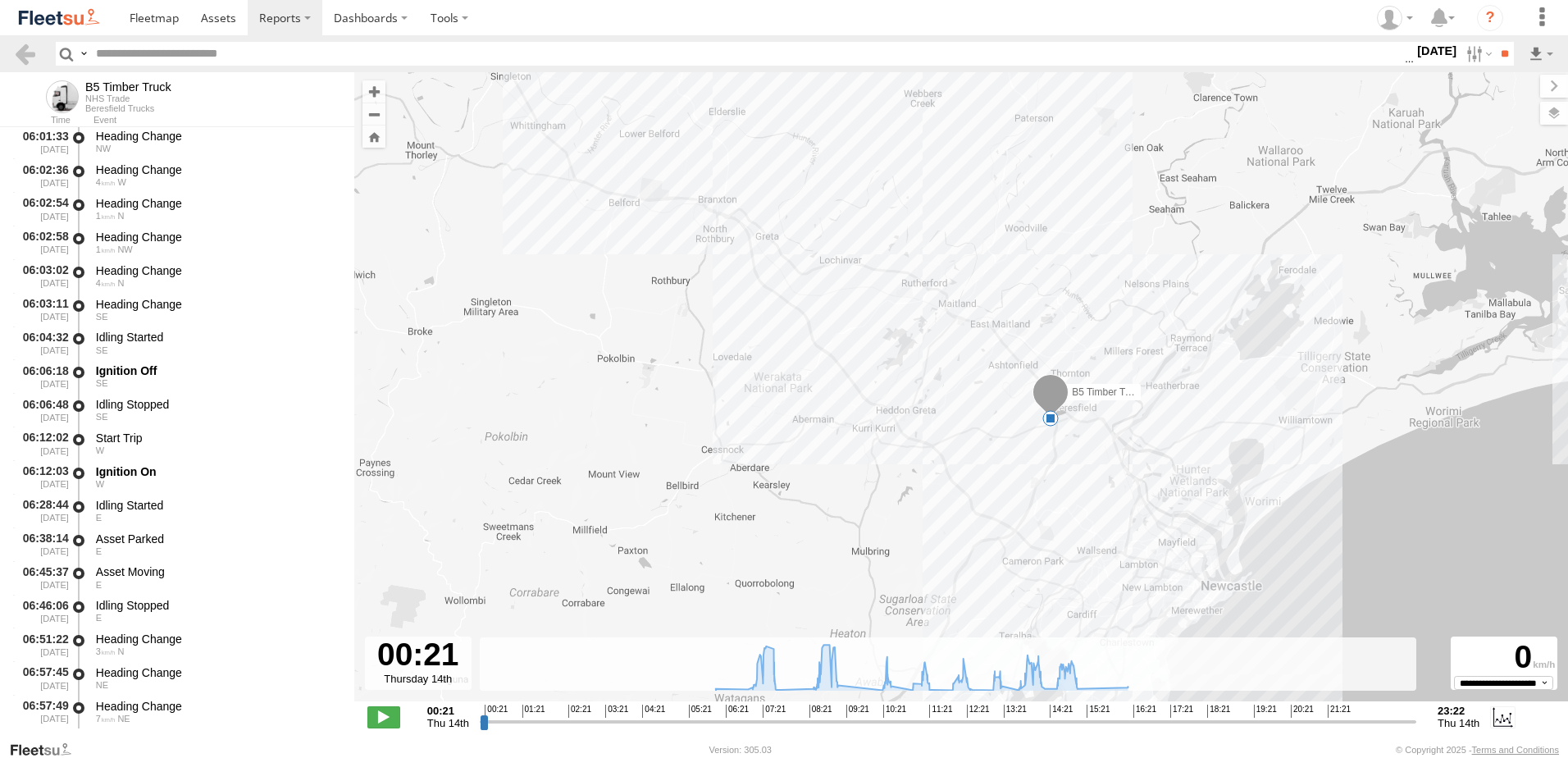
scroll to position [574, 0]
click at [135, 672] on div "Heading Change" at bounding box center [217, 669] width 242 height 15
click at [148, 462] on div "Idling Stopped" at bounding box center [217, 468] width 242 height 15
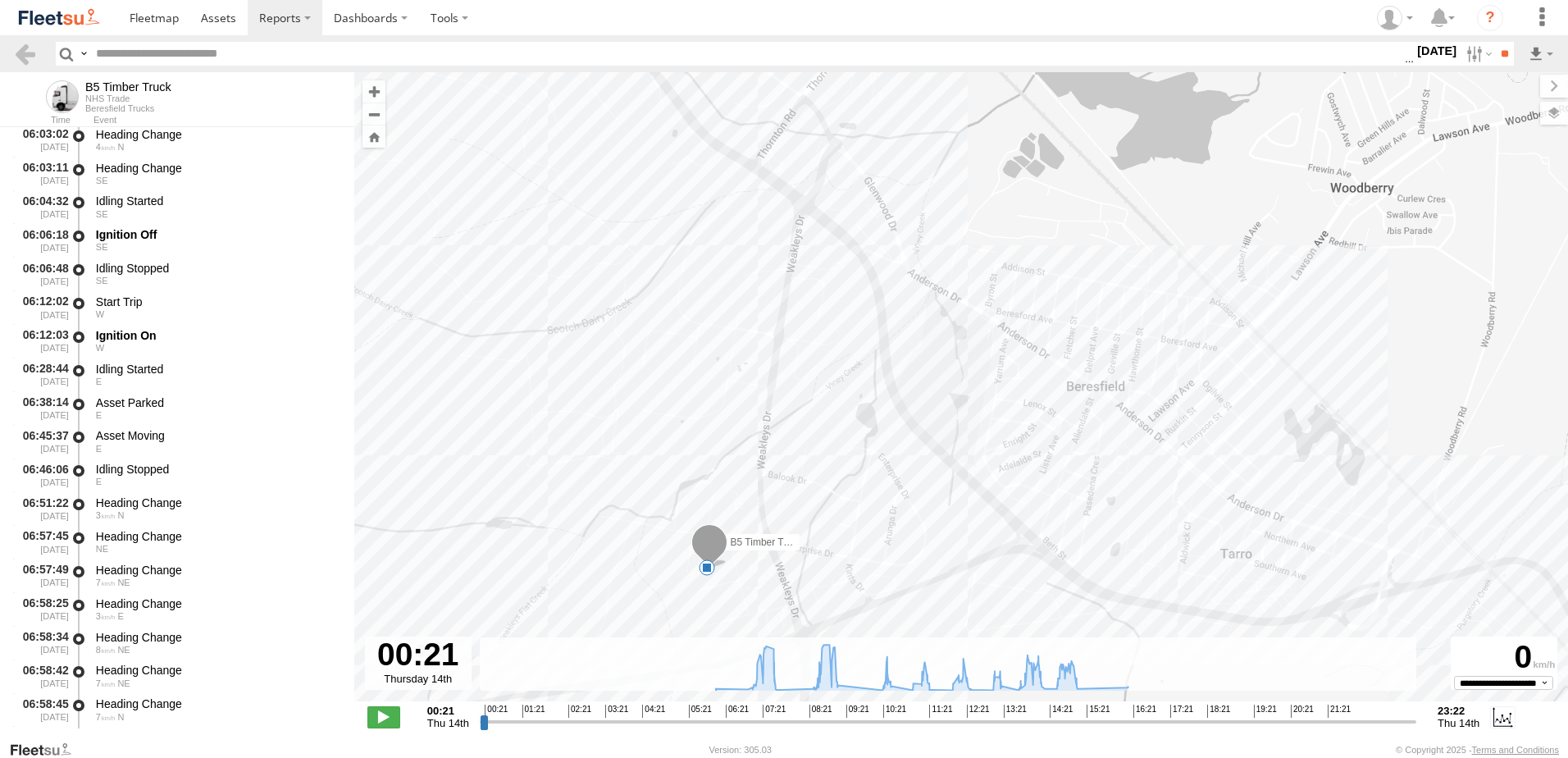
drag, startPoint x: 1058, startPoint y: 506, endPoint x: 615, endPoint y: 572, distance: 447.9
click at [615, 572] on div "B5 Timber Truck 6" at bounding box center [961, 395] width 1213 height 646
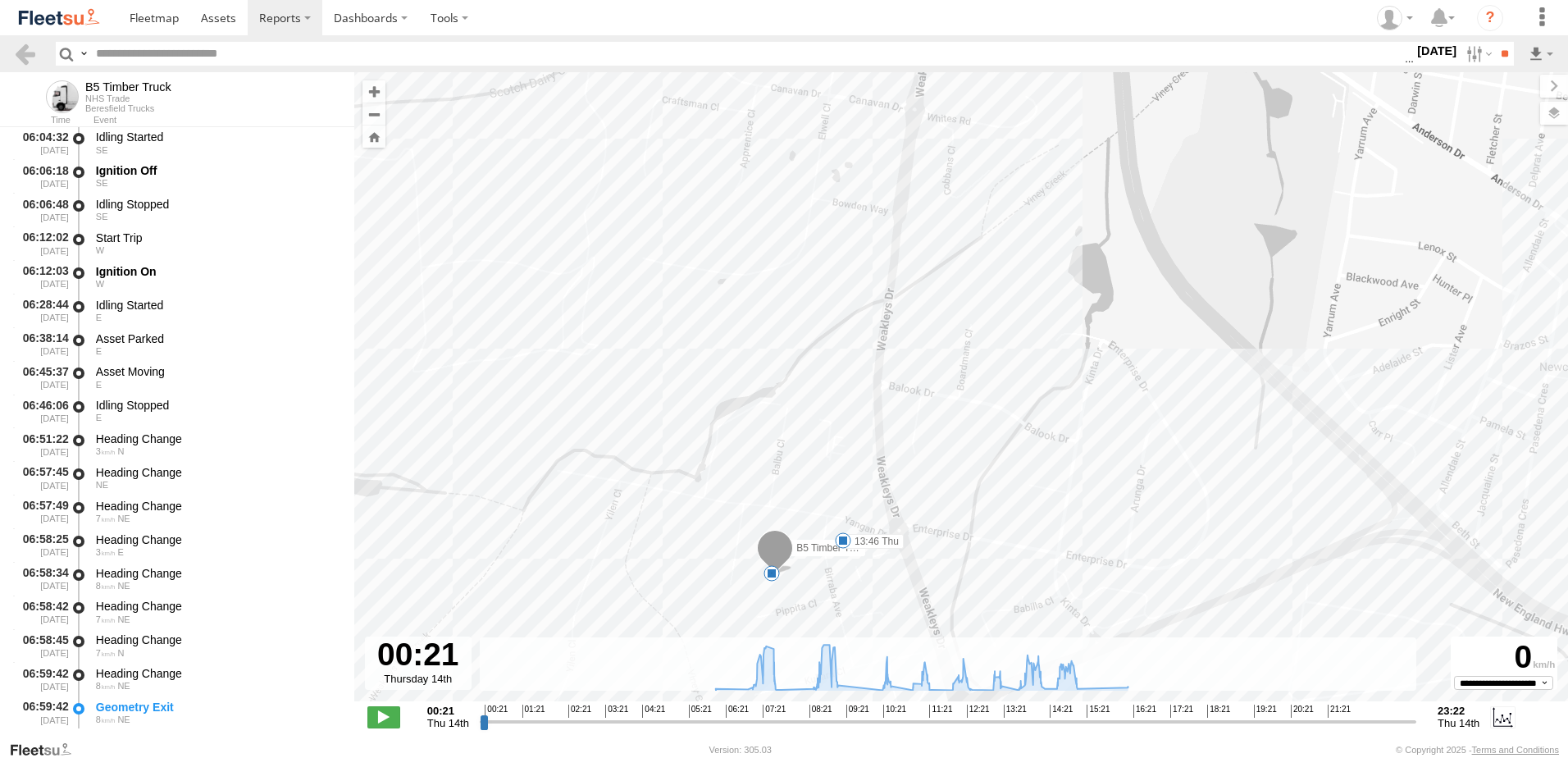
scroll to position [738, 0]
click at [136, 640] on div "Heading Change" at bounding box center [217, 640] width 242 height 15
click at [27, 53] on link at bounding box center [25, 54] width 24 height 24
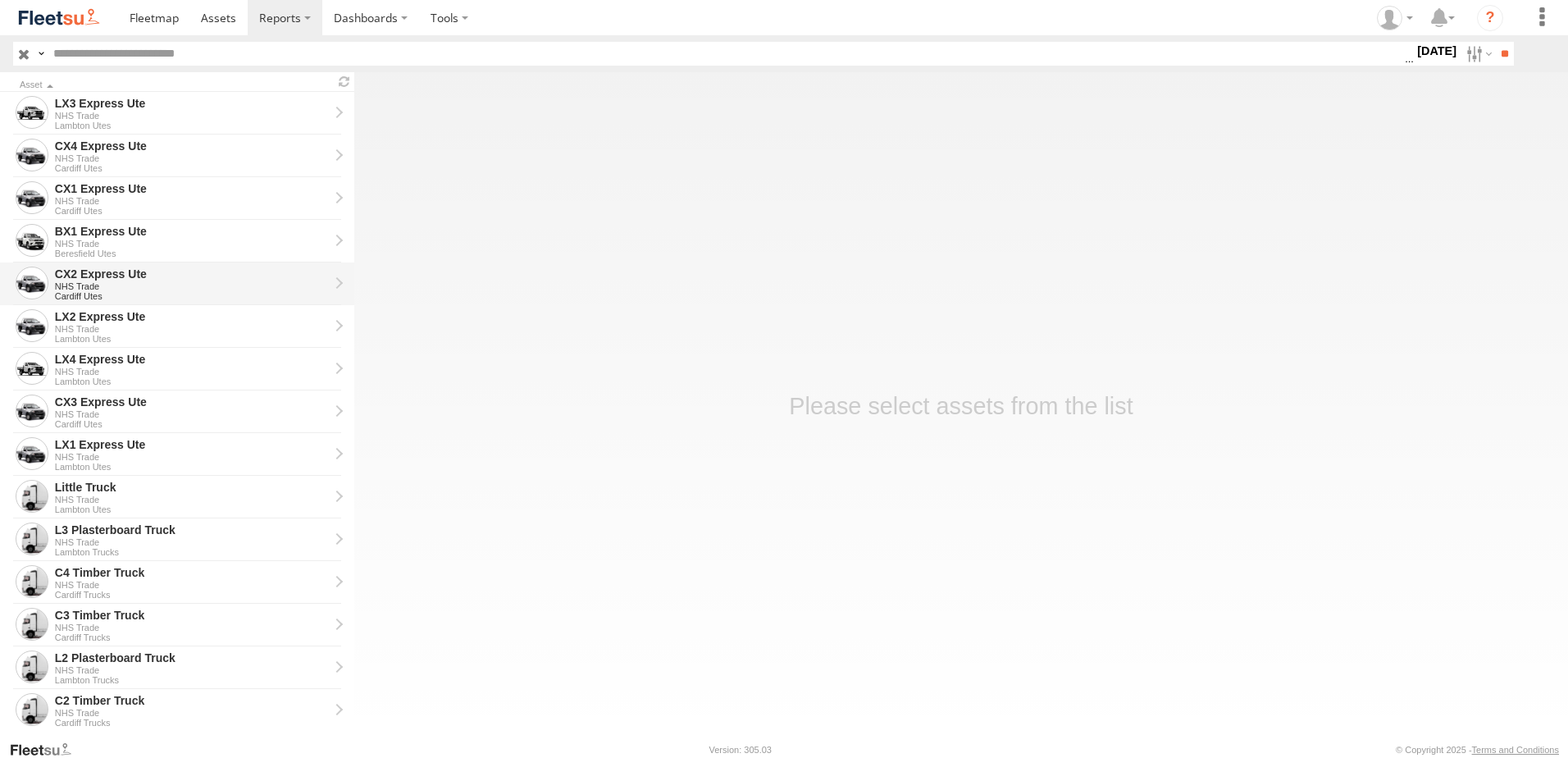
click at [95, 275] on div "CX2 Express Ute" at bounding box center [192, 273] width 274 height 15
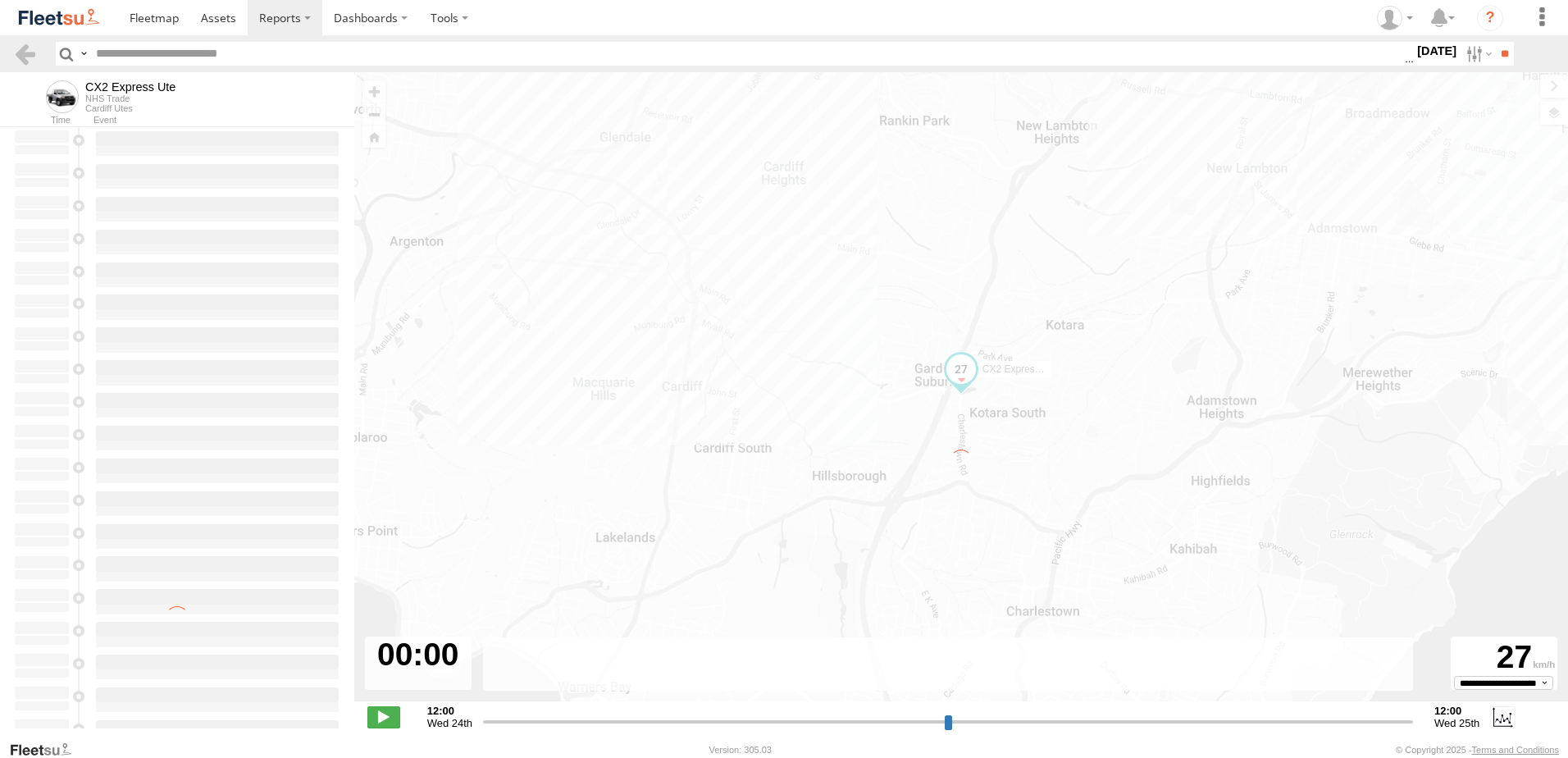
type input "**********"
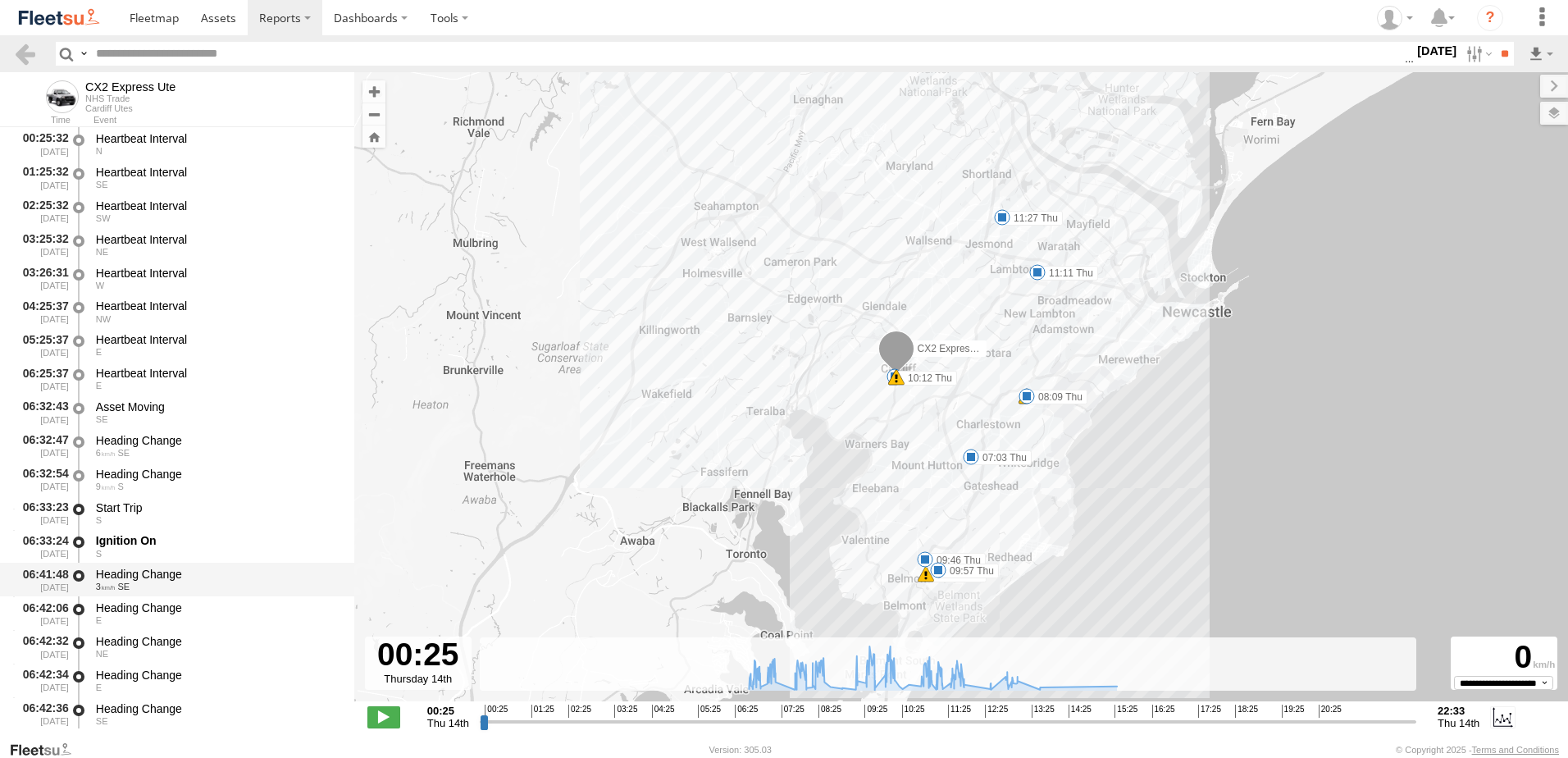
scroll to position [328, 0]
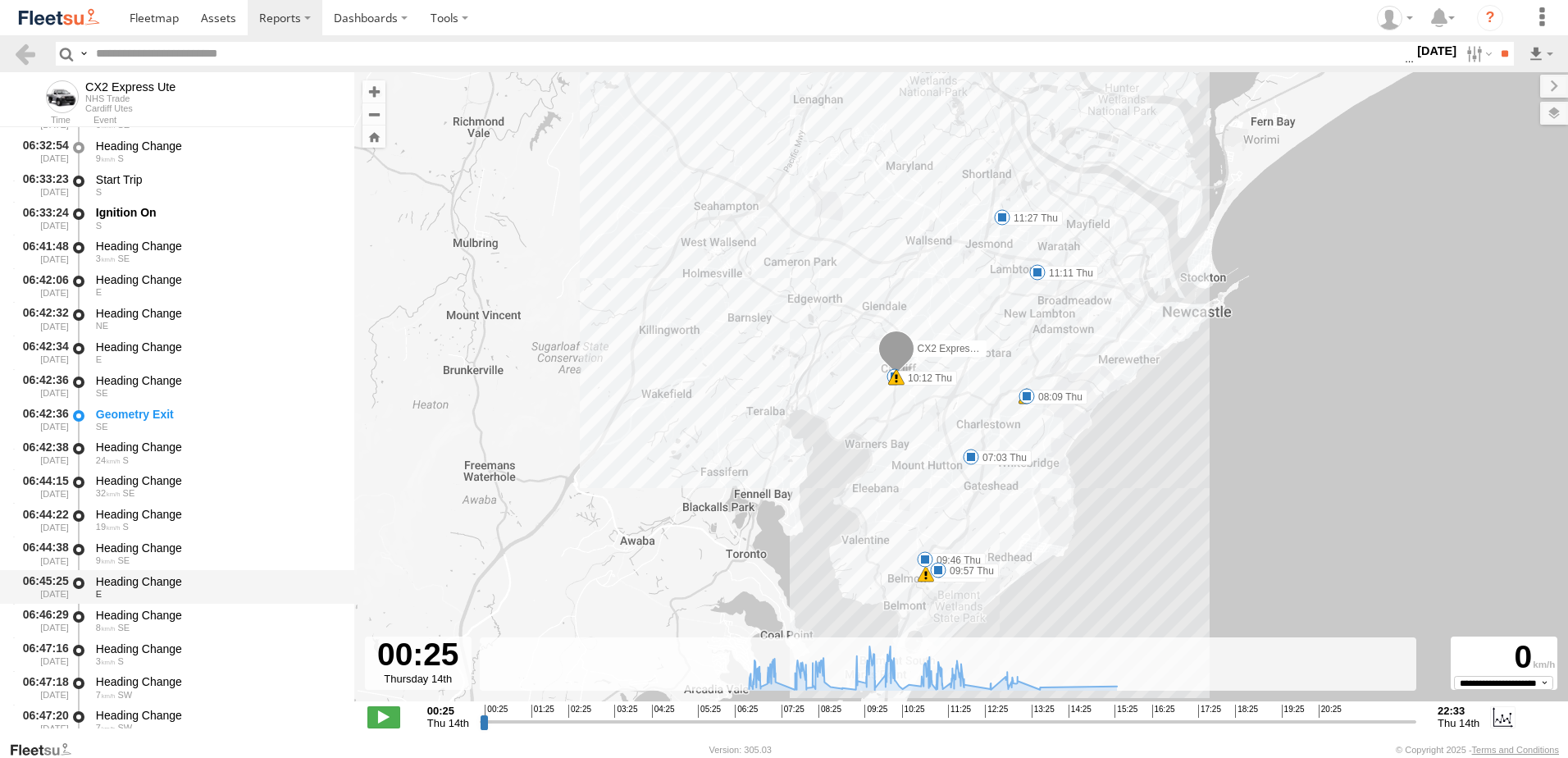
click at [146, 585] on div "Heading Change" at bounding box center [217, 581] width 242 height 15
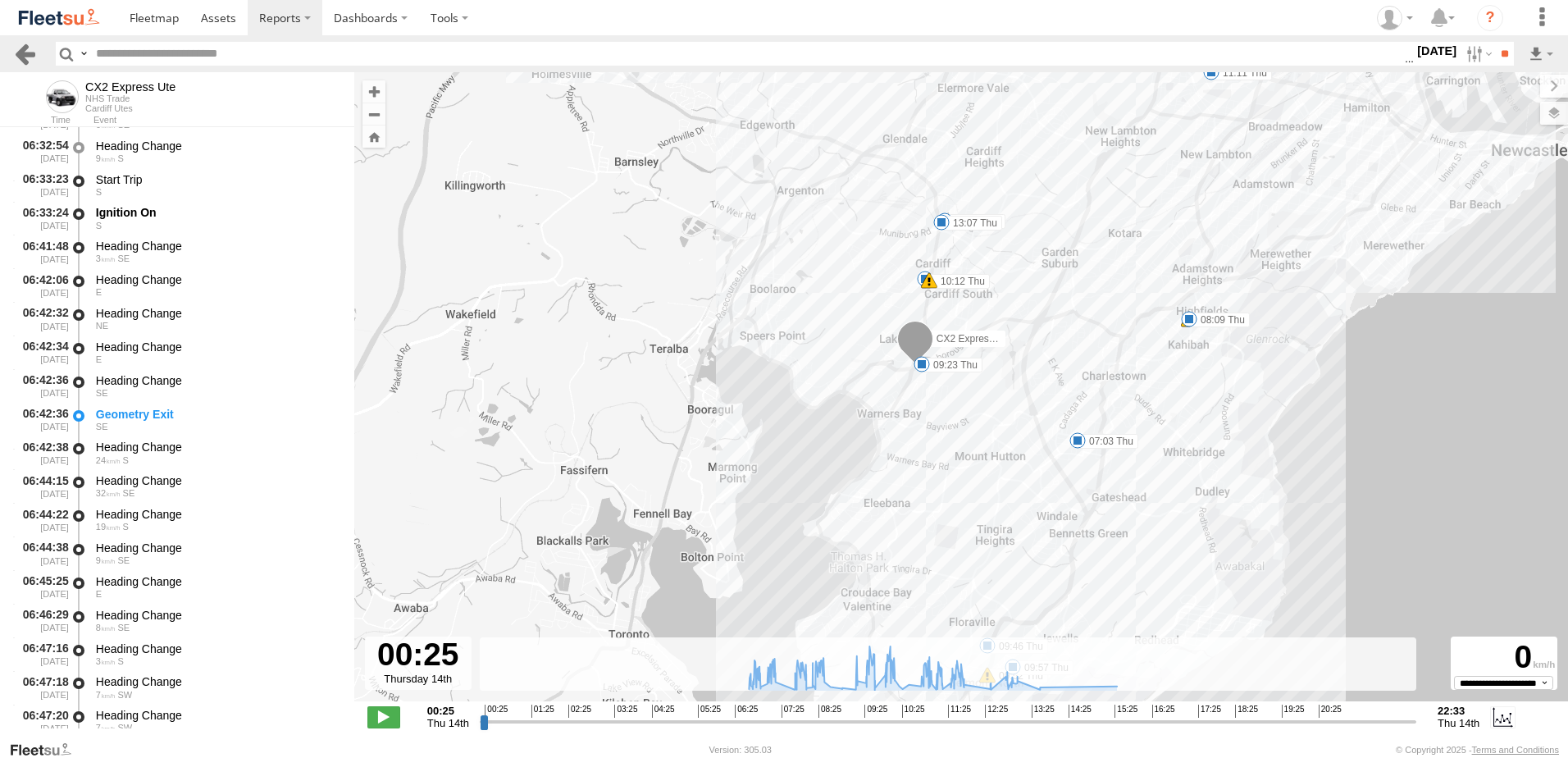
click at [24, 56] on link at bounding box center [25, 54] width 24 height 24
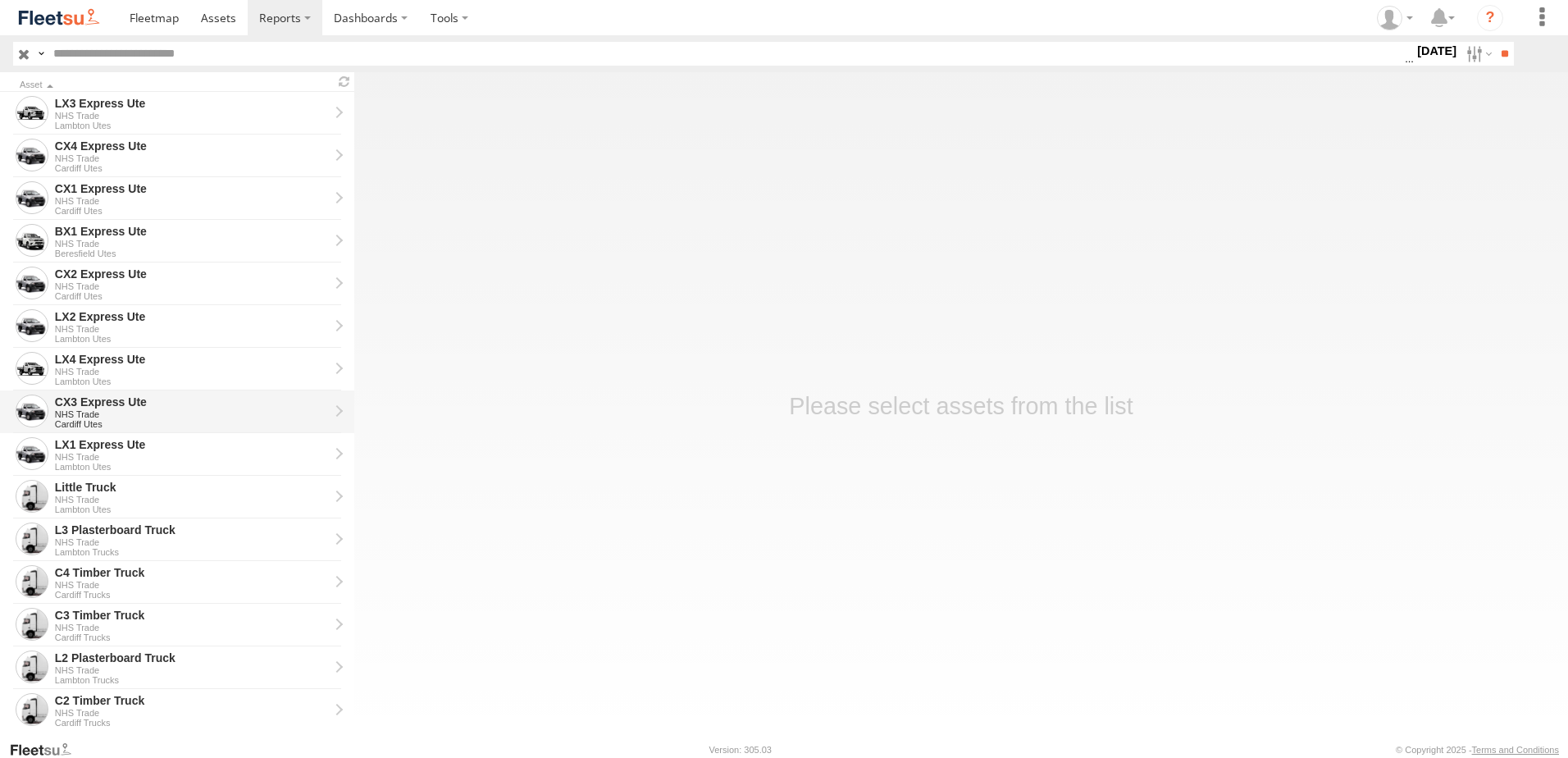
click at [82, 405] on div "CX3 Express Ute" at bounding box center [192, 401] width 274 height 15
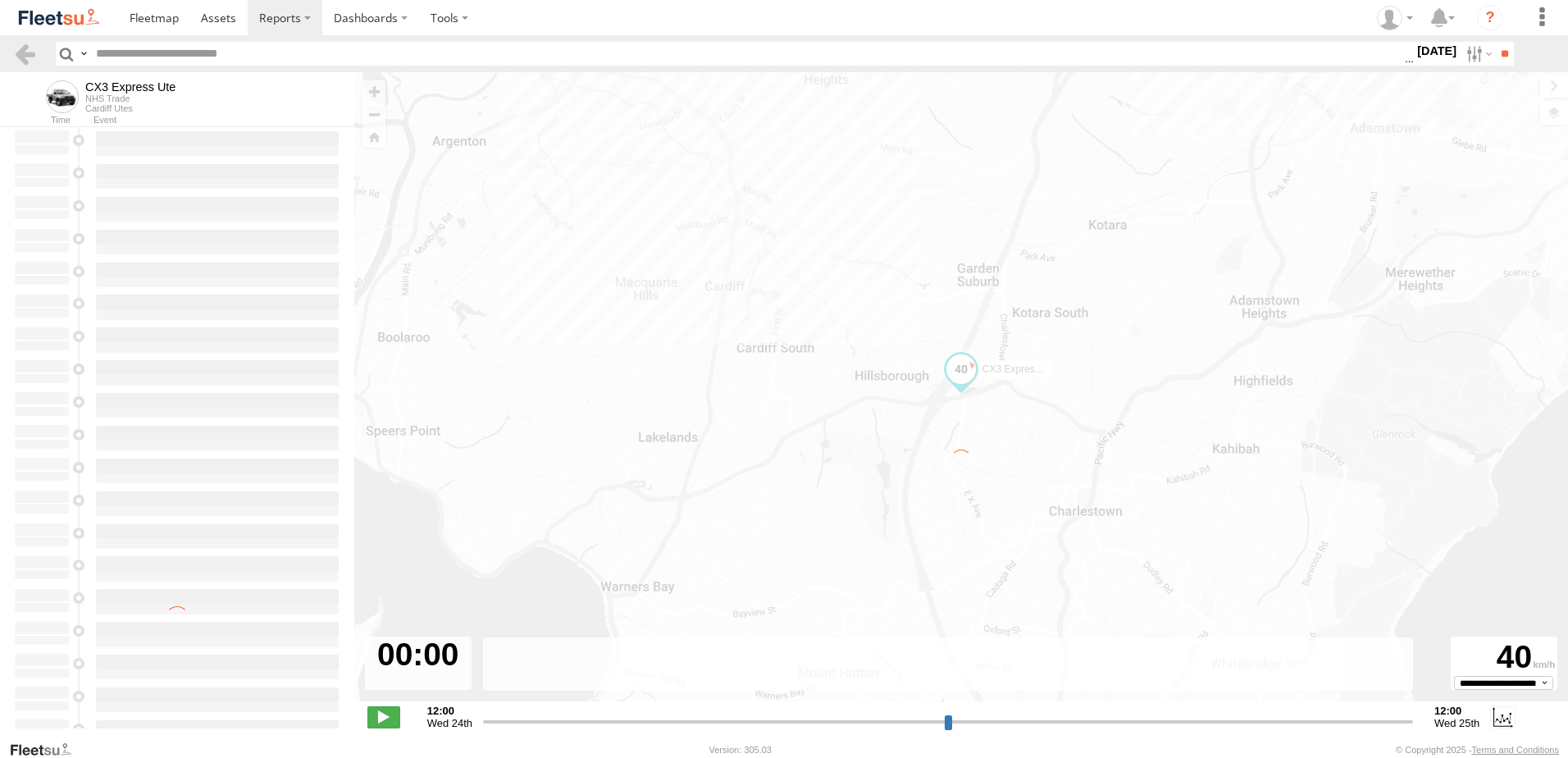
type input "**********"
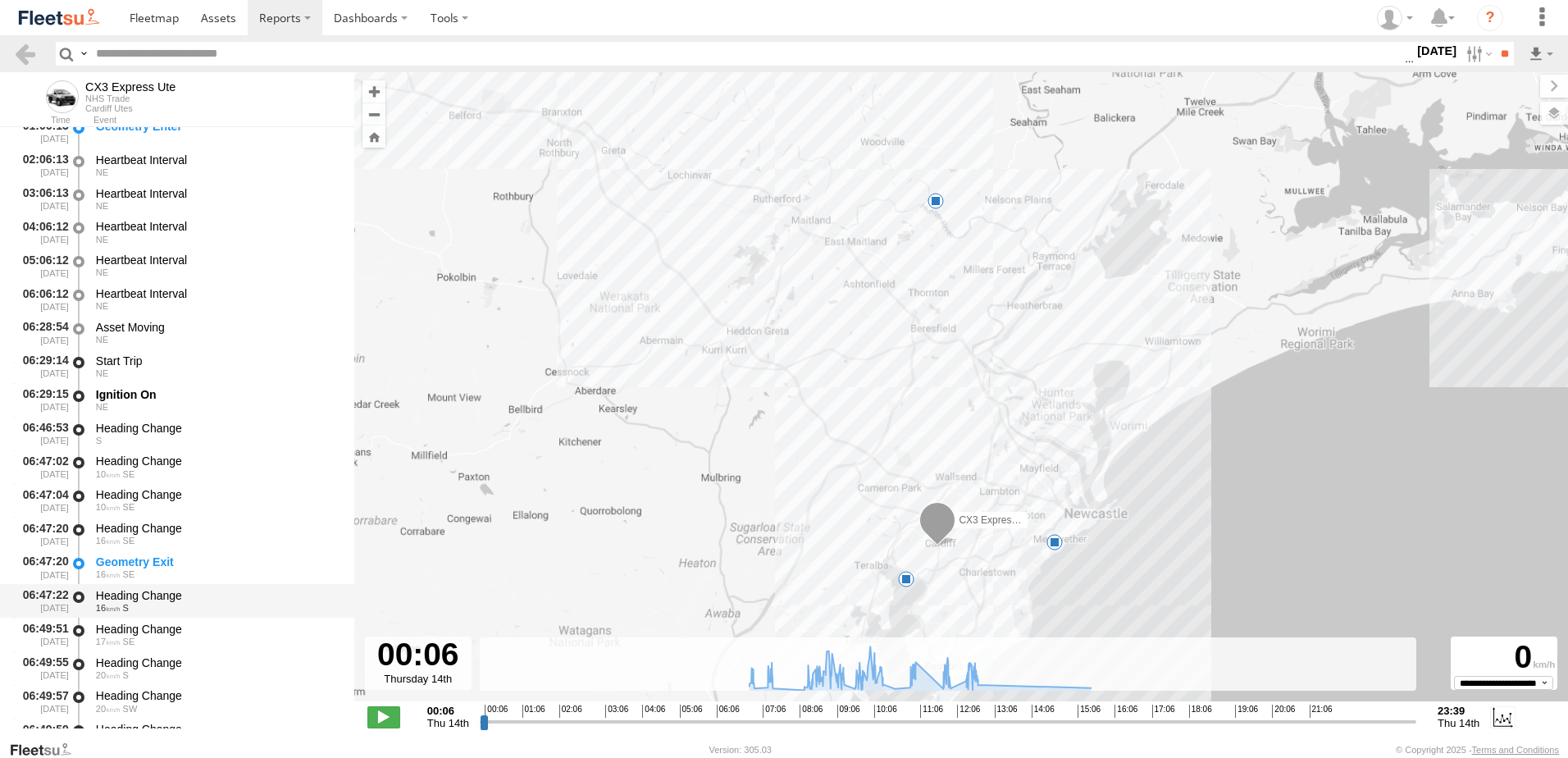
scroll to position [246, 0]
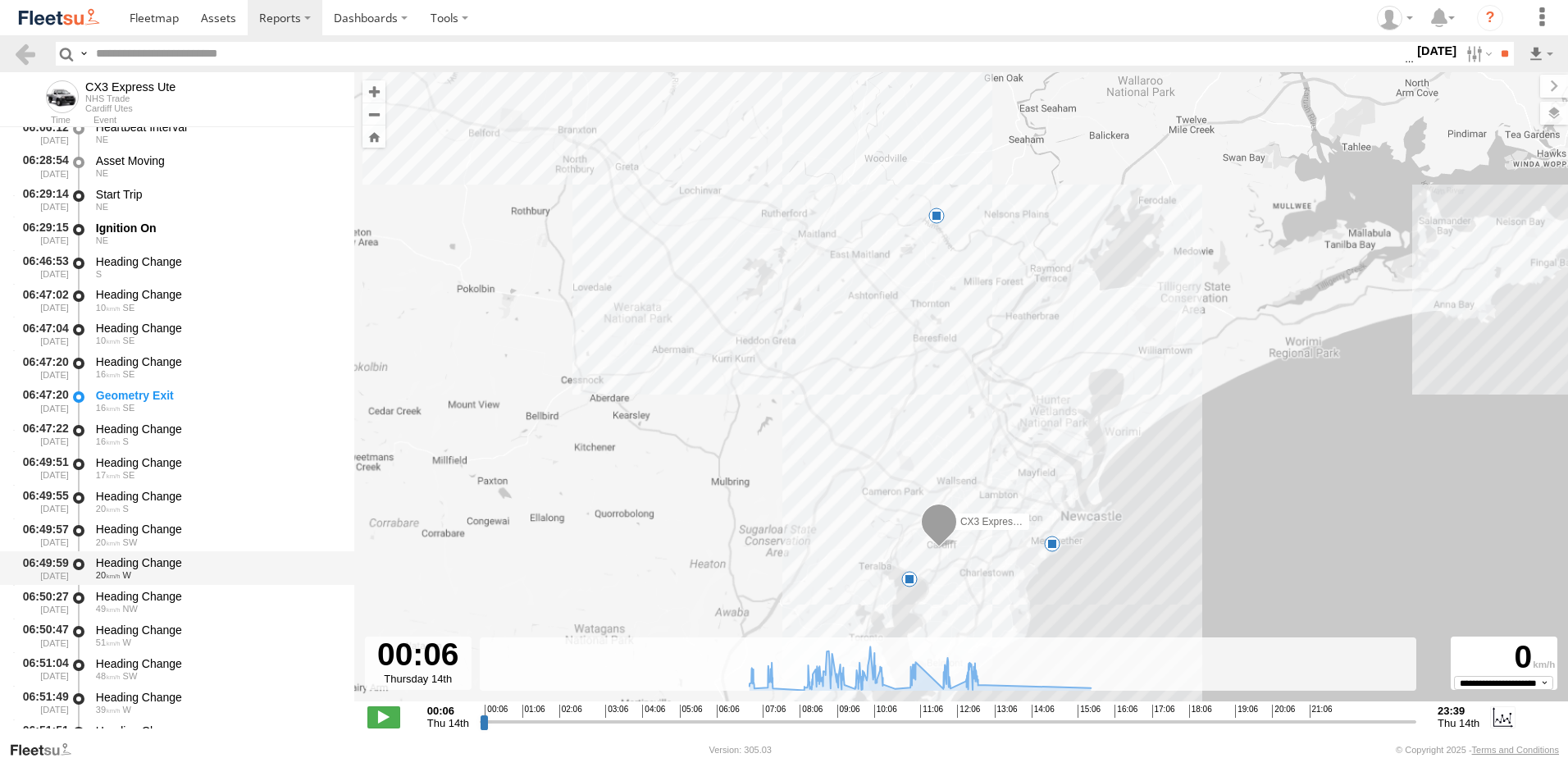
click at [149, 565] on div "Heading Change" at bounding box center [217, 562] width 242 height 15
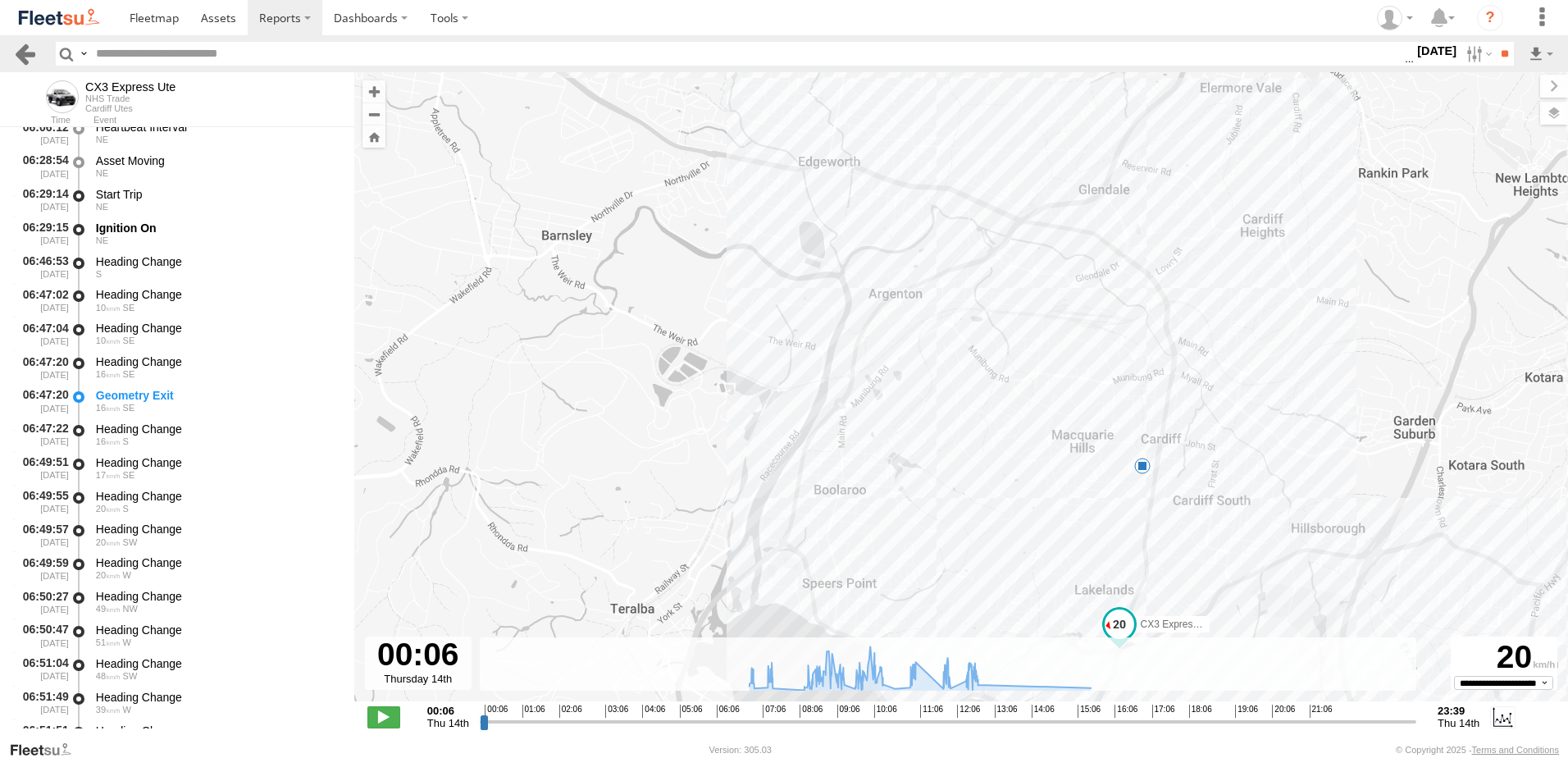
click at [24, 53] on link at bounding box center [25, 54] width 24 height 24
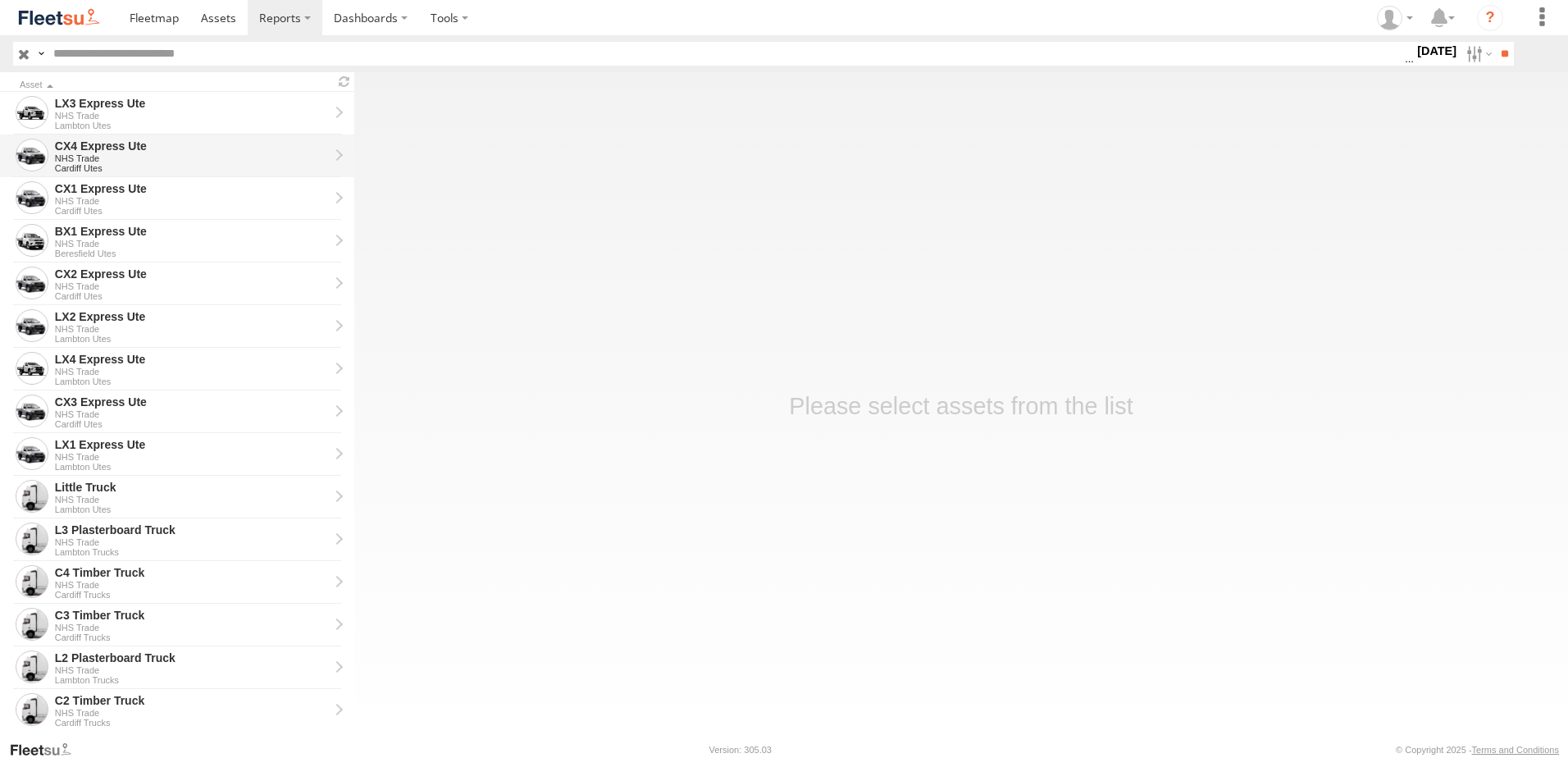
click at [98, 145] on div "CX4 Express Ute" at bounding box center [192, 145] width 274 height 15
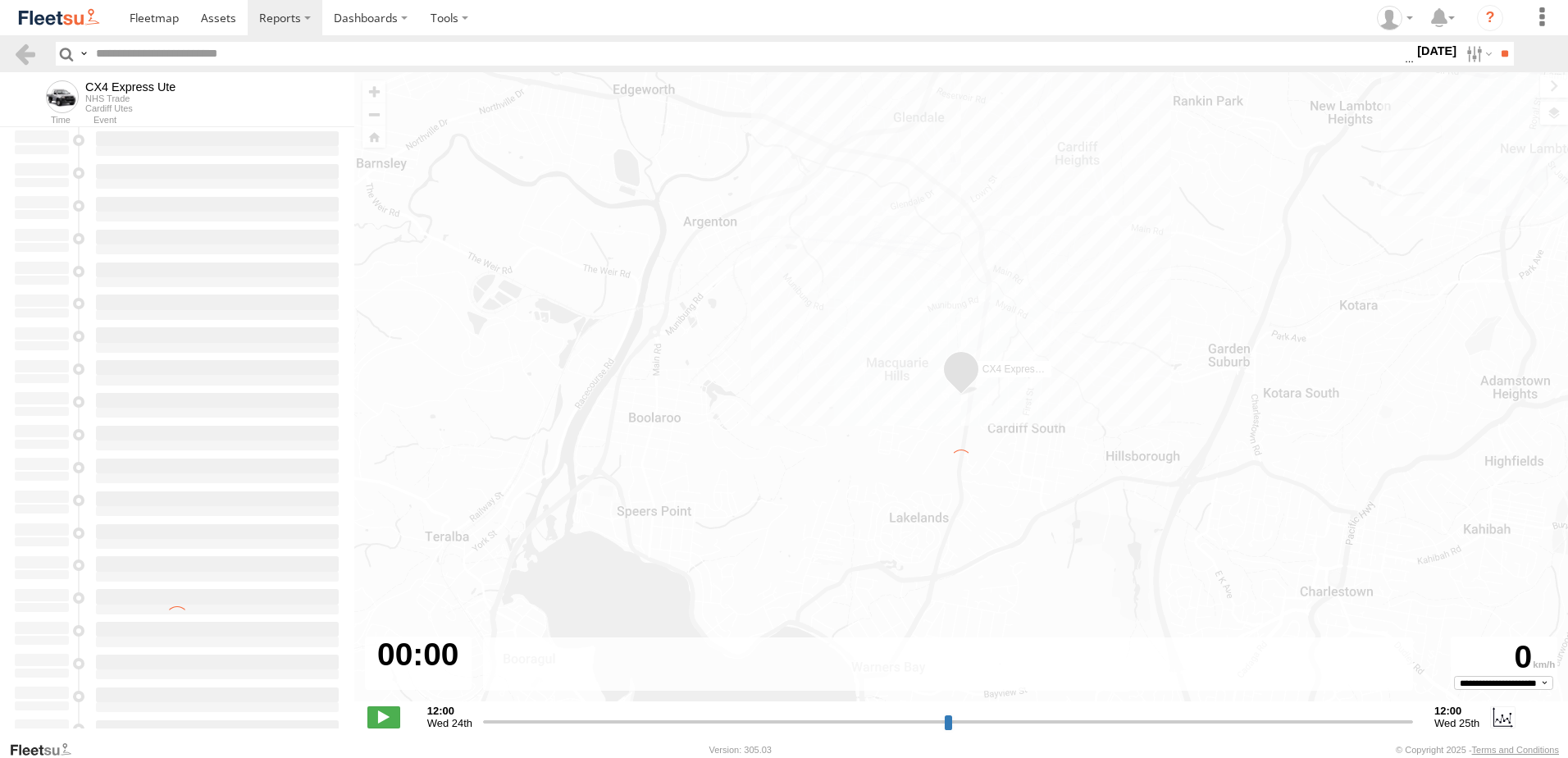
type input "**********"
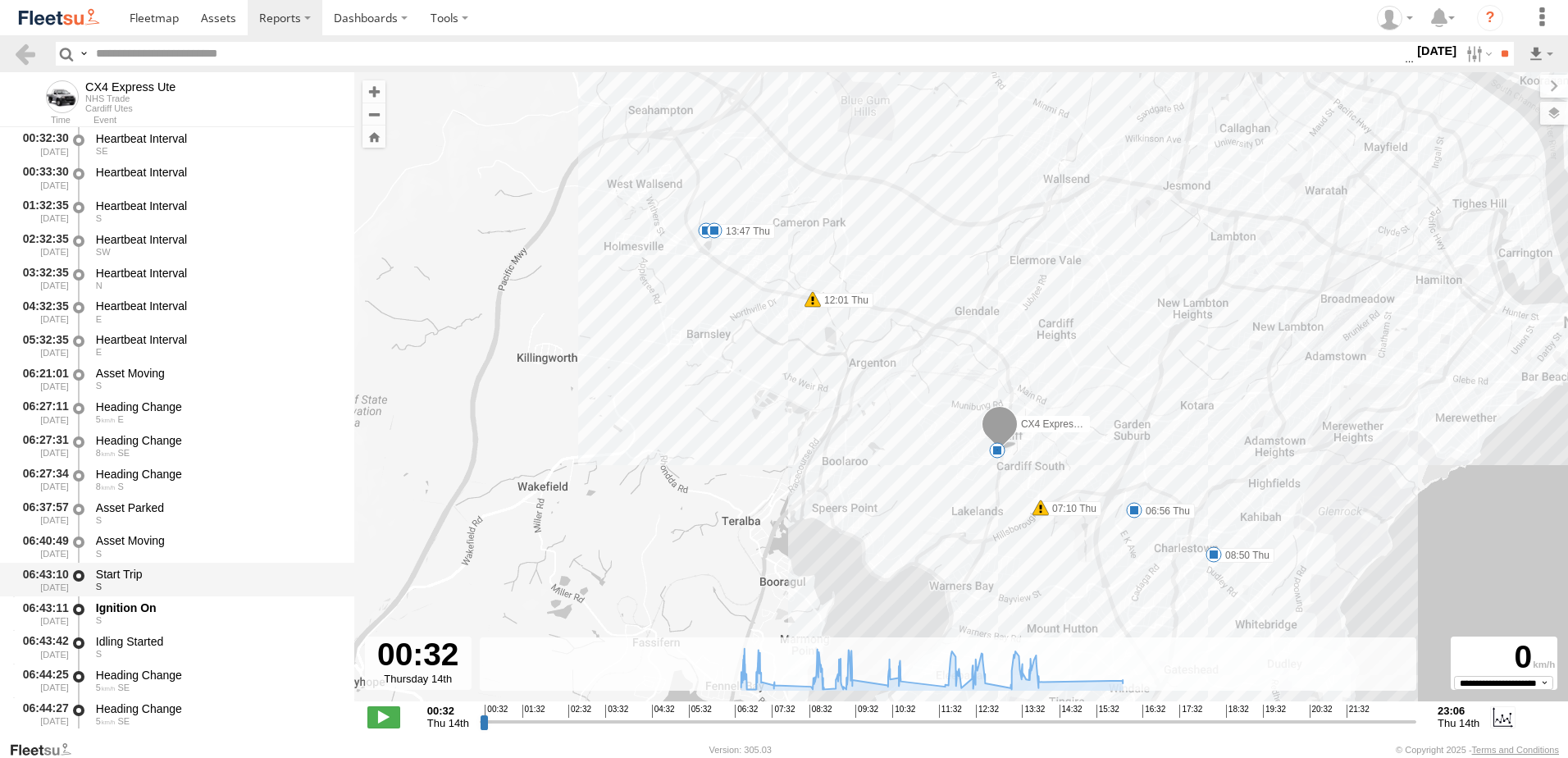
scroll to position [328, 0]
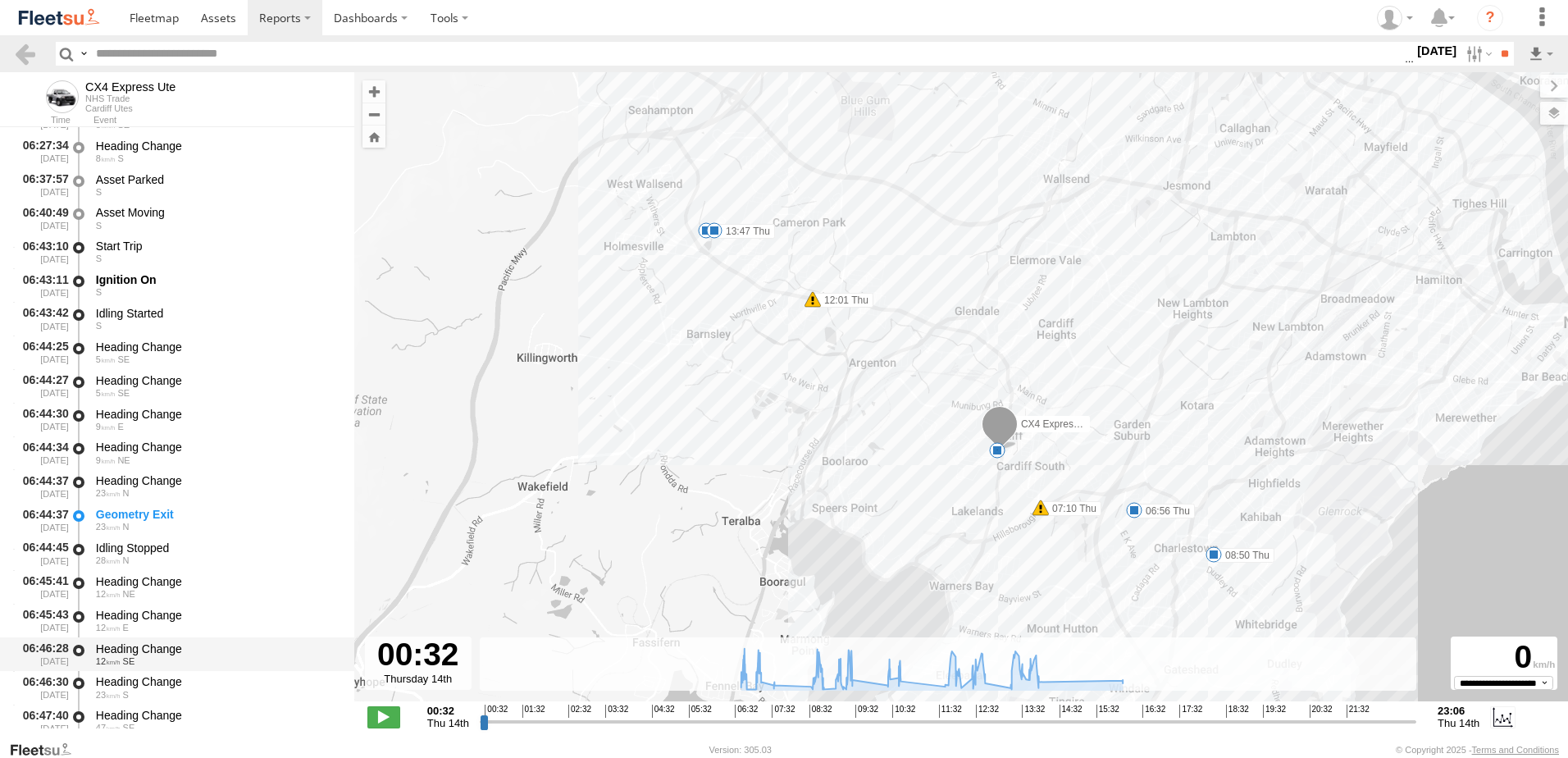
click at [140, 647] on div "Heading Change" at bounding box center [217, 648] width 242 height 15
click at [21, 47] on link at bounding box center [25, 54] width 24 height 24
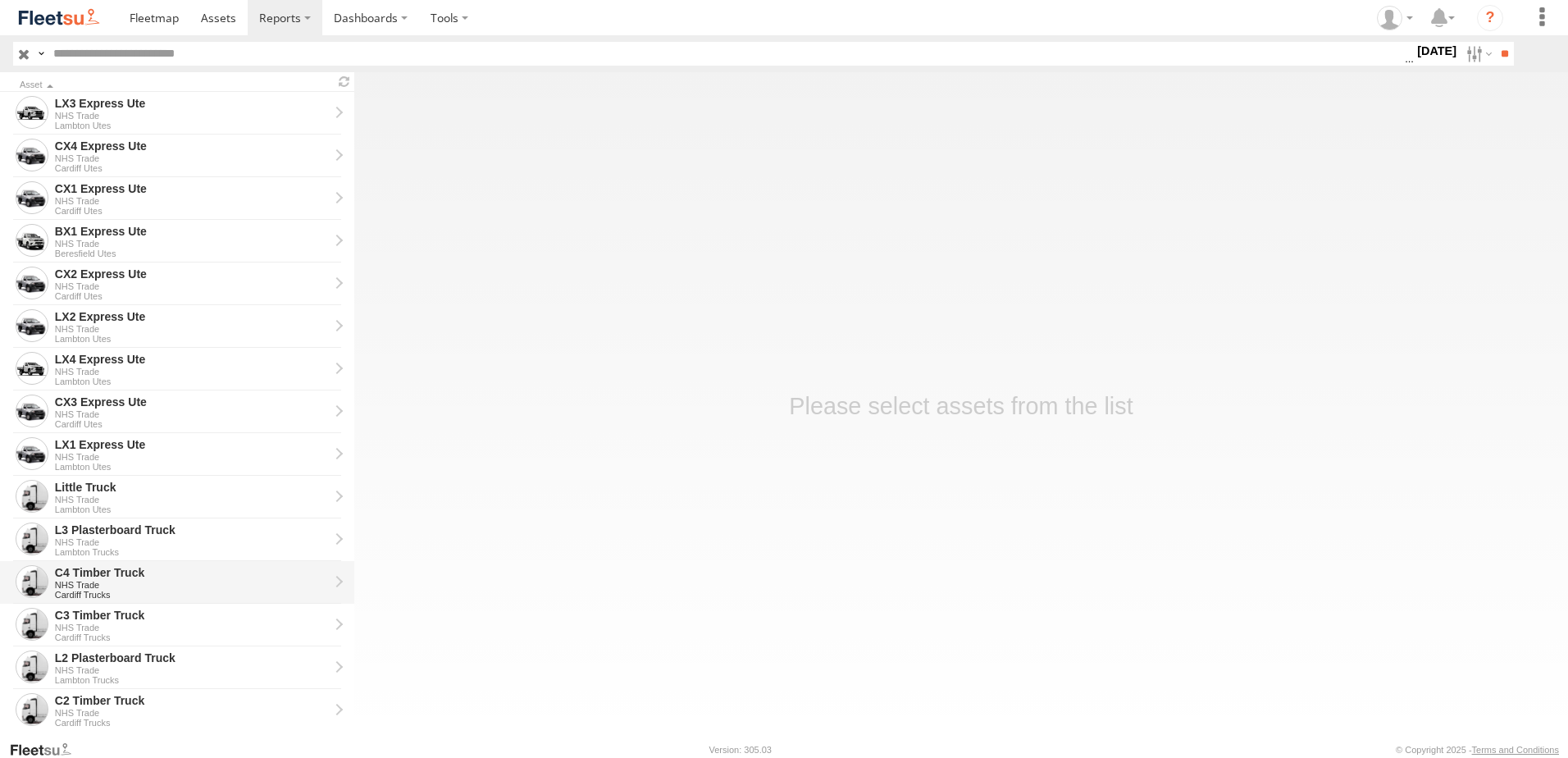
scroll to position [246, 0]
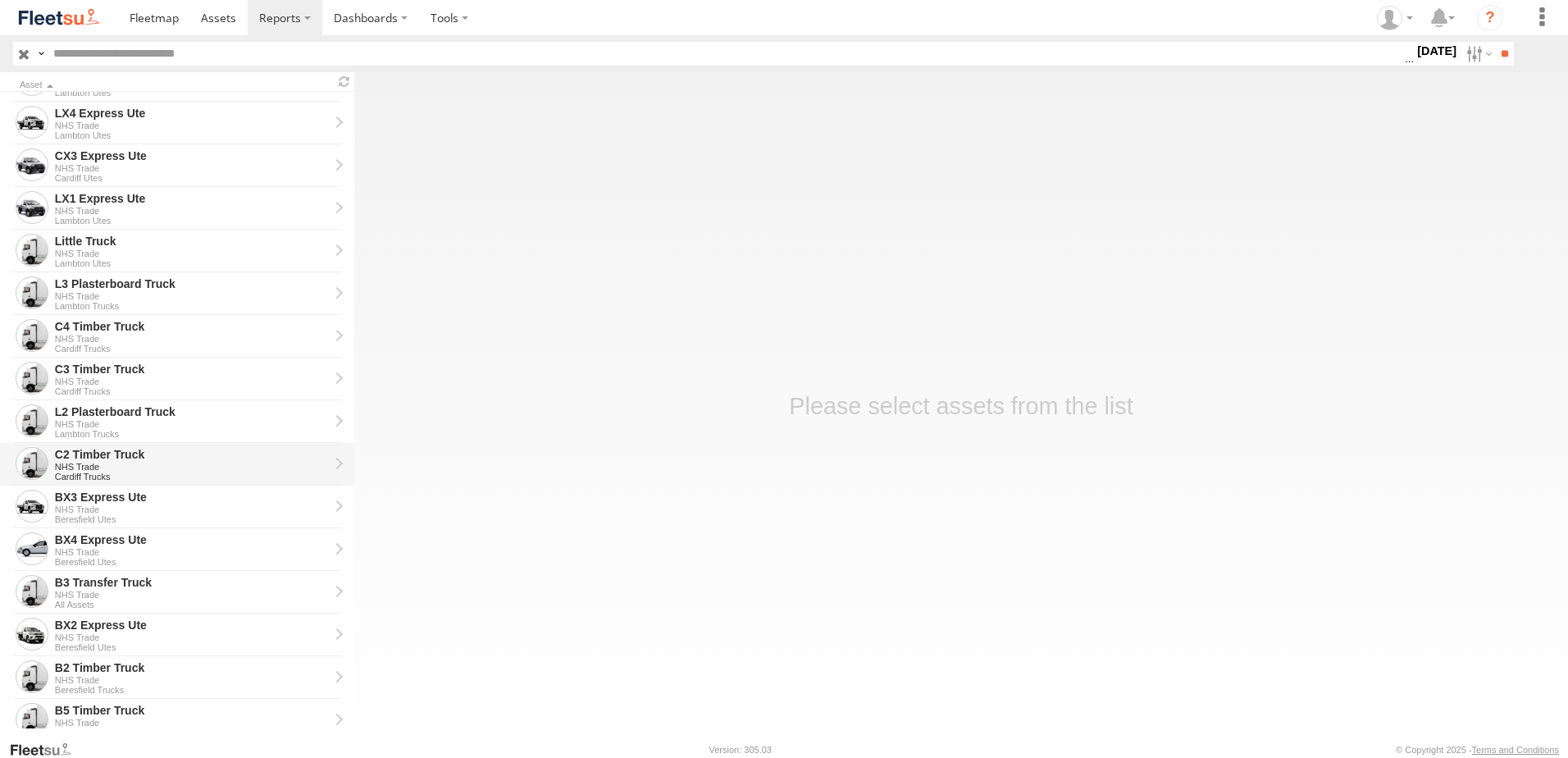
click at [85, 454] on div "C2 Timber Truck" at bounding box center [192, 454] width 274 height 15
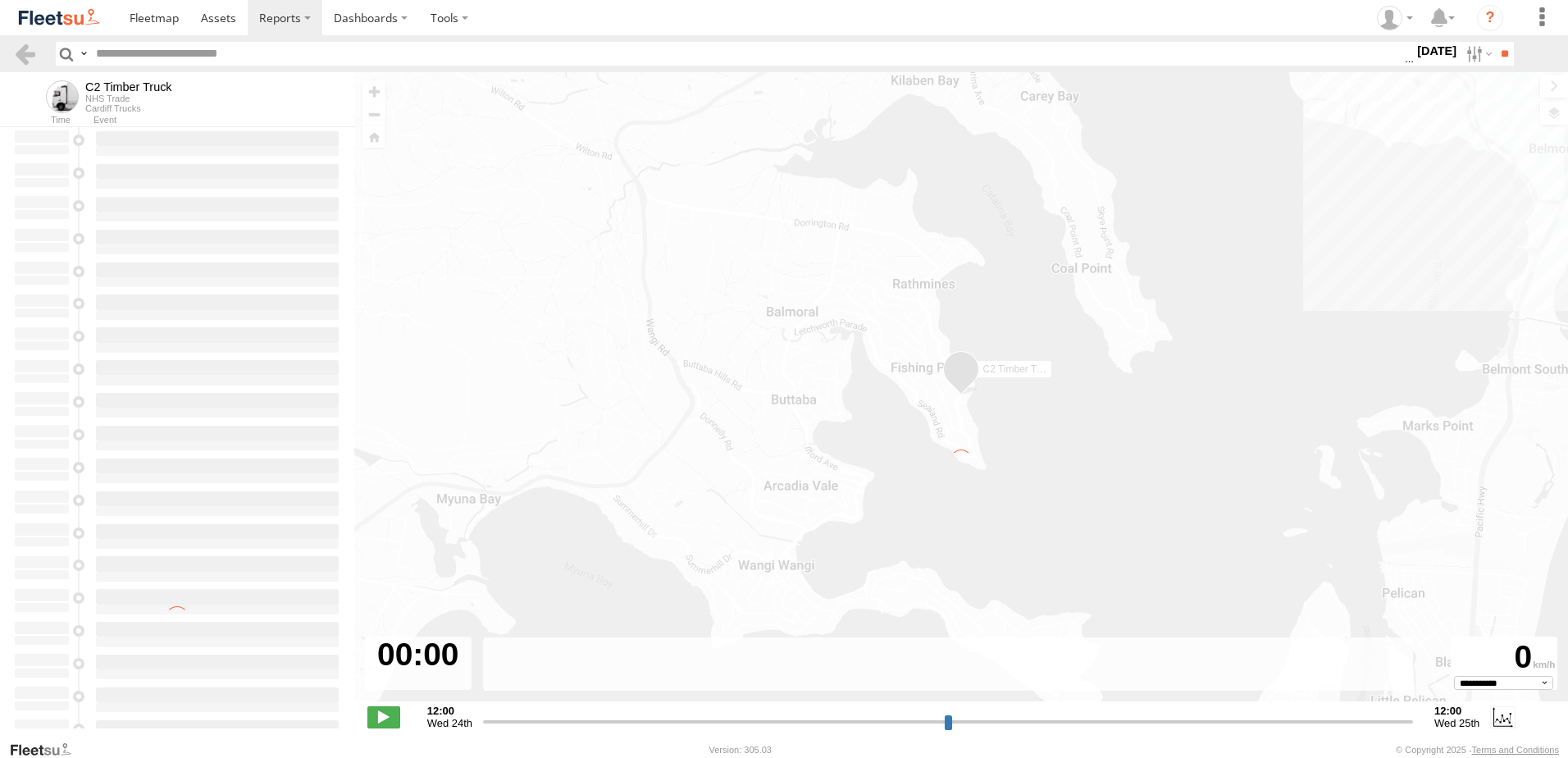
type input "**********"
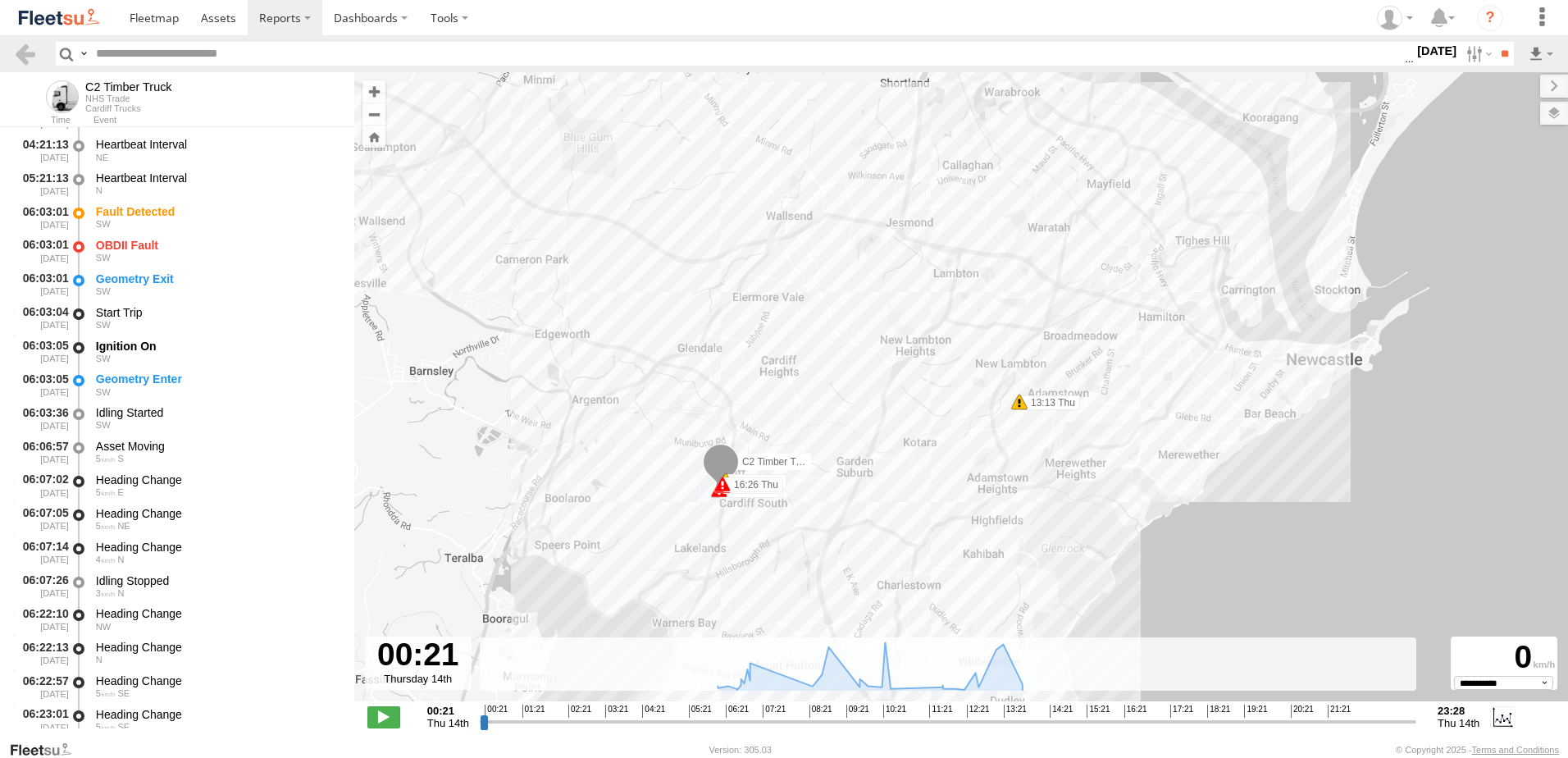
scroll to position [328, 0]
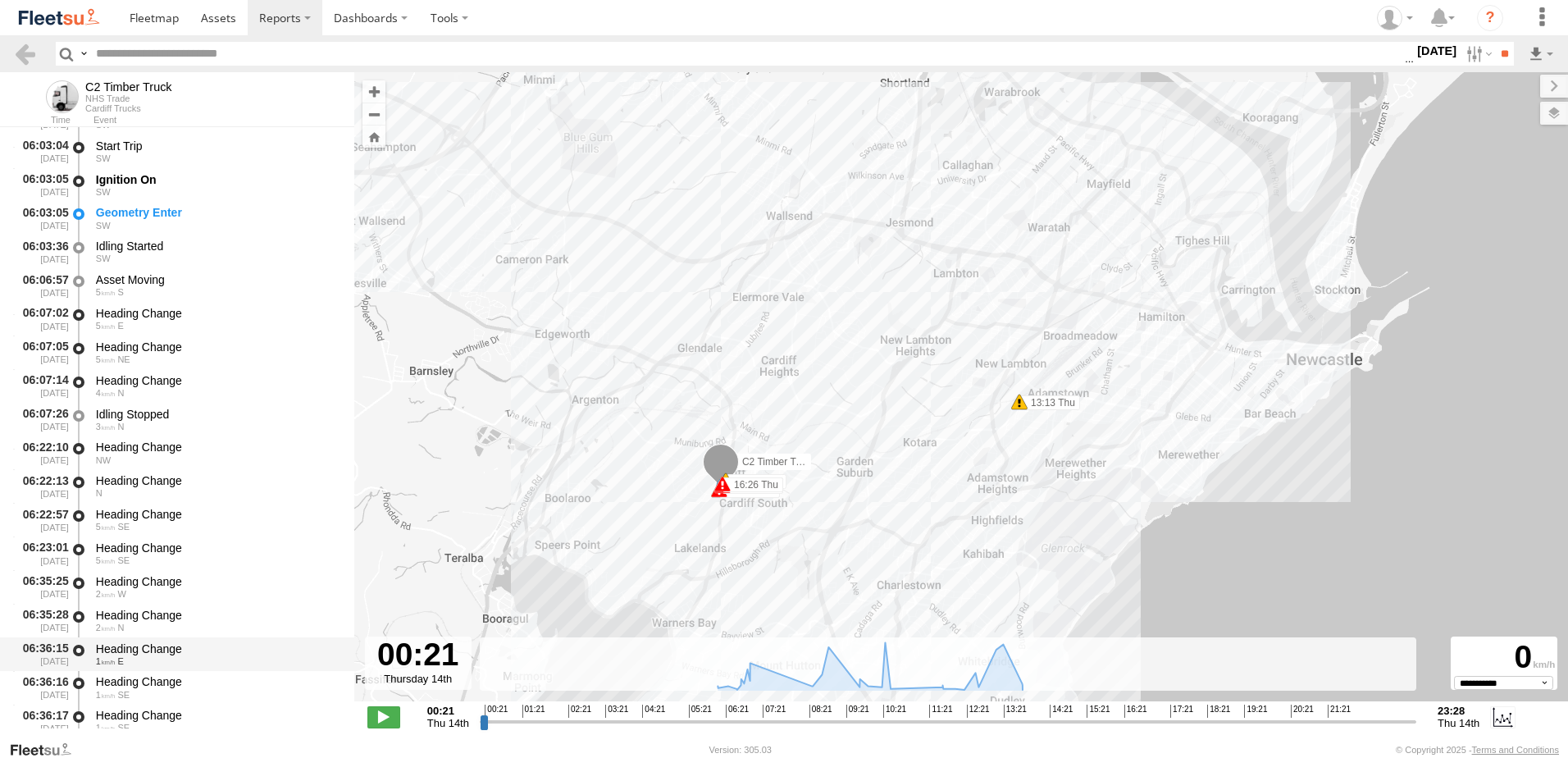
click at [134, 647] on div "Heading Change" at bounding box center [217, 648] width 242 height 15
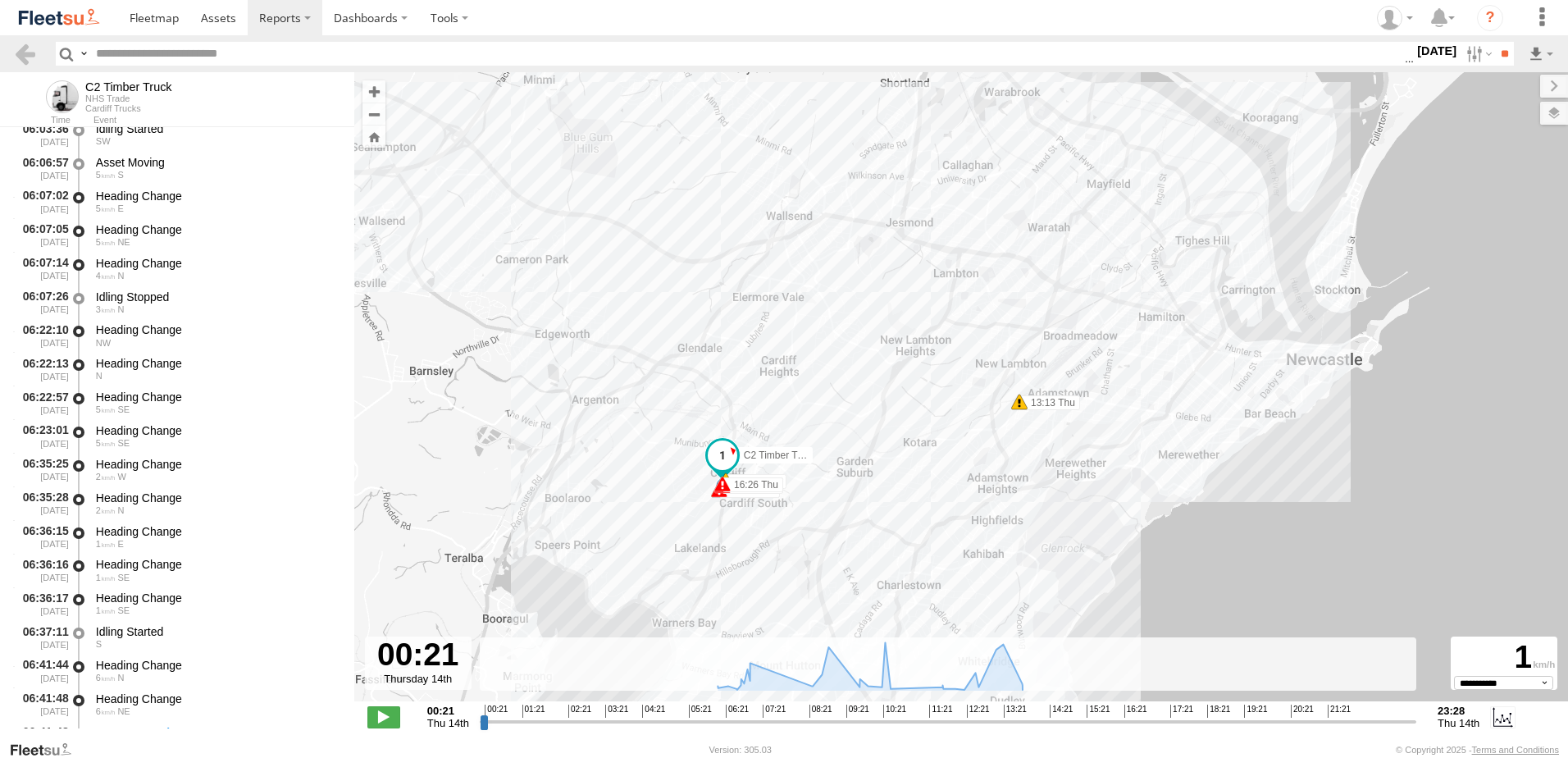
scroll to position [574, 0]
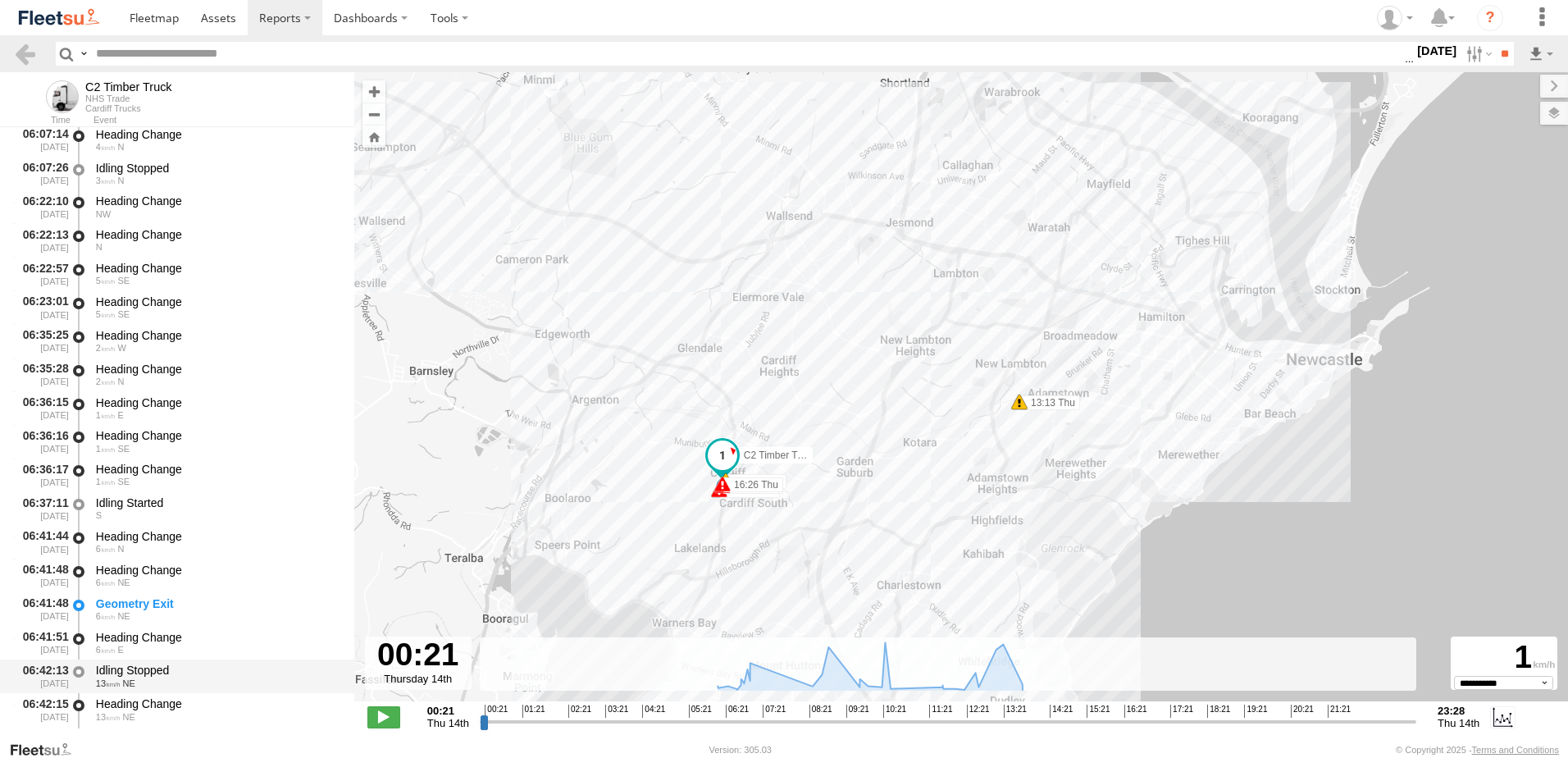
click at [151, 683] on div "13 NE" at bounding box center [217, 682] width 242 height 9
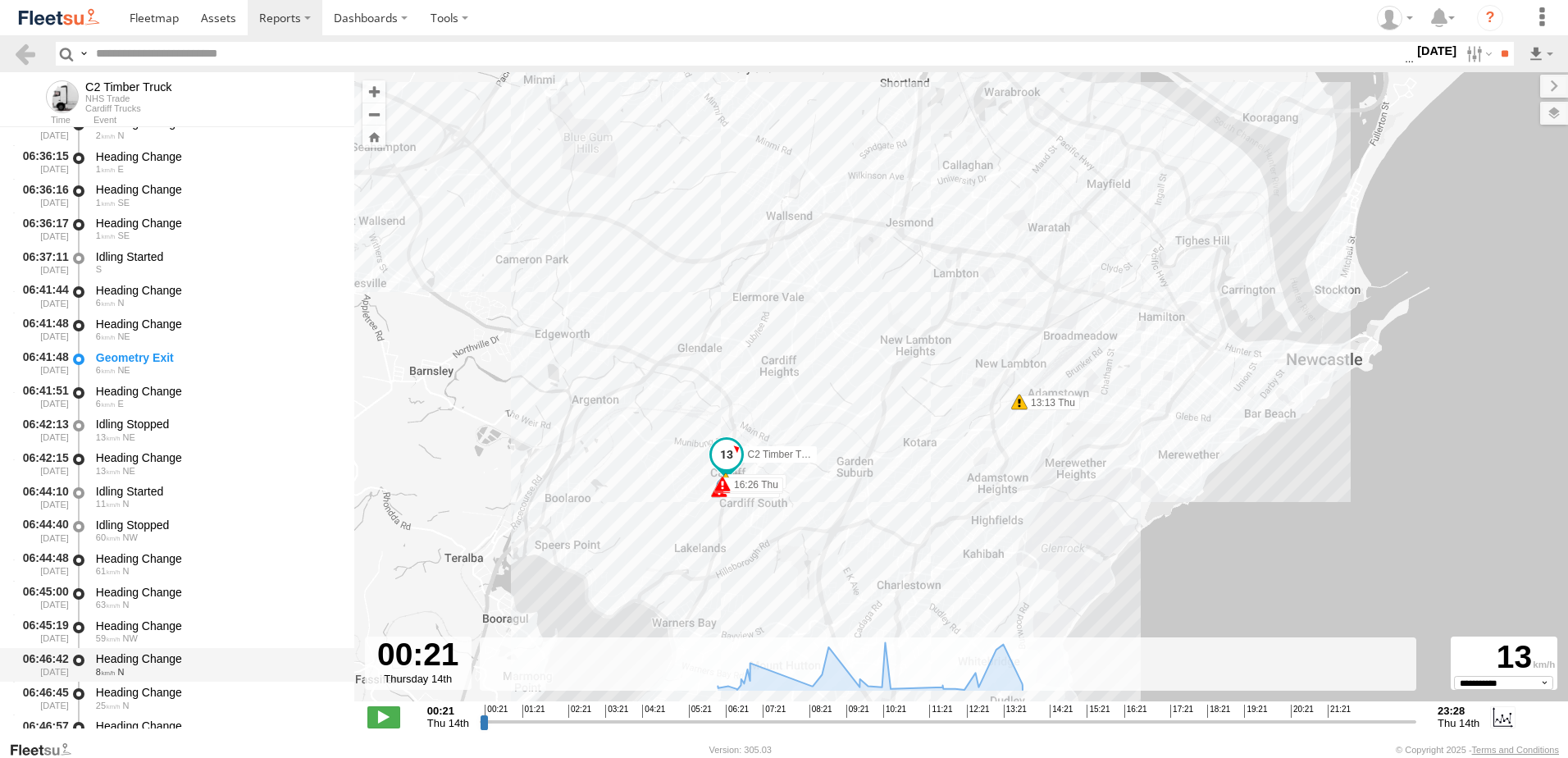
click at [149, 663] on div "Heading Change" at bounding box center [217, 658] width 242 height 15
click at [27, 52] on link at bounding box center [25, 54] width 24 height 24
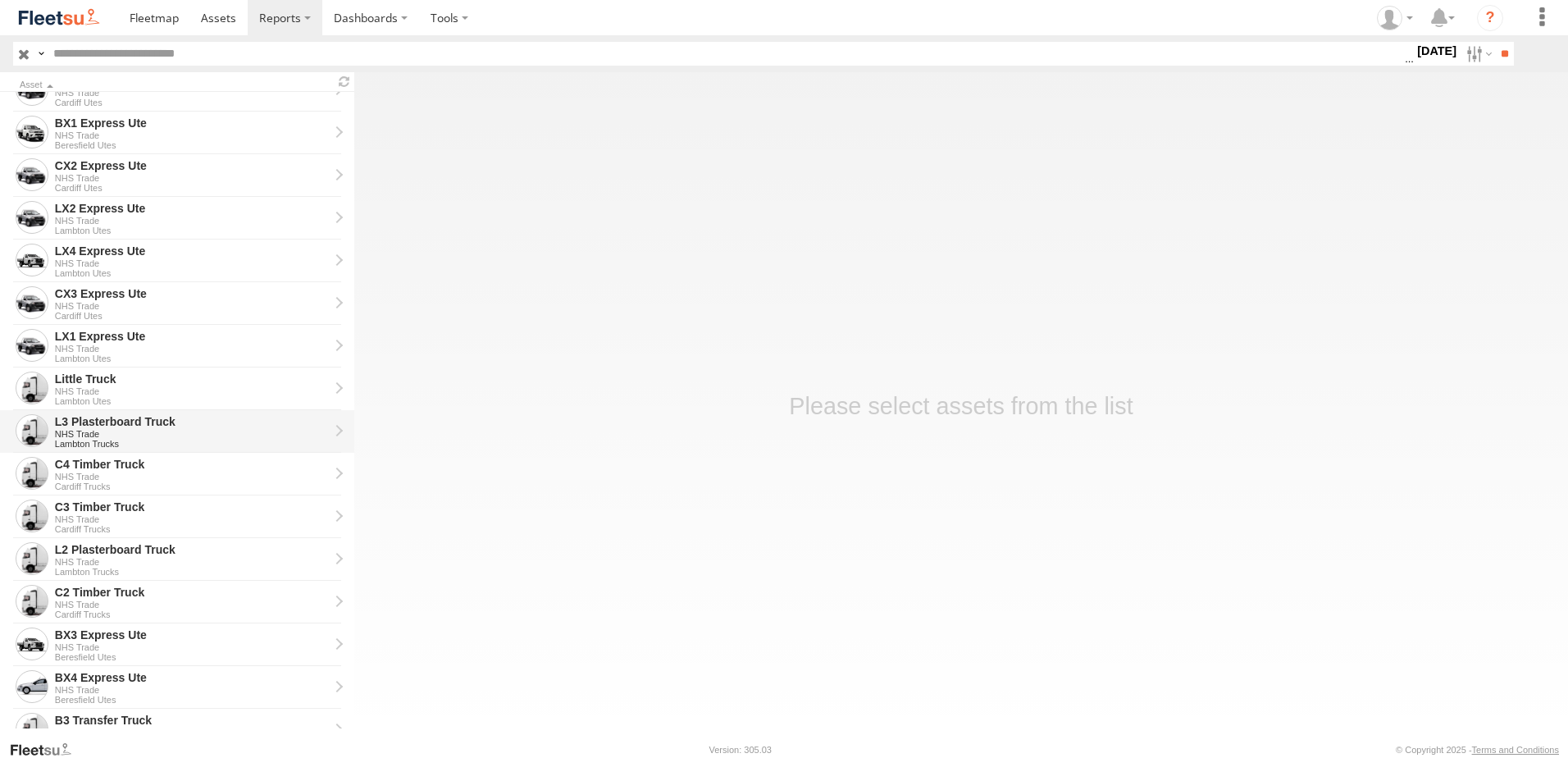
scroll to position [246, 0]
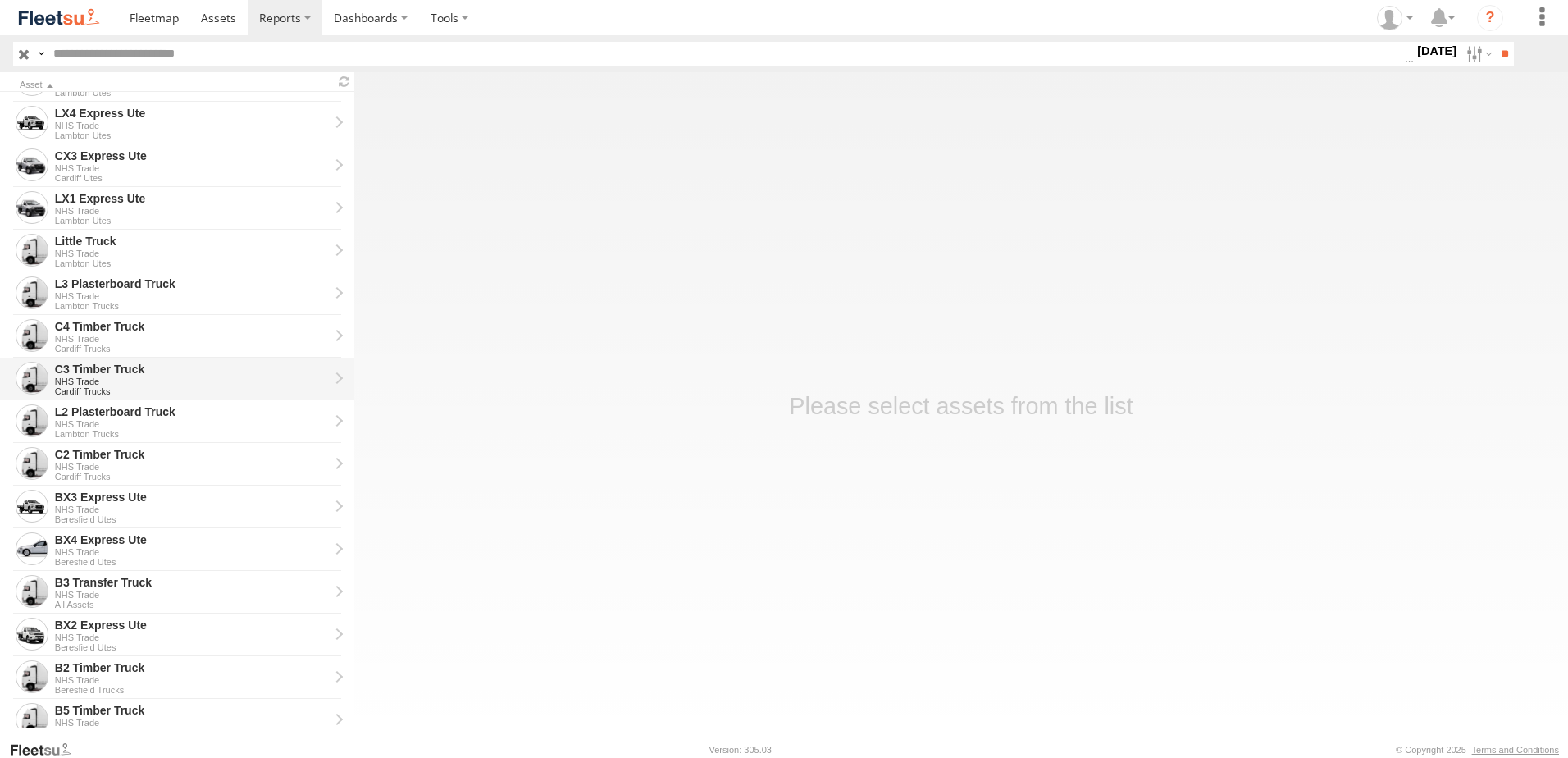
click at [101, 370] on div "C3 Timber Truck" at bounding box center [192, 369] width 274 height 15
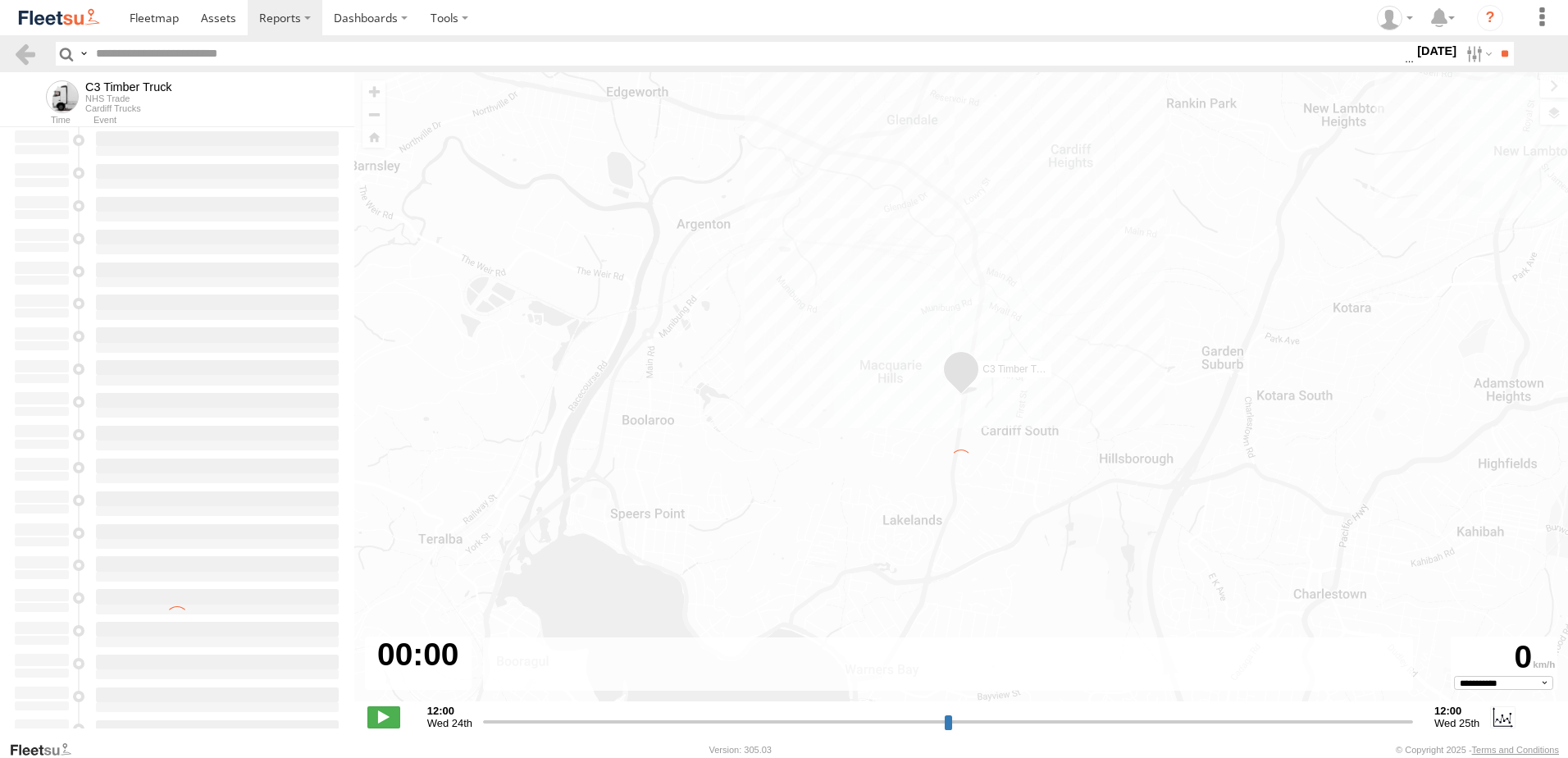
type input "**********"
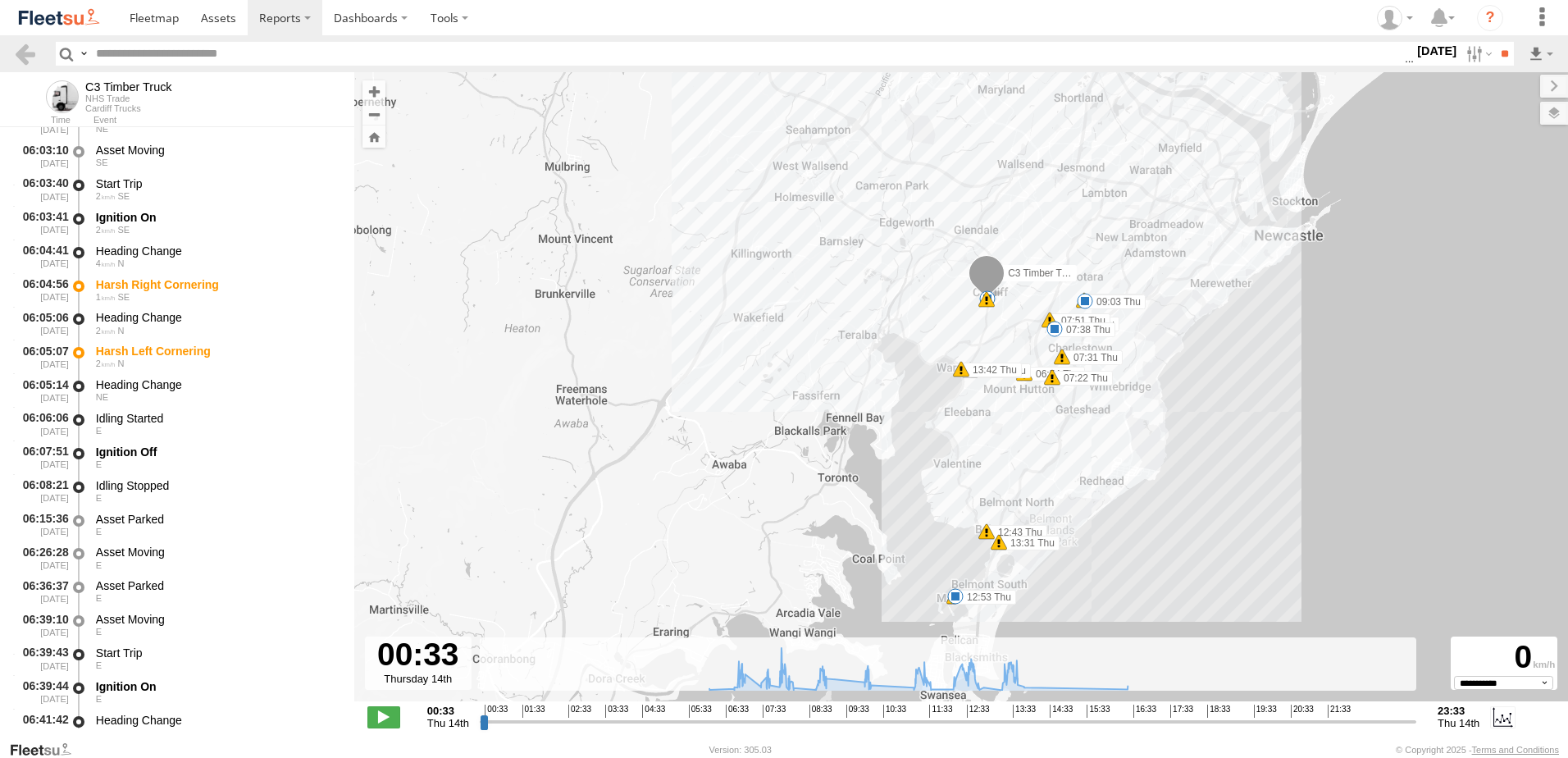
scroll to position [492, 0]
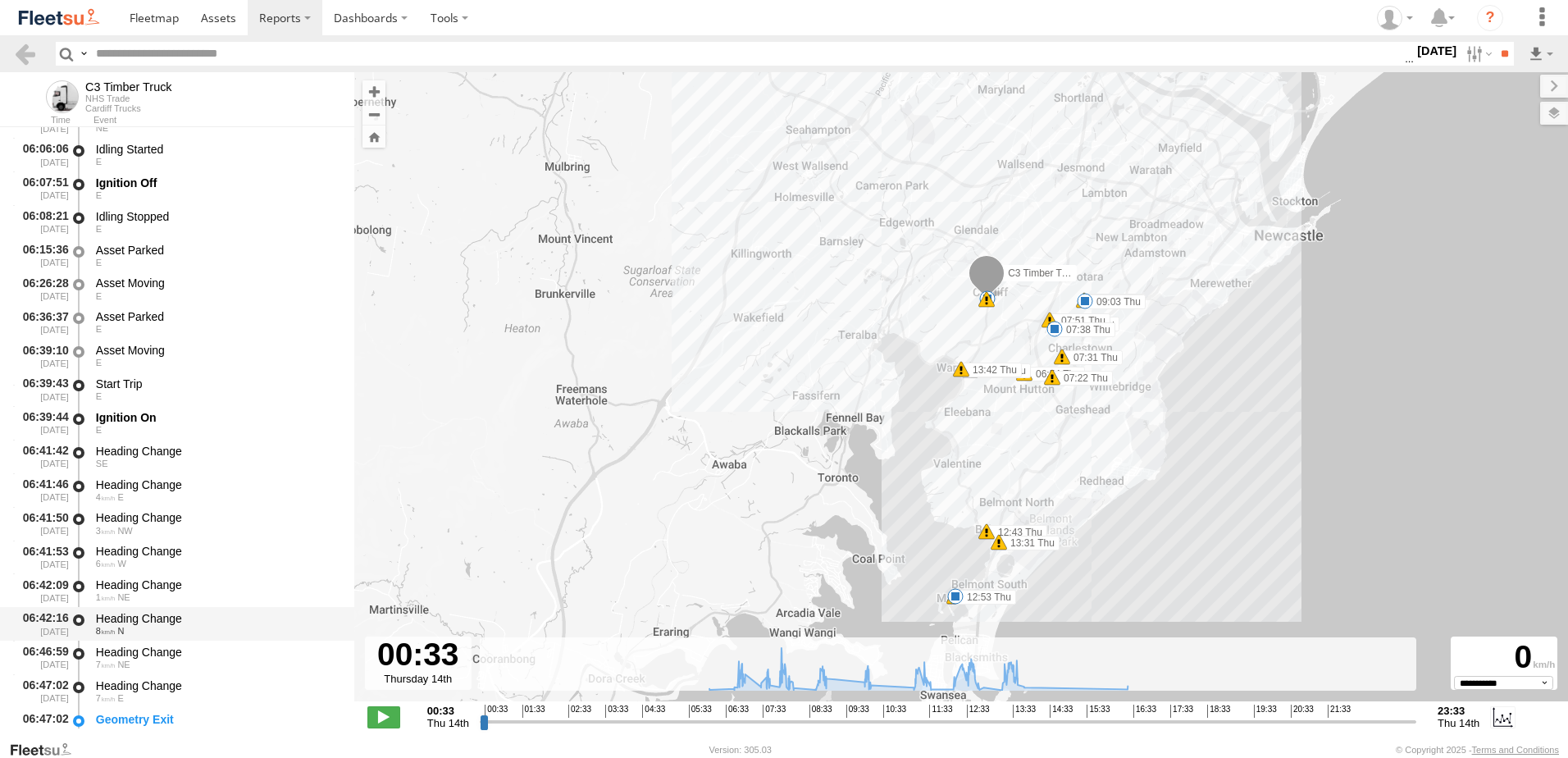
click at [134, 621] on div "Heading Change" at bounding box center [217, 618] width 242 height 15
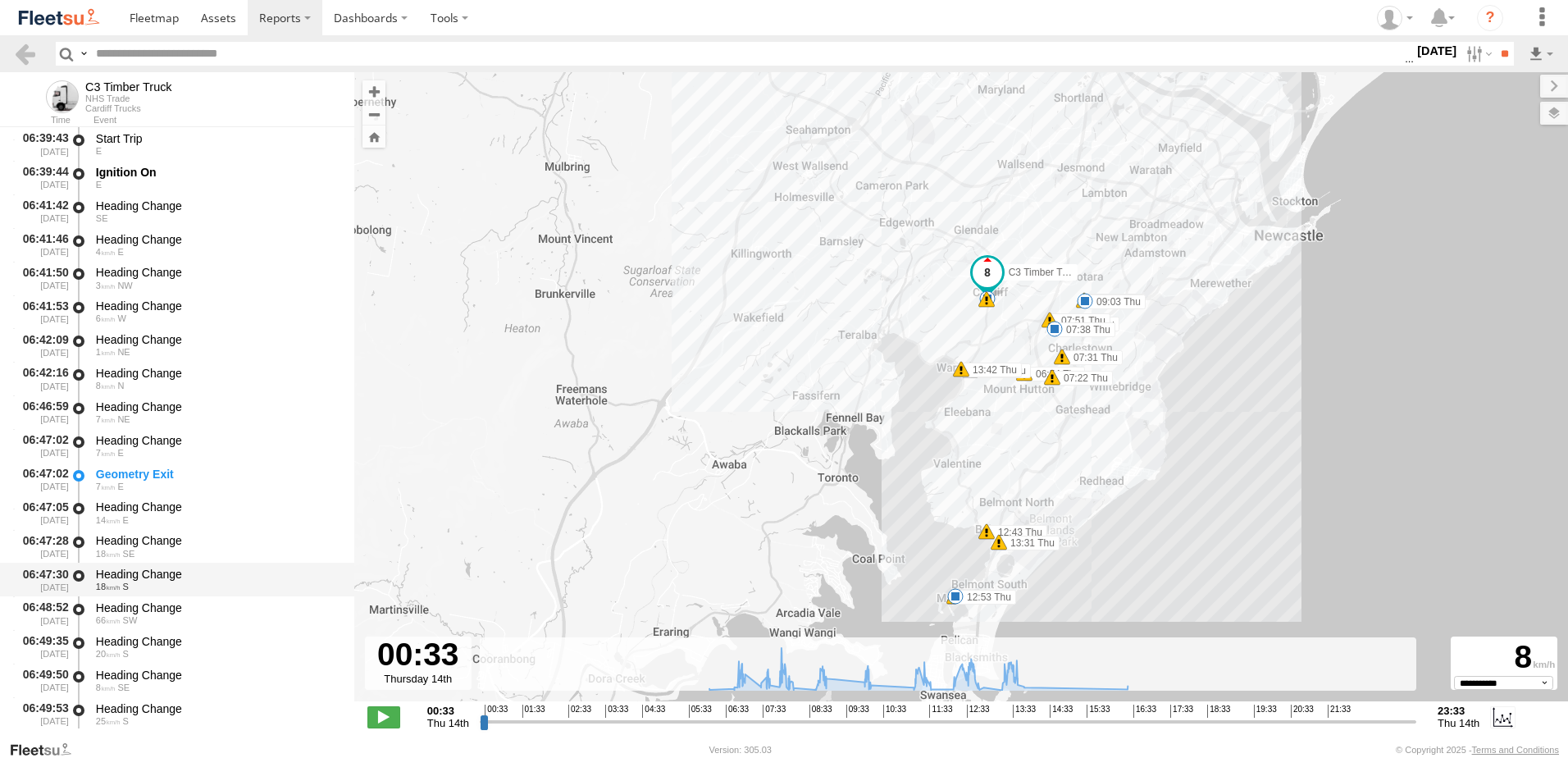
scroll to position [738, 0]
drag, startPoint x: 137, startPoint y: 610, endPoint x: 147, endPoint y: 602, distance: 12.8
click at [138, 610] on div "Heading Change" at bounding box center [217, 607] width 242 height 15
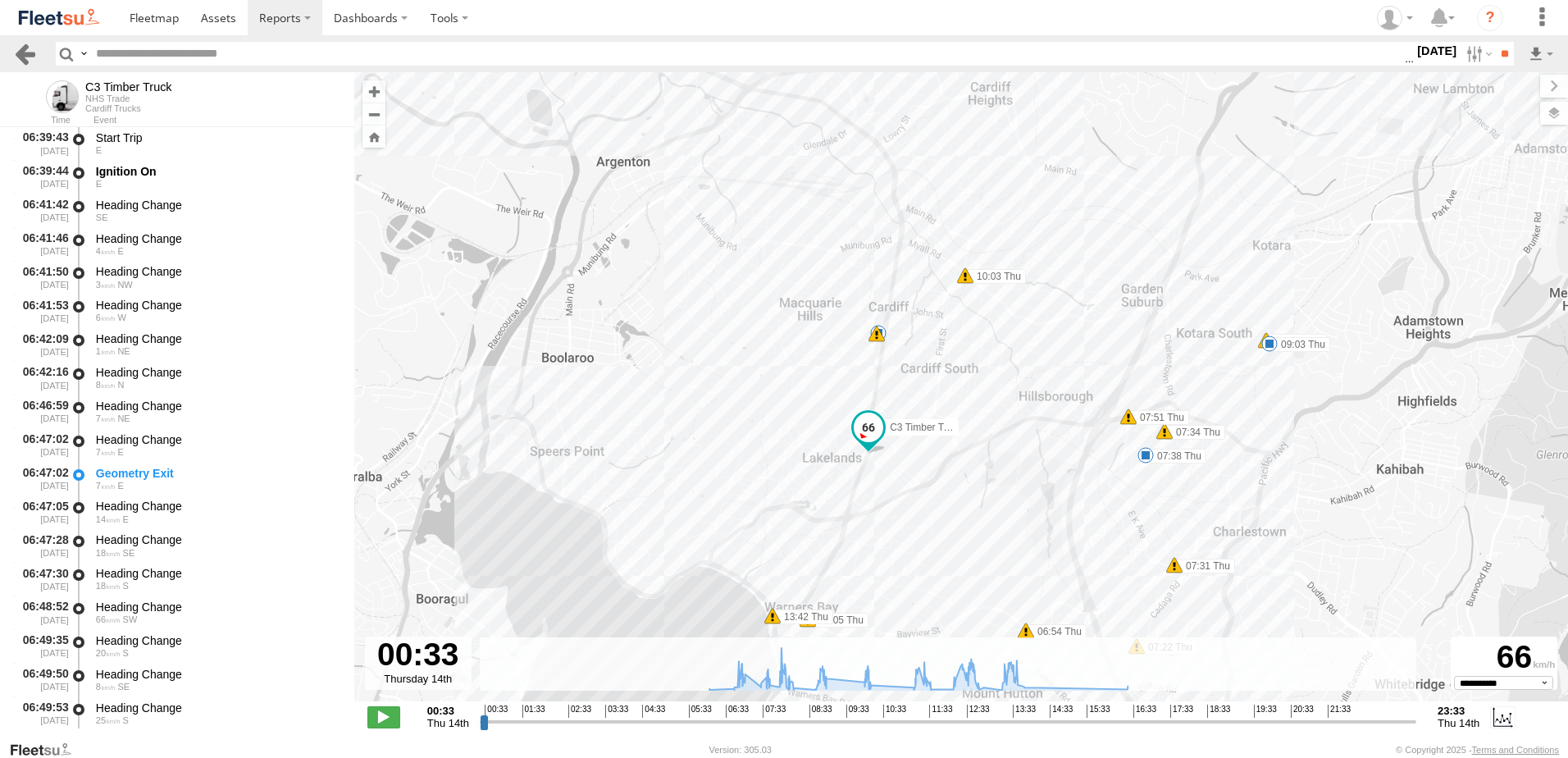
click at [26, 54] on link at bounding box center [25, 54] width 24 height 24
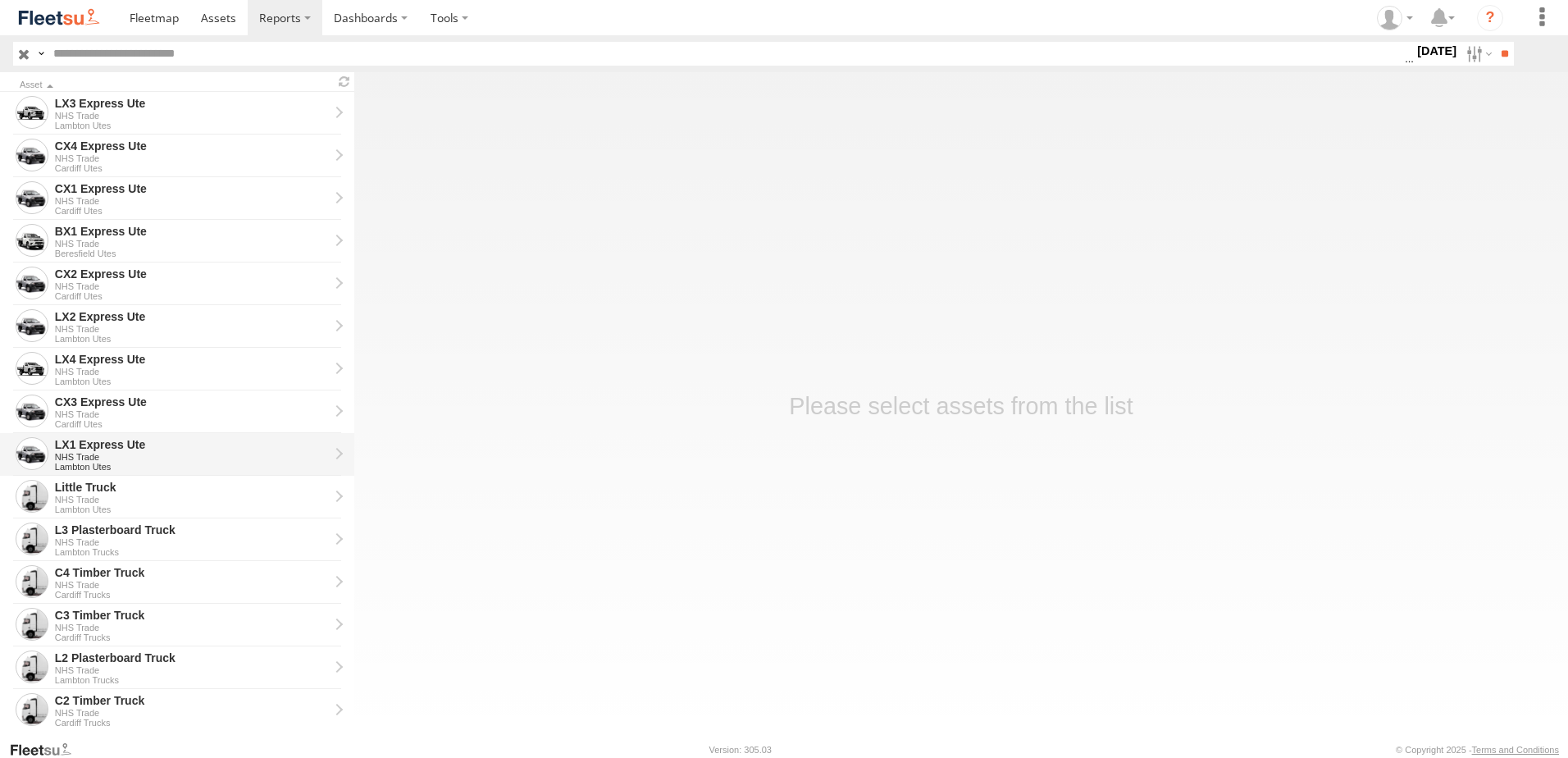
click at [80, 448] on div "LX1 Express Ute" at bounding box center [192, 444] width 274 height 15
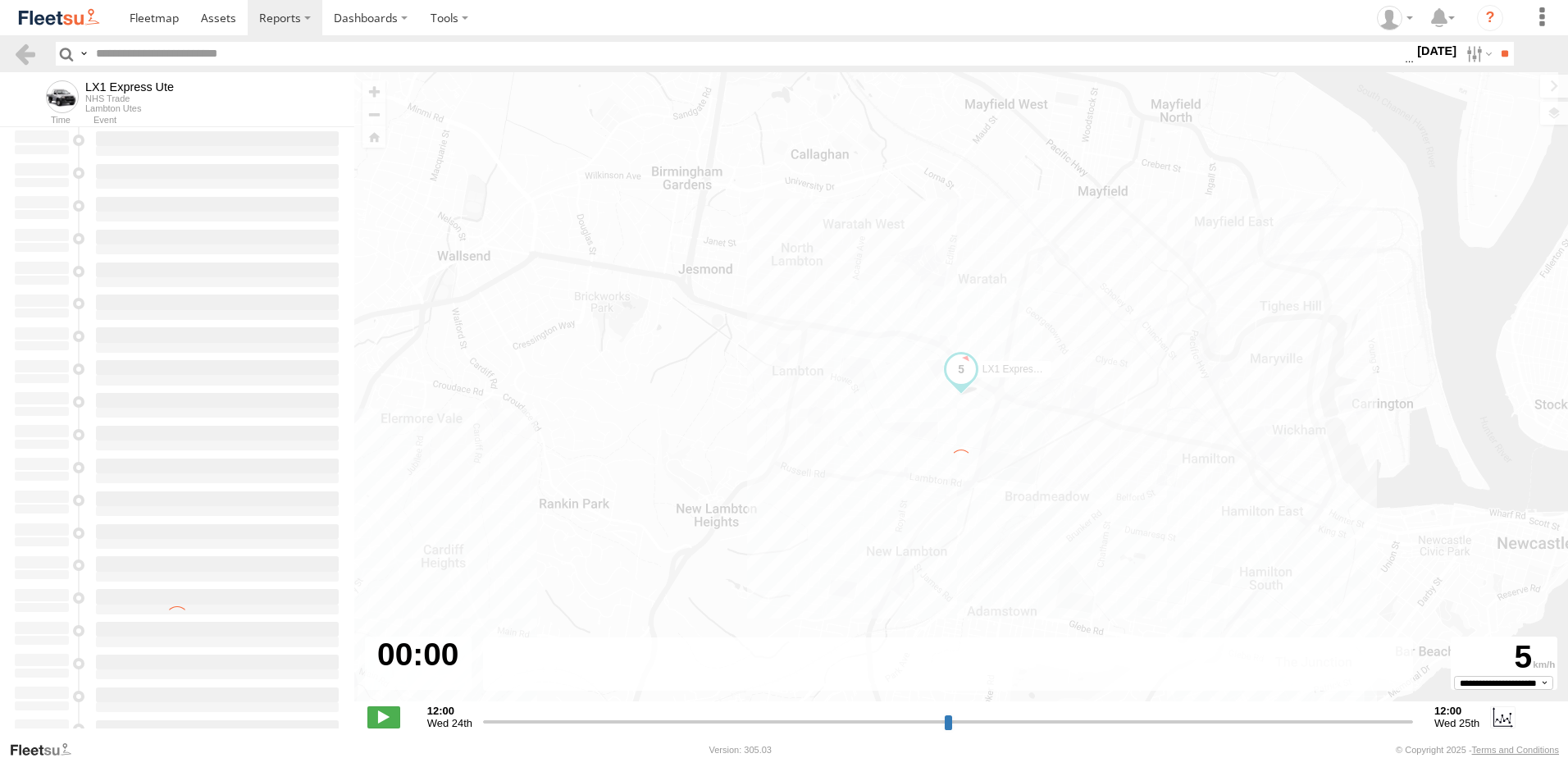
type input "**********"
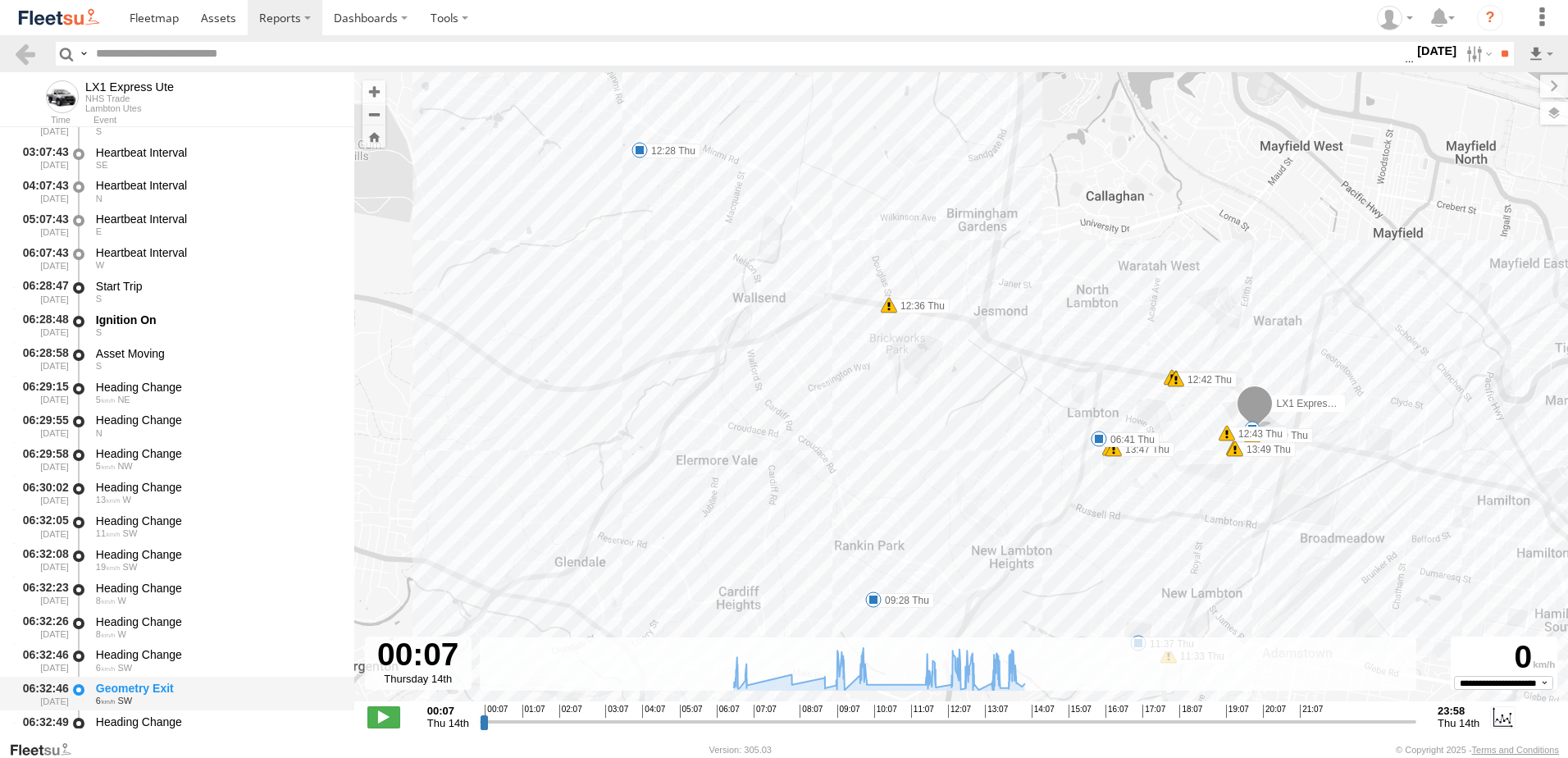
scroll to position [246, 0]
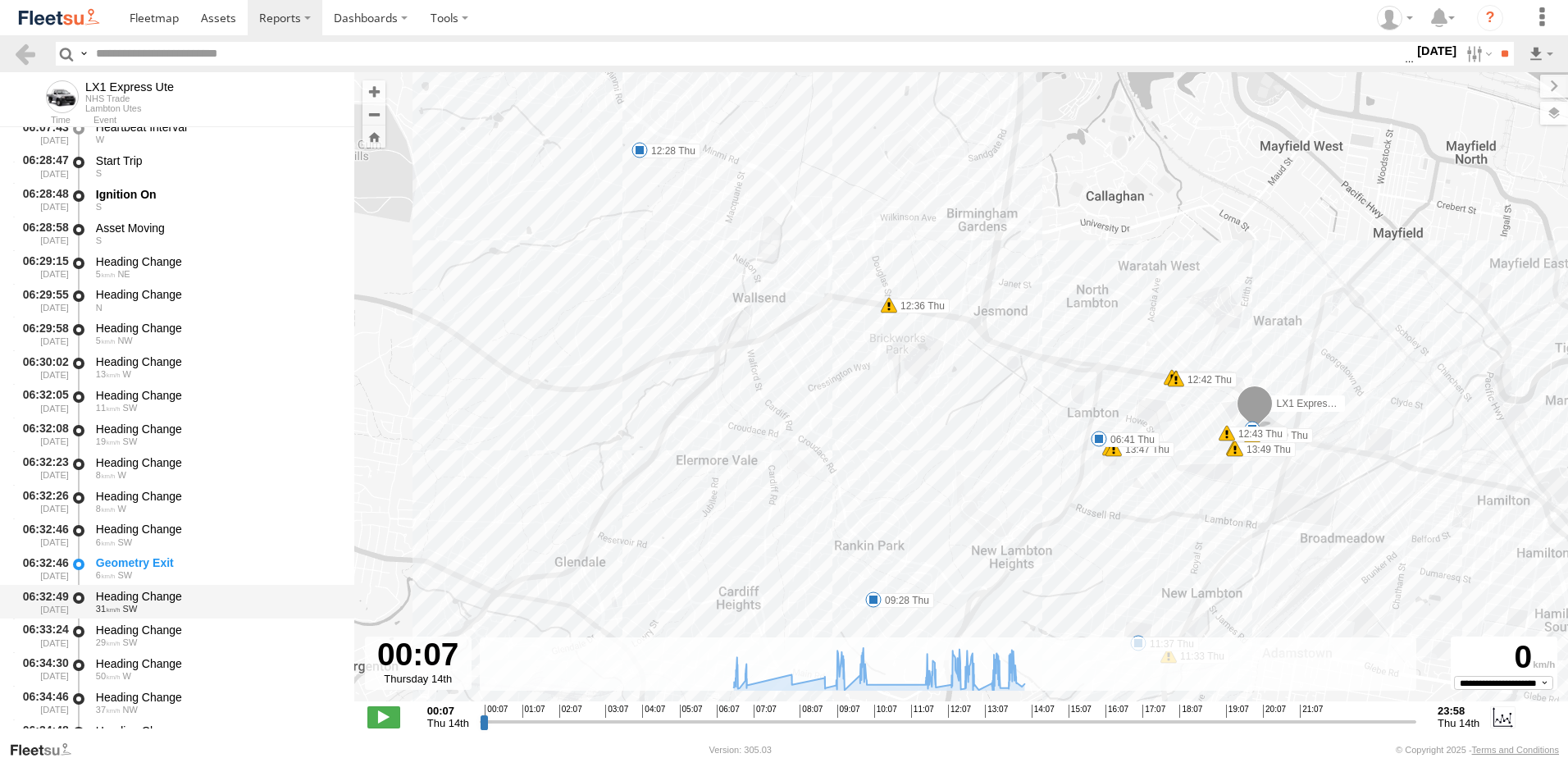
click at [130, 595] on div "Heading Change" at bounding box center [217, 596] width 242 height 15
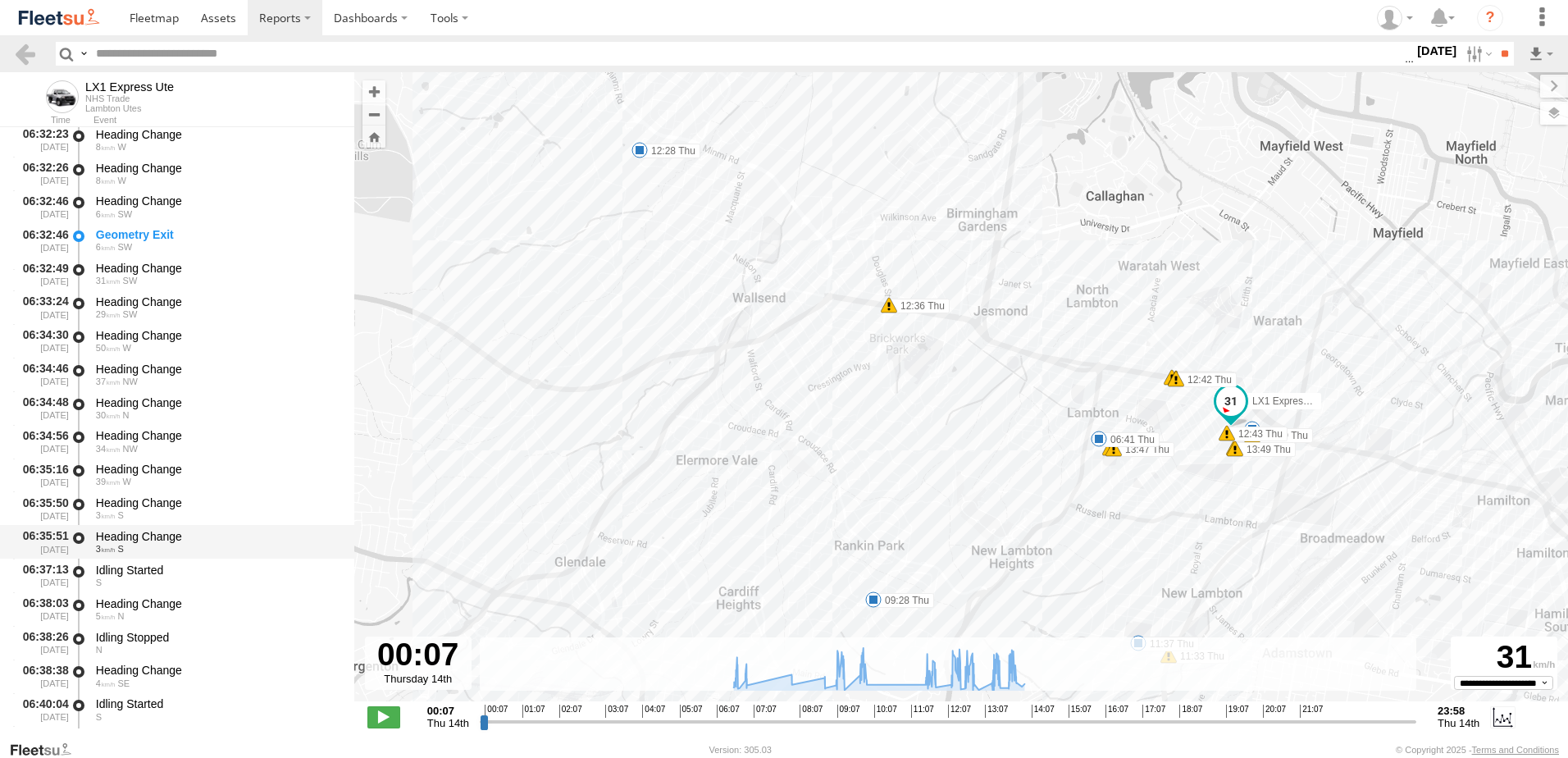
click at [161, 533] on div "Heading Change" at bounding box center [217, 536] width 242 height 15
click at [21, 52] on link at bounding box center [25, 54] width 24 height 24
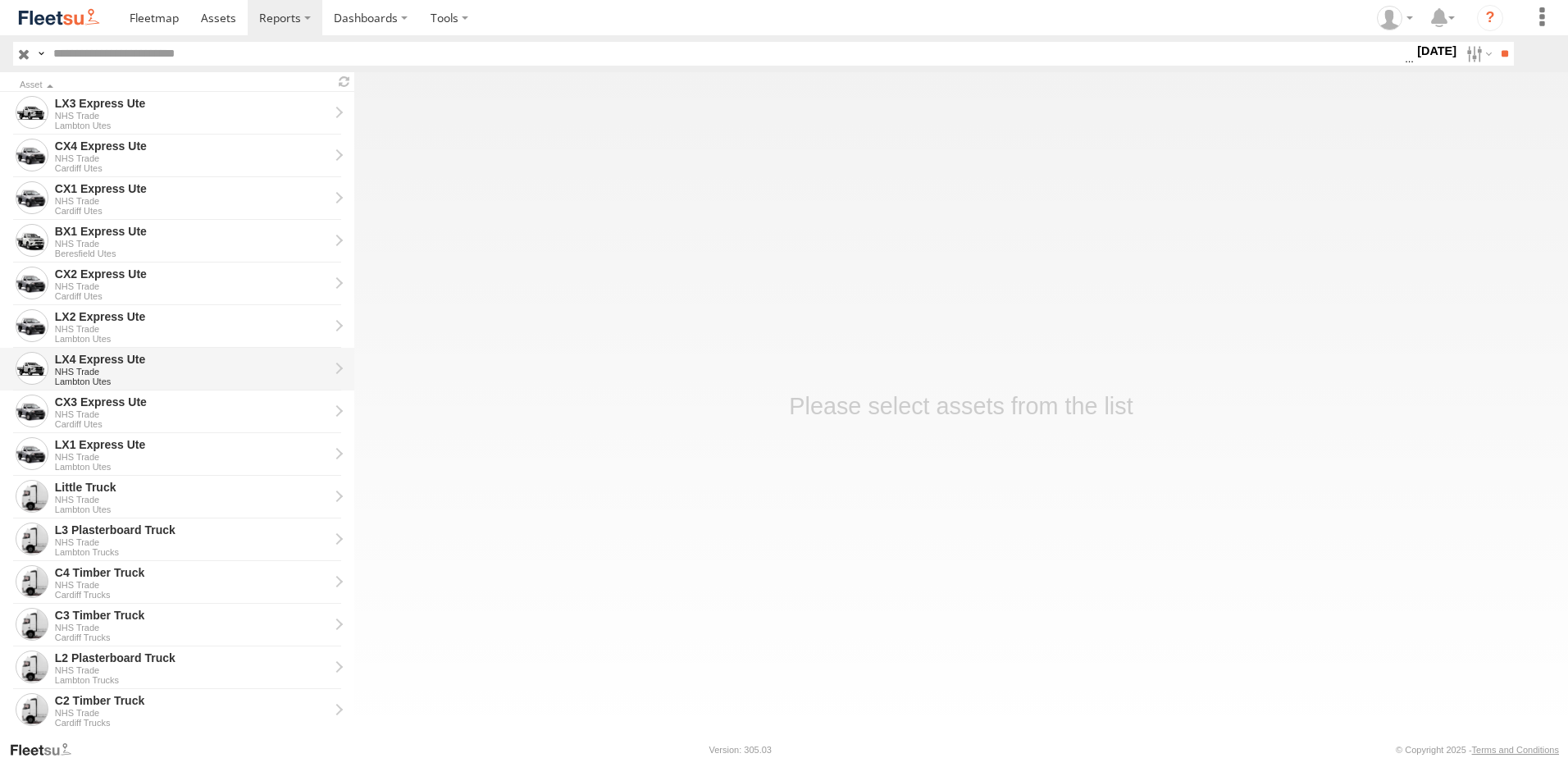
click at [88, 363] on div "LX4 Express Ute" at bounding box center [192, 358] width 274 height 15
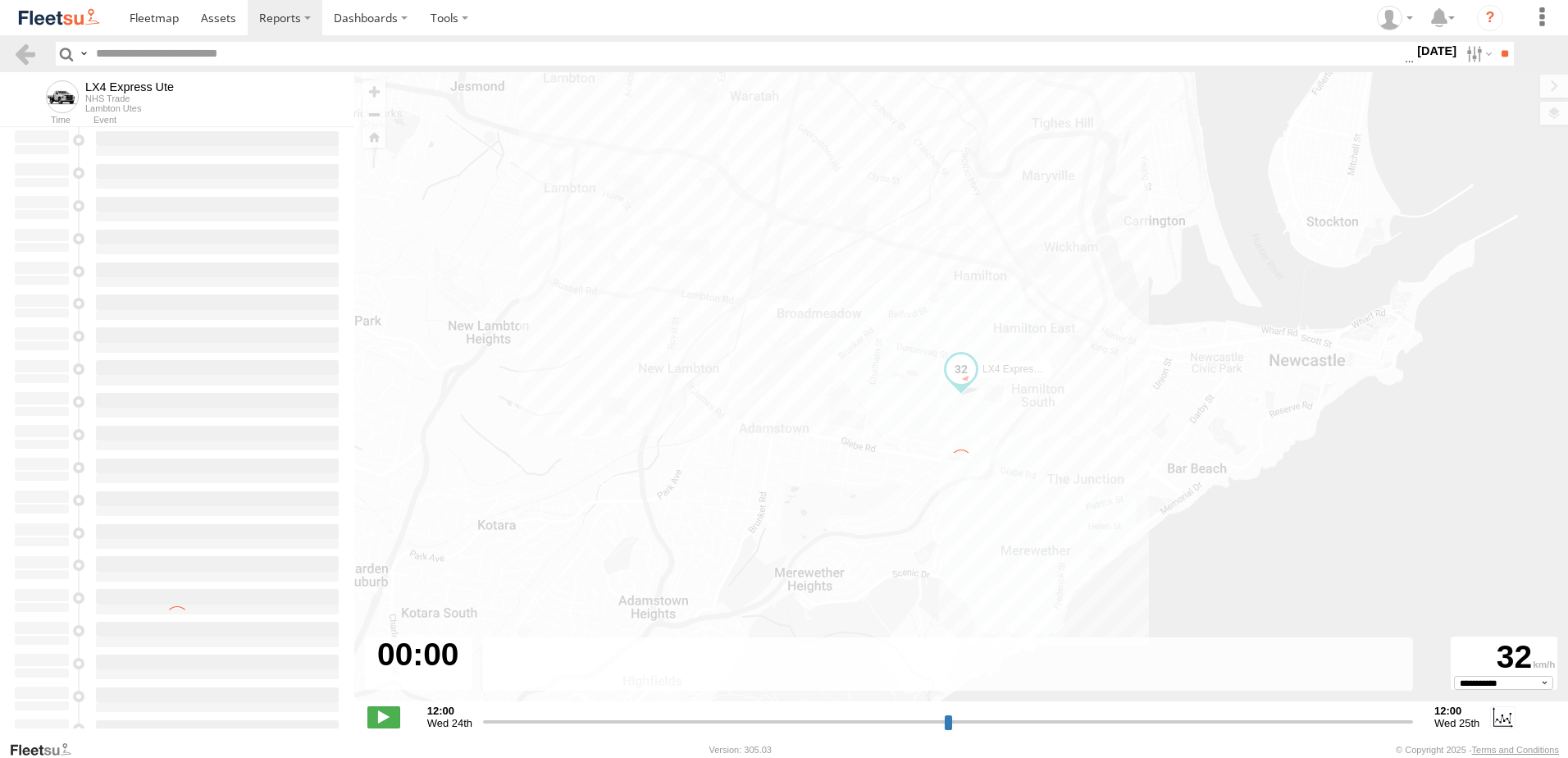
type input "**********"
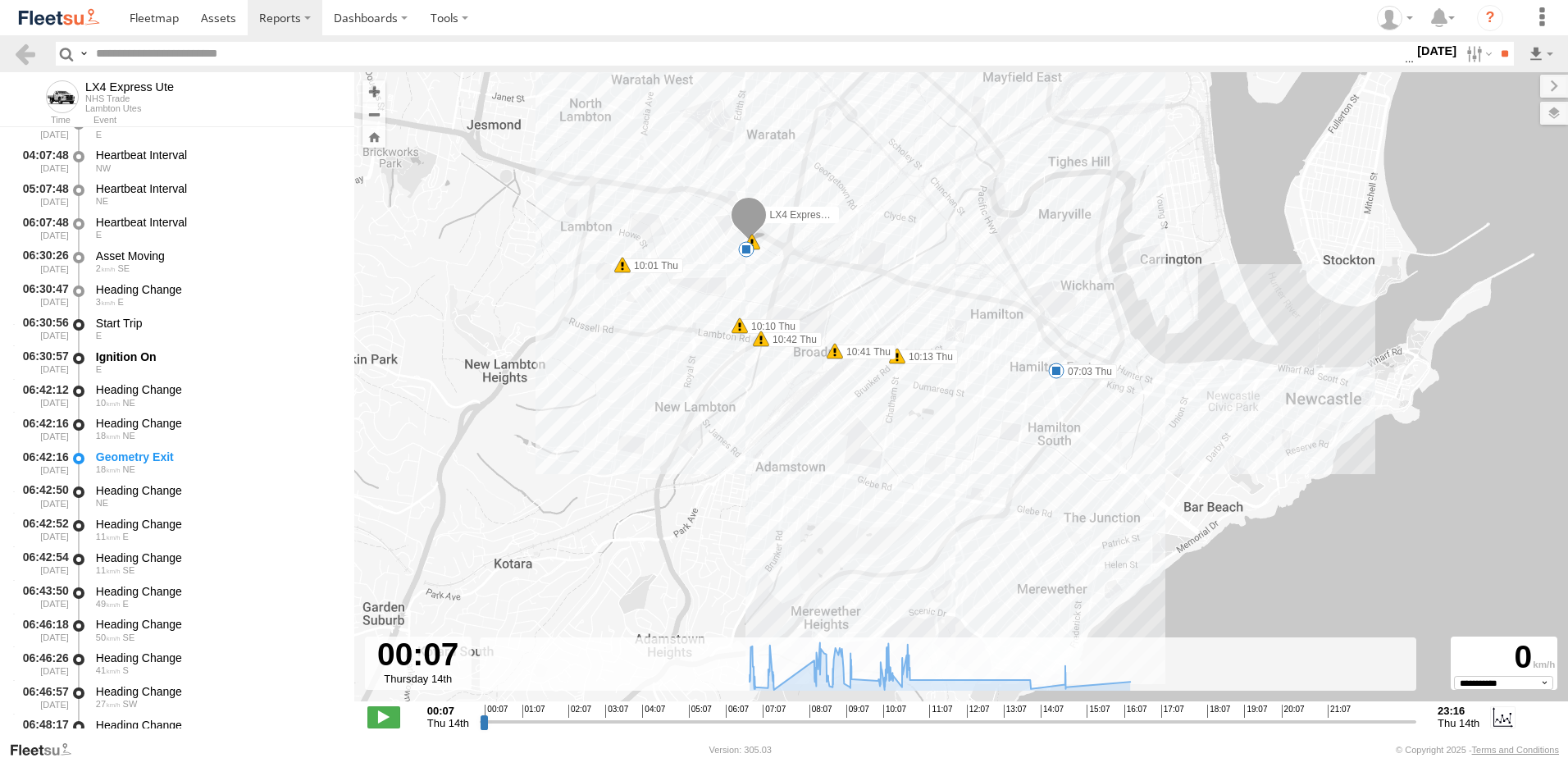
scroll to position [328, 0]
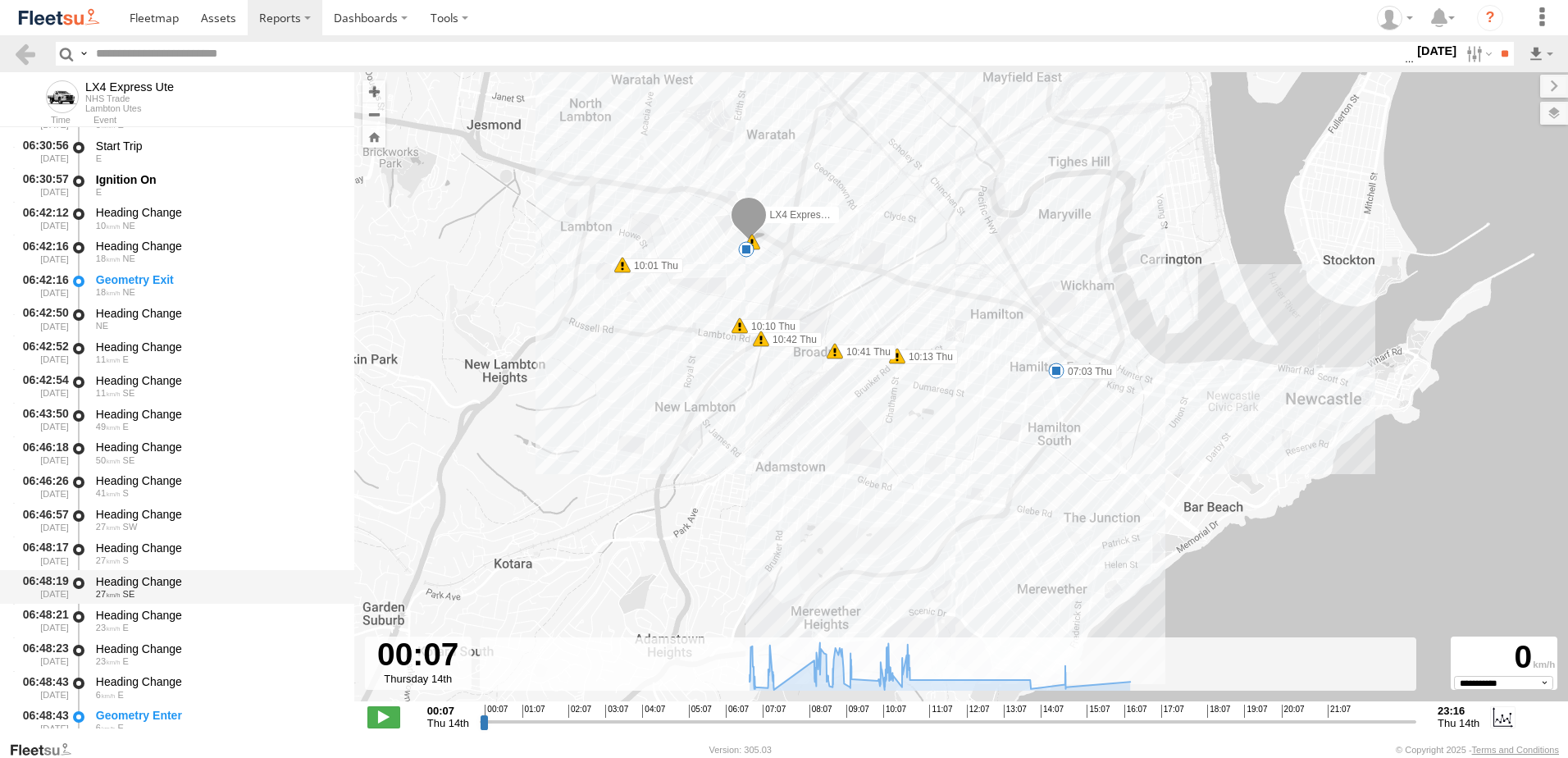
click at [135, 578] on div "Heading Change" at bounding box center [217, 581] width 242 height 15
